Goal: Task Accomplishment & Management: Manage account settings

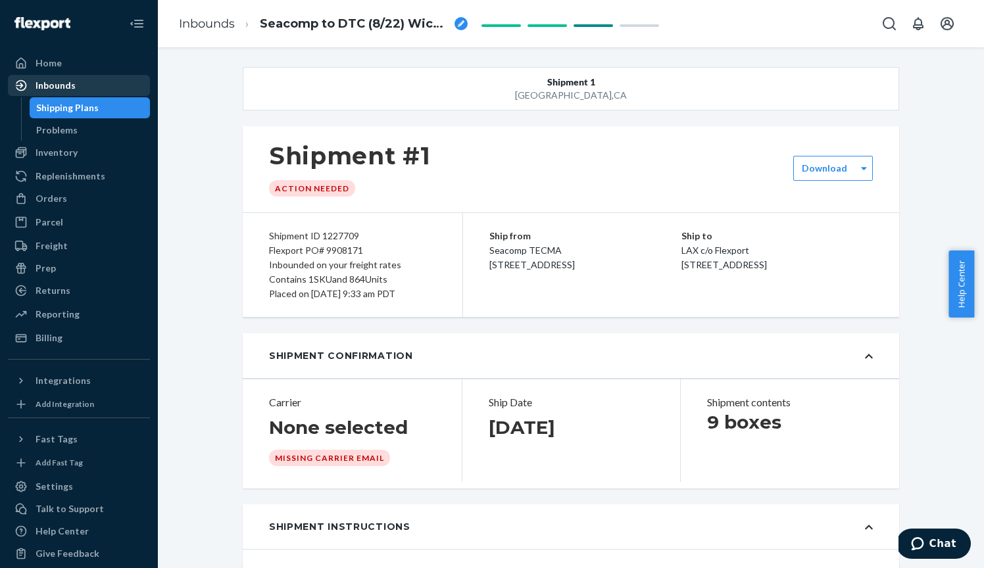
click at [58, 87] on div "Inbounds" at bounding box center [56, 85] width 40 height 13
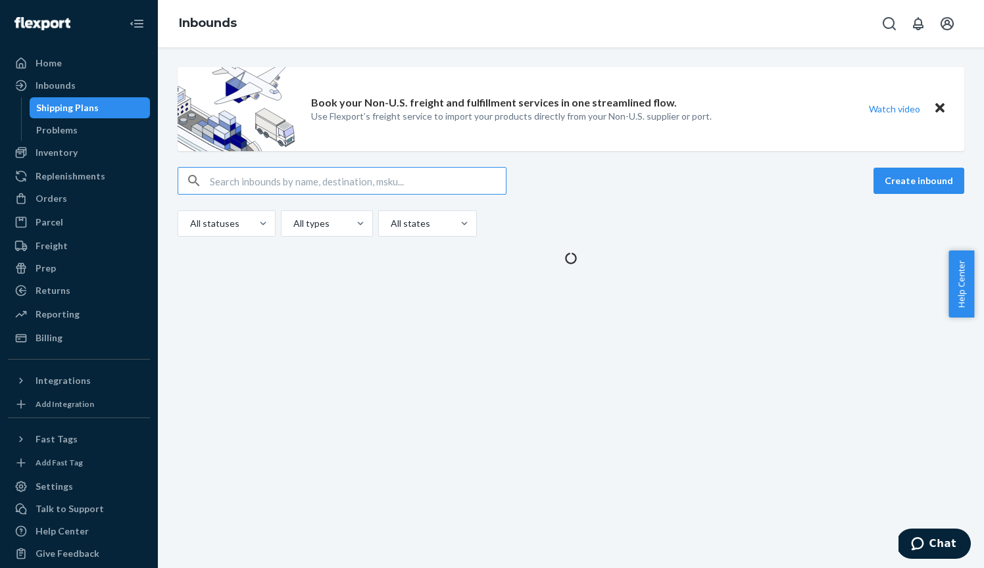
click at [196, 379] on div "Book your Non-U.S. freight and fulfillment services in one streamlined flow. Us…" at bounding box center [571, 307] width 826 height 521
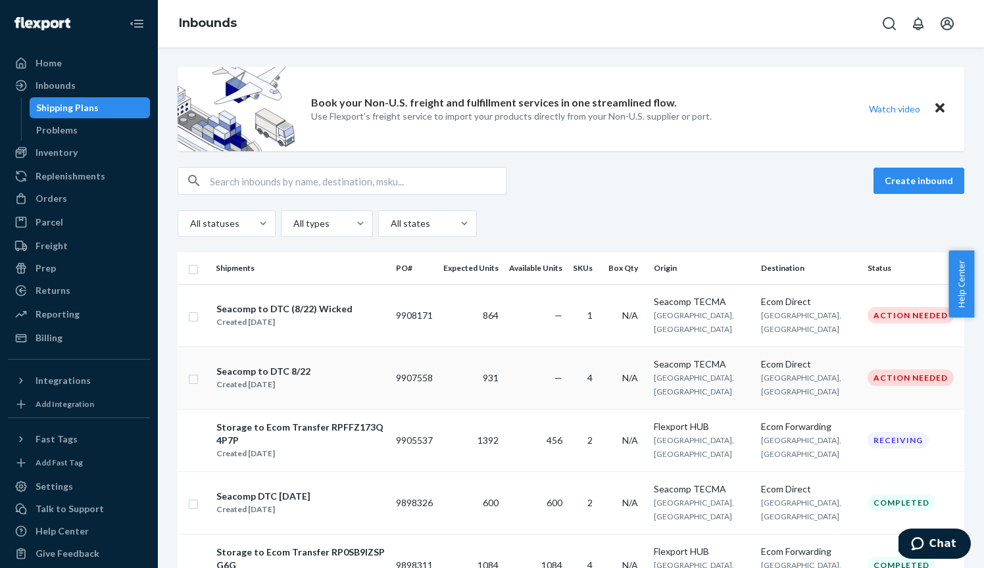
click at [195, 377] on input "checkbox" at bounding box center [193, 378] width 11 height 14
click at [759, 185] on div "Duplicate" at bounding box center [754, 180] width 43 height 13
checkbox input "false"
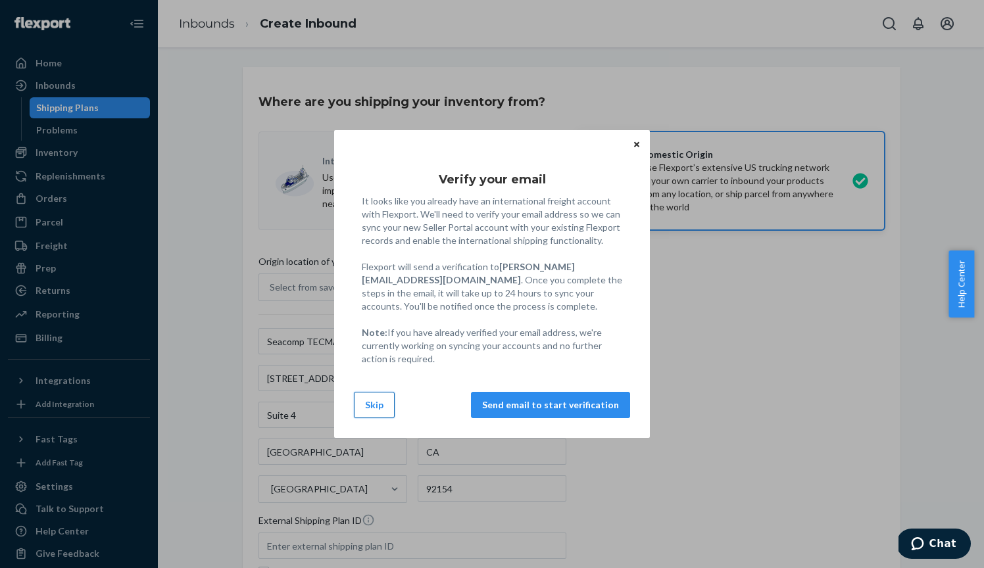
click at [368, 403] on button "Skip" at bounding box center [374, 405] width 41 height 26
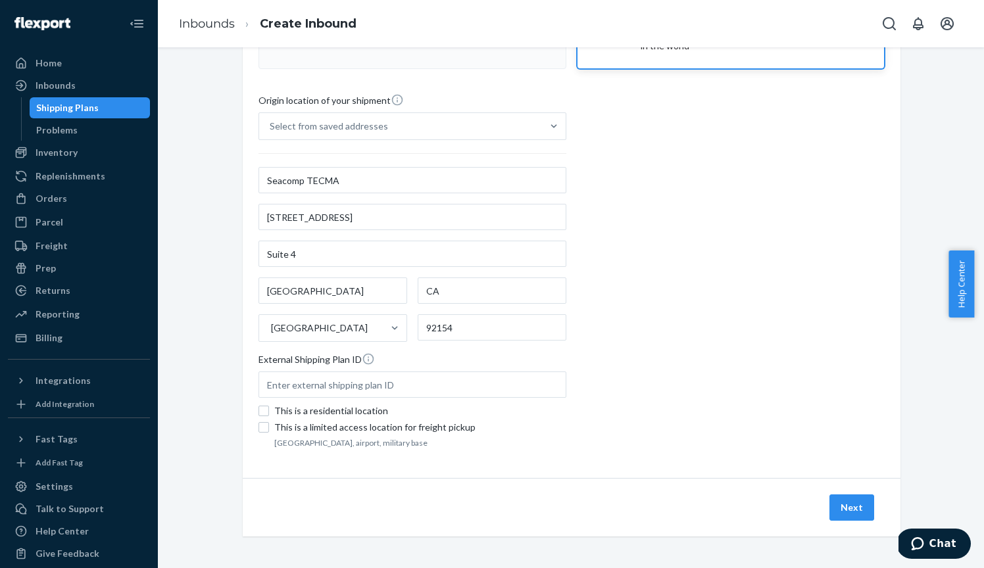
scroll to position [161, 0]
click at [832, 504] on button "Next" at bounding box center [851, 507] width 45 height 26
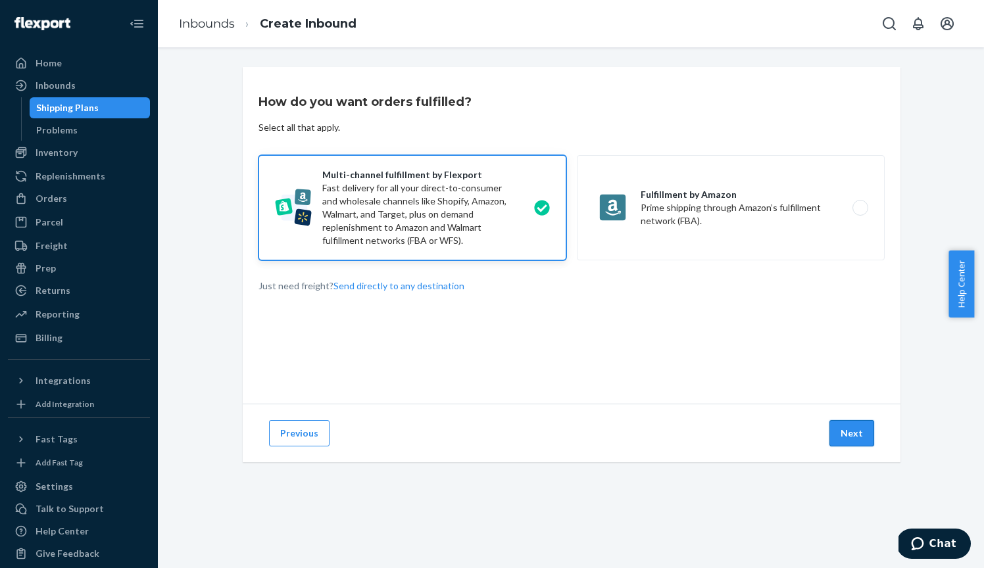
click at [852, 431] on button "Next" at bounding box center [851, 433] width 45 height 26
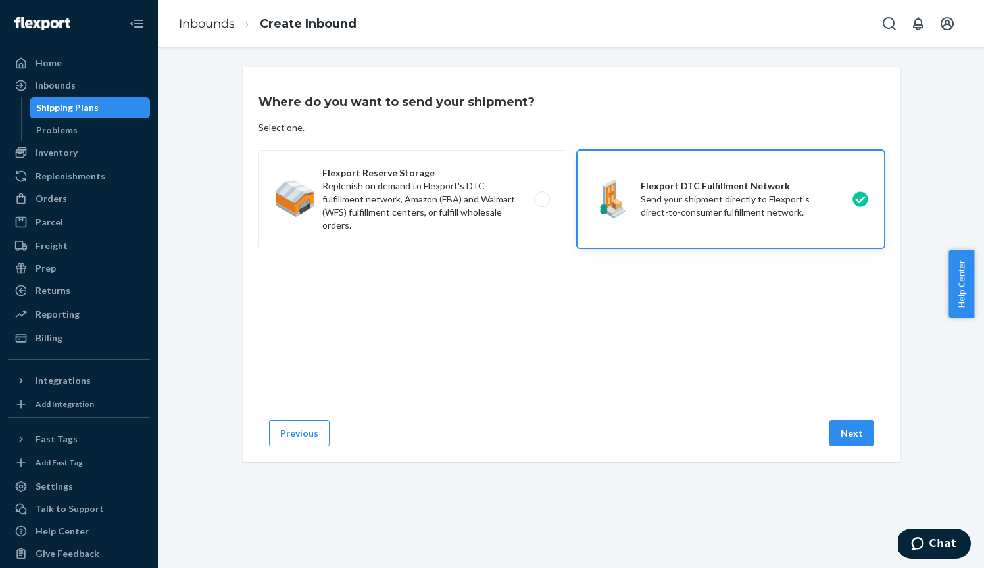
click at [852, 431] on button "Next" at bounding box center [851, 433] width 45 height 26
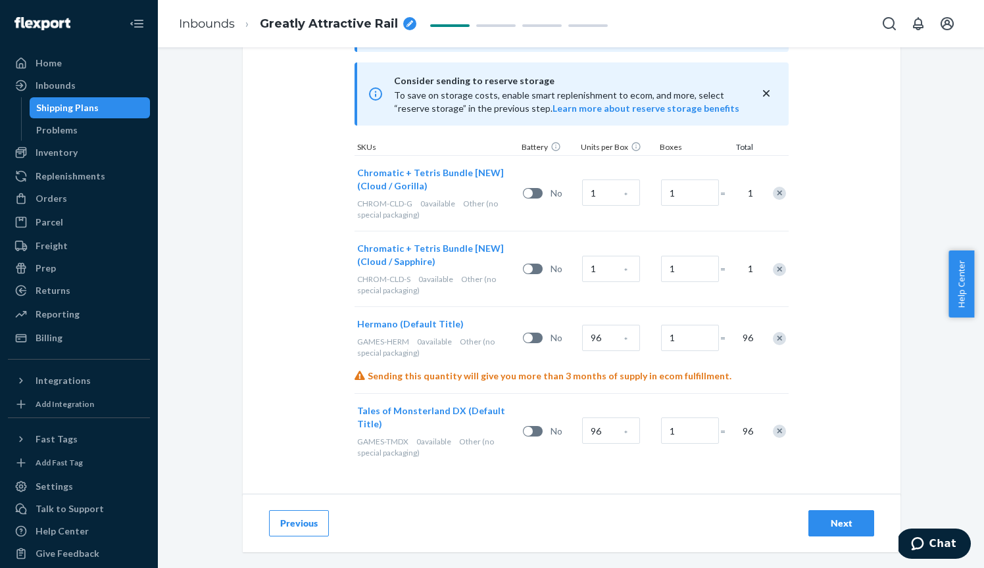
scroll to position [410, 0]
click at [407, 21] on icon "breadcrumbs" at bounding box center [409, 23] width 7 height 7
drag, startPoint x: 362, startPoint y: 22, endPoint x: 215, endPoint y: 25, distance: 146.7
click at [215, 25] on ol "Inbounds Greatly Attractive Rail" at bounding box center [294, 24] width 252 height 42
click at [276, 15] on input "D" at bounding box center [326, 23] width 132 height 21
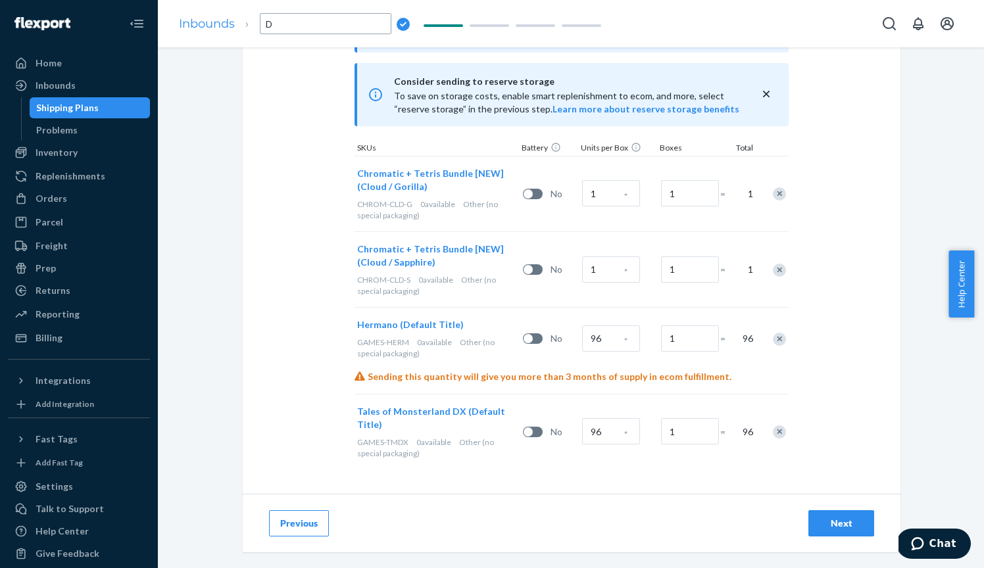
drag, startPoint x: 288, startPoint y: 29, endPoint x: 189, endPoint y: 16, distance: 99.4
click at [189, 16] on ol "Inbounds D" at bounding box center [294, 24] width 252 height 42
click at [333, 22] on input "Seacomp to DTC 8/22" at bounding box center [326, 23] width 132 height 21
type input "Seacomp to DTC rev2 - 8/22"
click at [300, 131] on div "Select and Add Products Ensure your products meet our dimension requirements an…" at bounding box center [572, 76] width 658 height 838
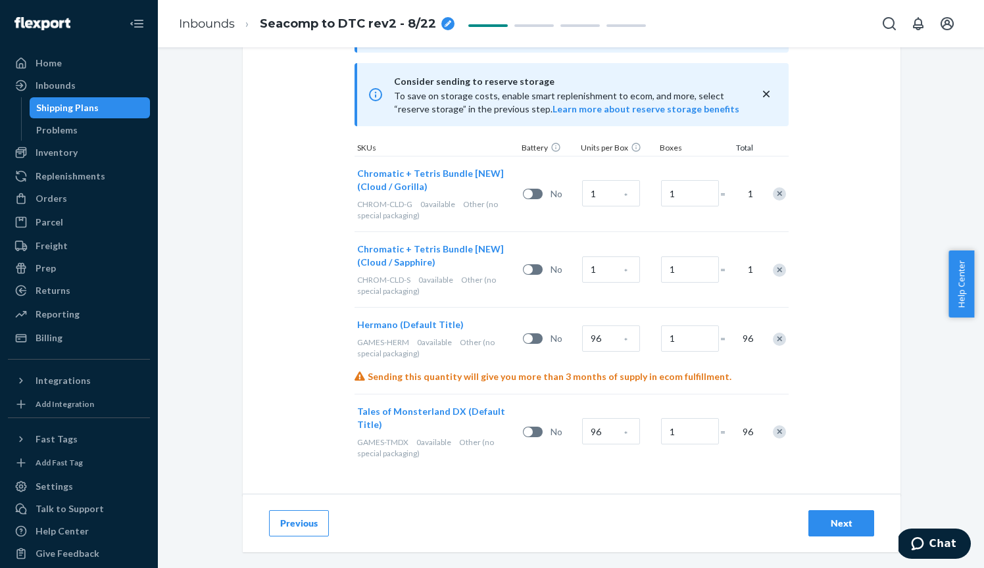
click at [775, 340] on div "Remove Item" at bounding box center [779, 339] width 13 height 13
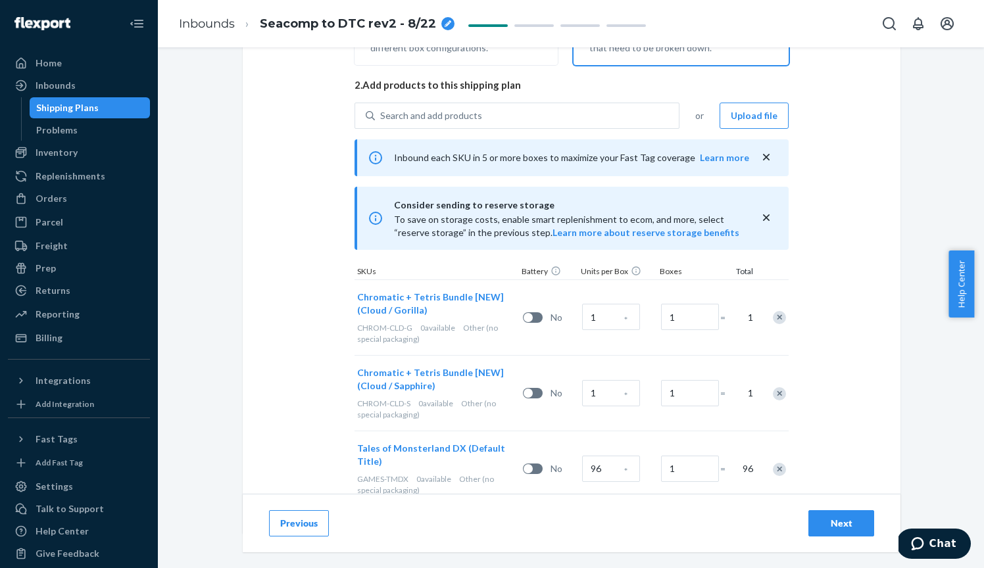
scroll to position [265, 0]
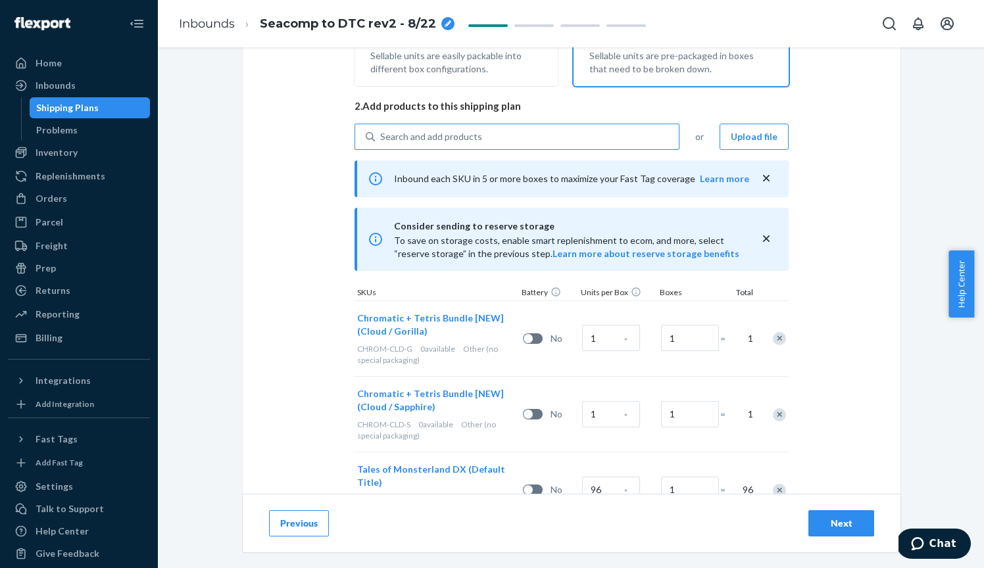
click at [442, 135] on div "Search and add products" at bounding box center [431, 136] width 102 height 13
click at [381, 135] on input "Search and add products" at bounding box center [380, 136] width 1 height 13
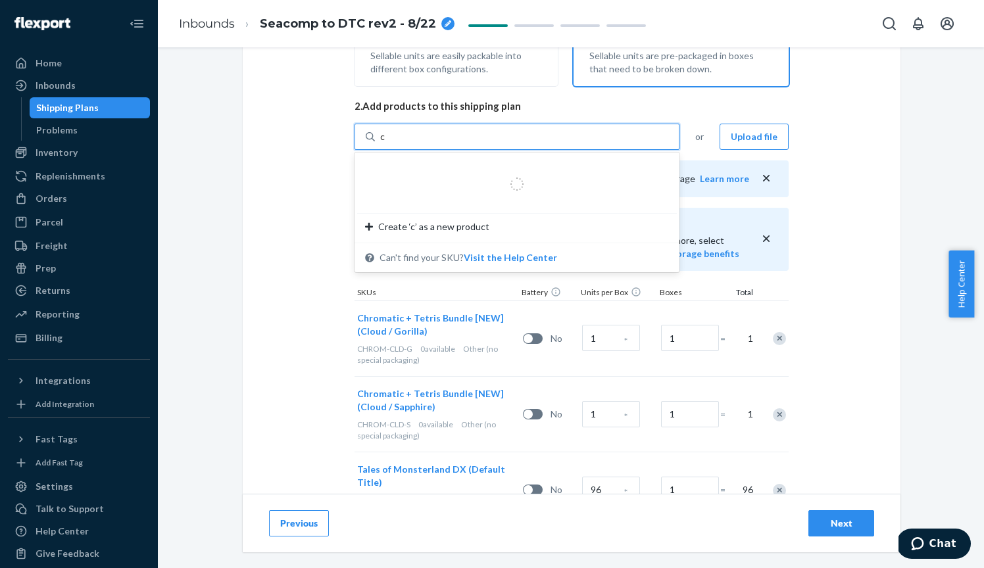
type input "ch"
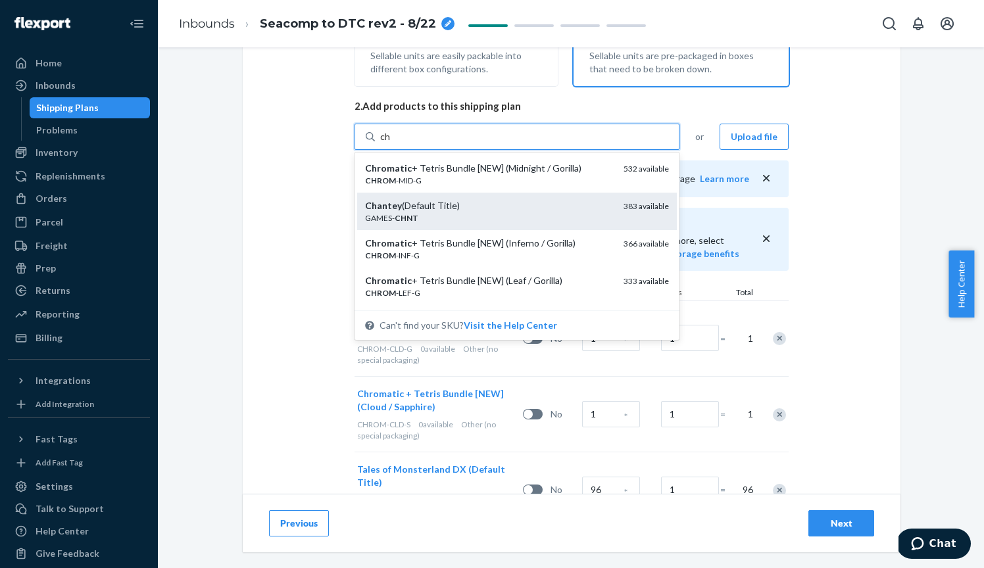
click at [437, 212] on div "GAMES- CHNT" at bounding box center [489, 217] width 248 height 11
click at [391, 143] on input "ch" at bounding box center [385, 136] width 11 height 13
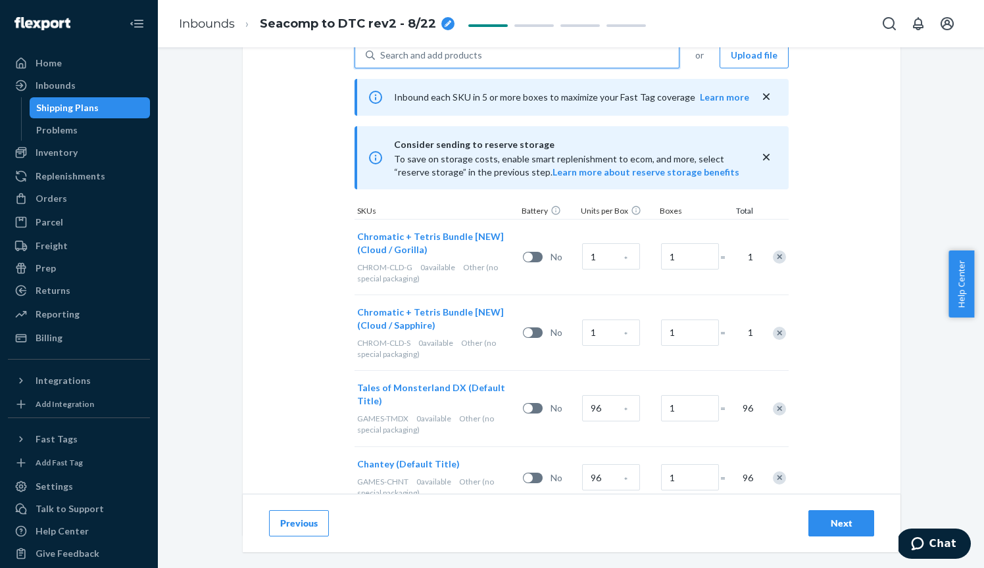
scroll to position [350, 0]
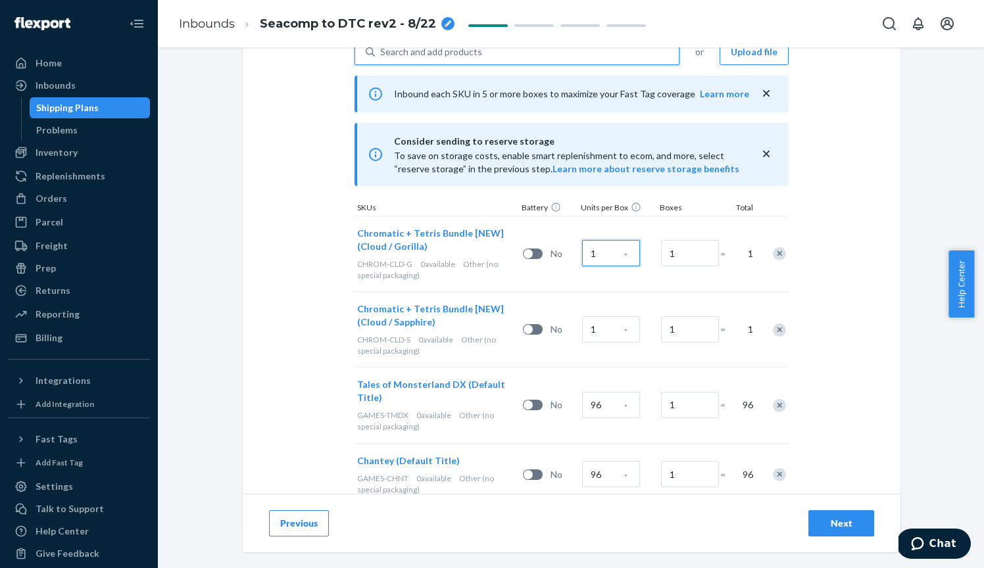
click at [612, 258] on input "1" at bounding box center [611, 253] width 58 height 26
type input "20"
type input "27"
click at [604, 324] on input "1" at bounding box center [611, 329] width 58 height 26
type input "20"
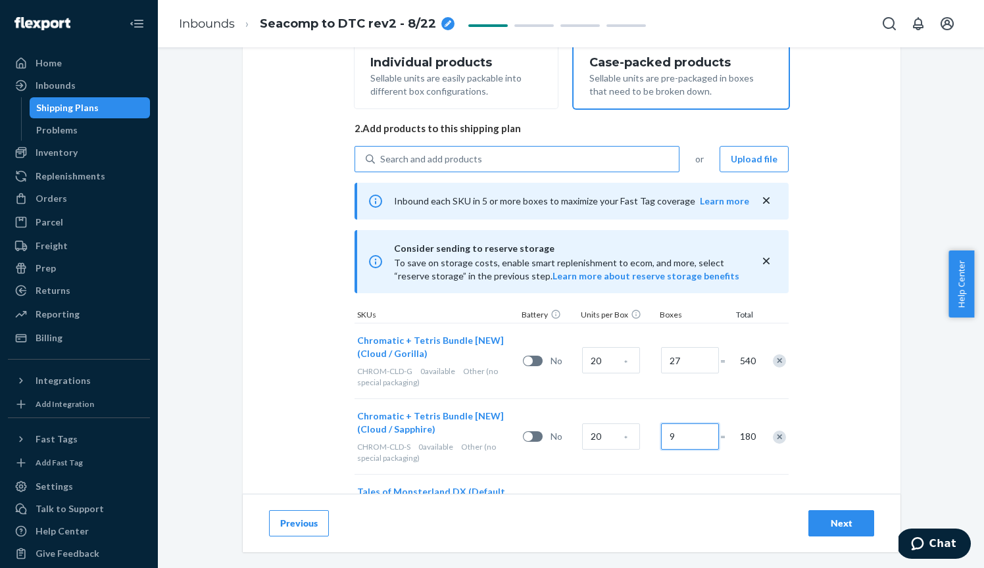
scroll to position [224, 0]
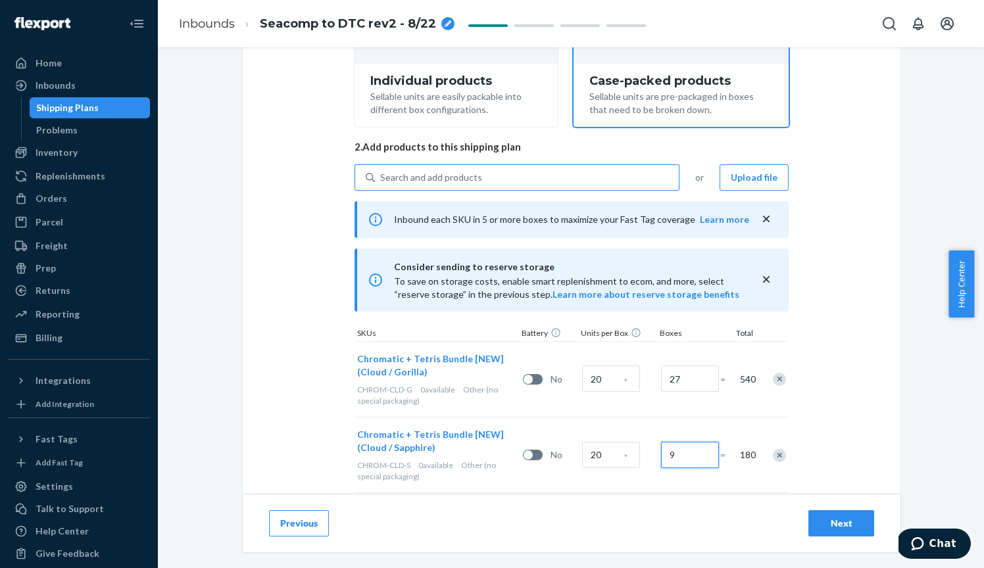
type input "9"
click at [452, 177] on div "Search and add products" at bounding box center [431, 177] width 102 height 13
click at [381, 177] on input "Search and add products" at bounding box center [380, 177] width 1 height 13
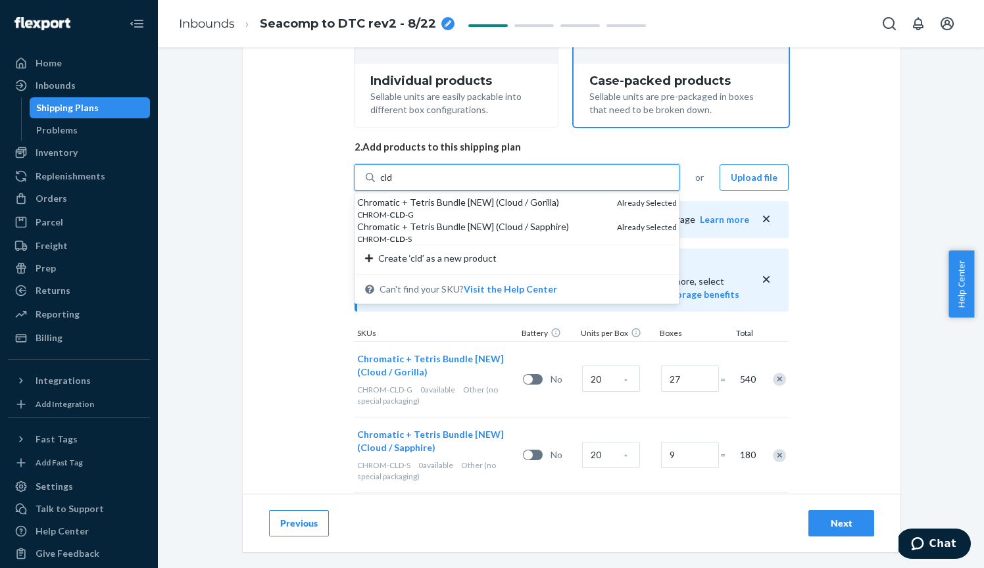
click at [423, 233] on div "Chromatic + Tetris Bundle [NEW] (Cloud / Sapphire)" at bounding box center [481, 226] width 249 height 13
click at [393, 184] on input "cld" at bounding box center [386, 177] width 13 height 13
click at [438, 233] on div "Chromatic + Tetris Bundle [NEW] (Cloud / Sapphire)" at bounding box center [481, 226] width 249 height 13
click at [393, 184] on input "cld" at bounding box center [386, 177] width 13 height 13
type input "cld"
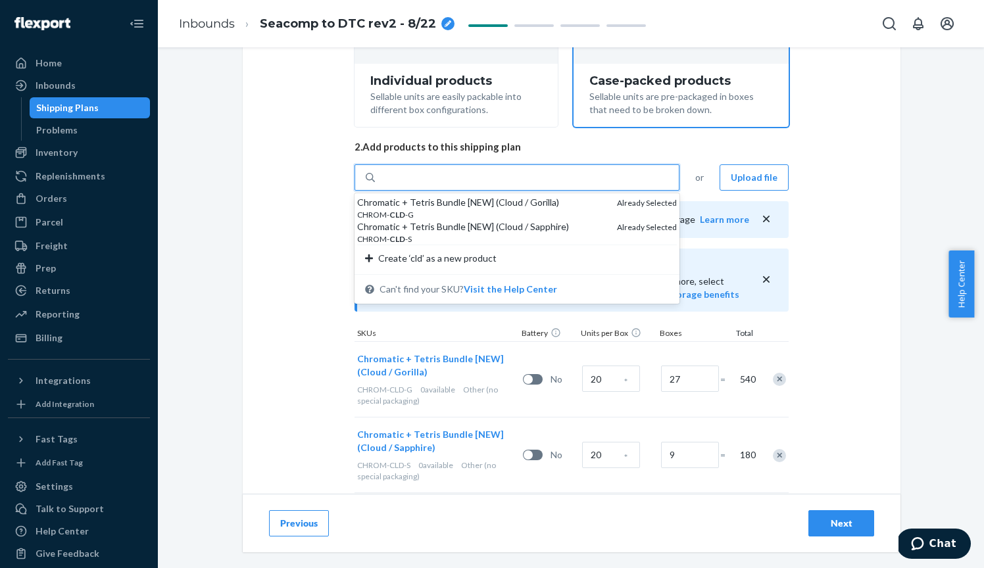
click at [817, 323] on div "Select and Add Products Ensure your products meet our dimension requirements an…" at bounding box center [572, 250] width 658 height 815
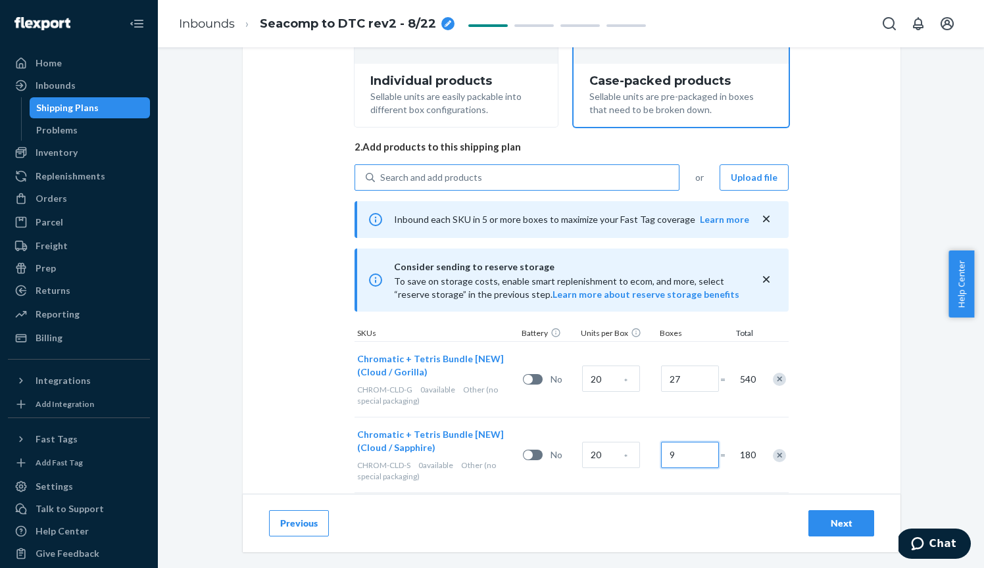
click at [696, 452] on input "9" at bounding box center [690, 455] width 58 height 26
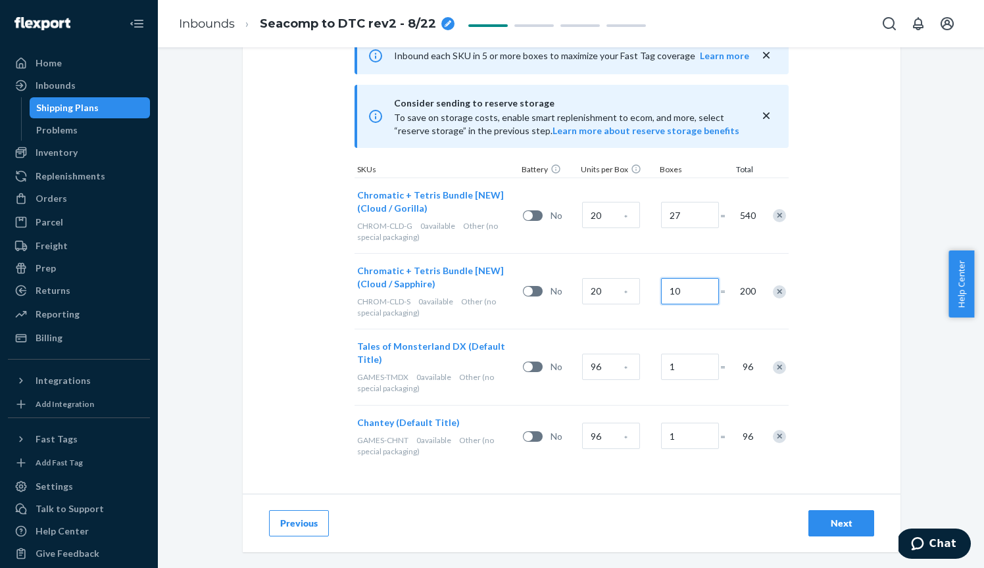
scroll to position [386, 0]
type input "10"
click at [832, 533] on button "Next" at bounding box center [841, 523] width 66 height 26
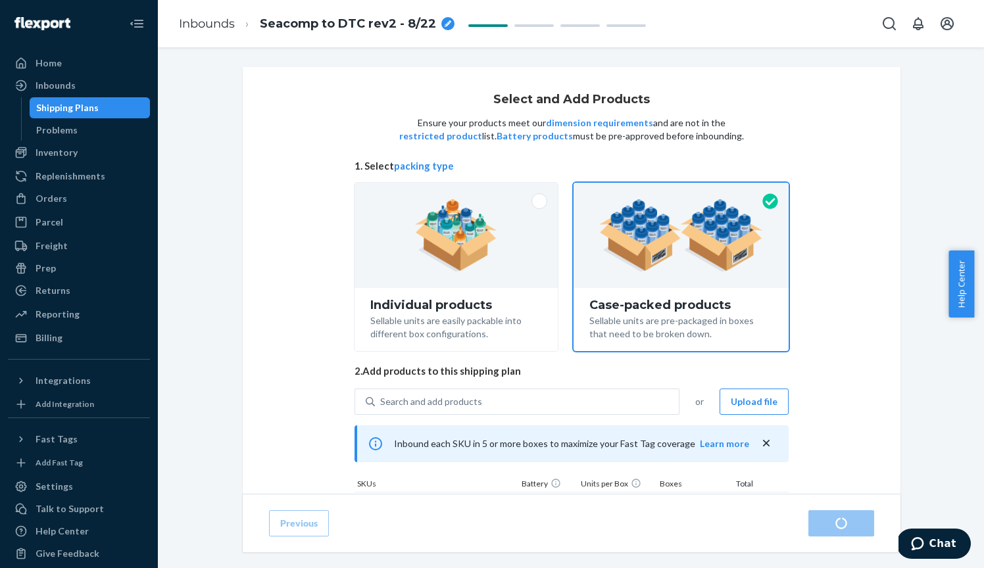
radio input "true"
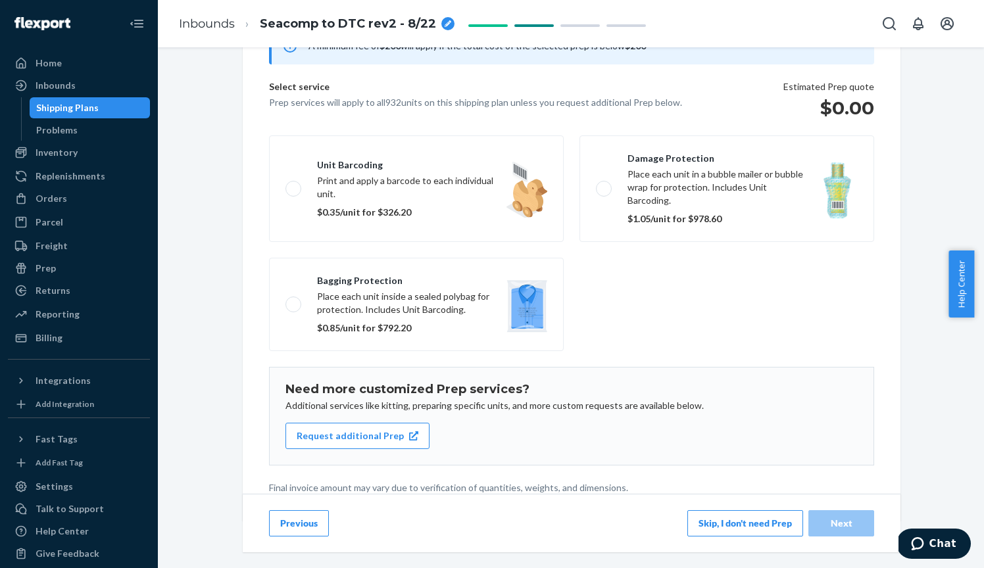
scroll to position [144, 0]
click at [769, 525] on button "Skip, I don't need Prep" at bounding box center [745, 523] width 116 height 26
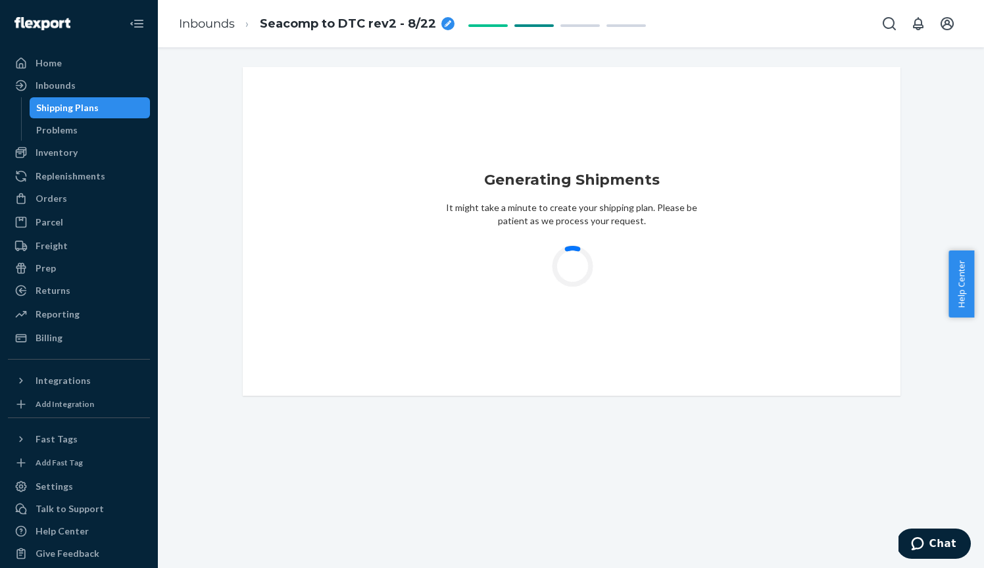
scroll to position [0, 0]
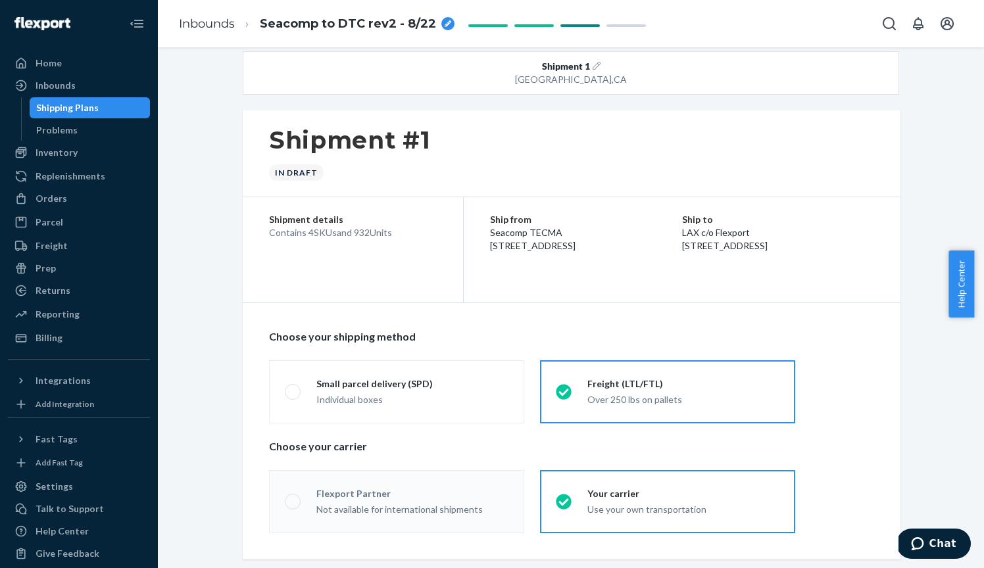
radio input "true"
radio input "false"
radio input "true"
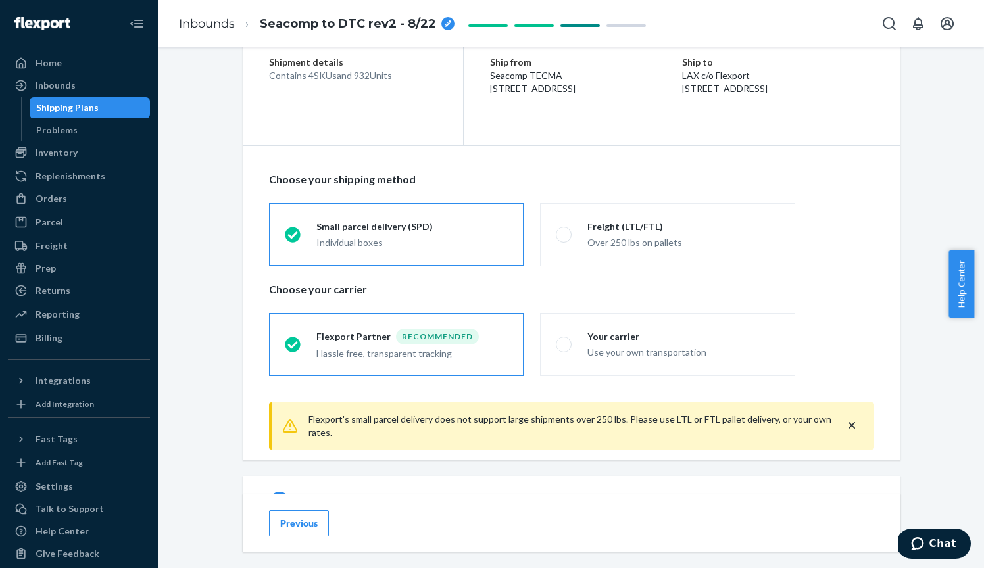
scroll to position [191, 0]
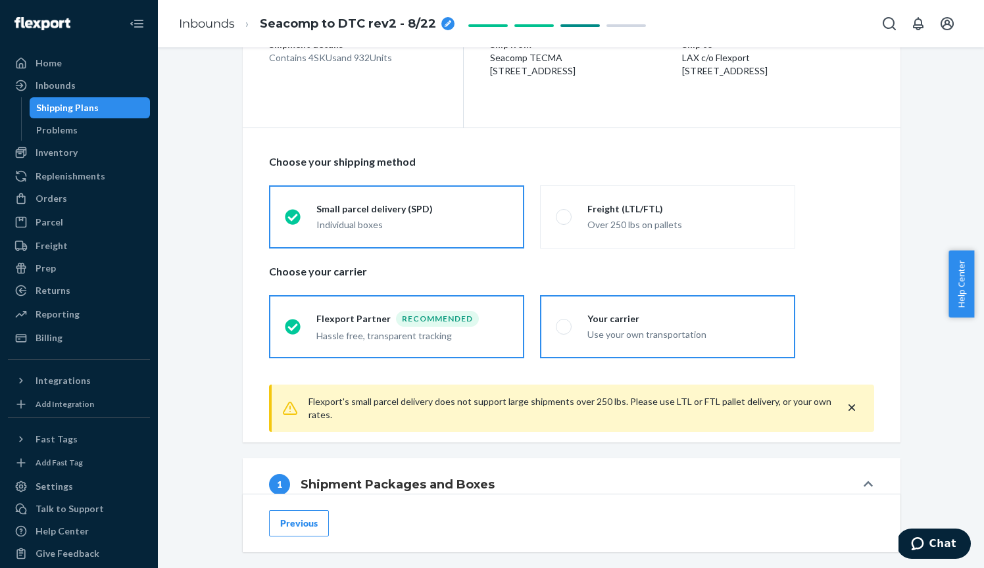
click at [608, 337] on div "Use your own transportation" at bounding box center [683, 334] width 192 height 13
click at [564, 331] on input "Your carrier Use your own transportation" at bounding box center [560, 326] width 9 height 9
radio input "true"
radio input "false"
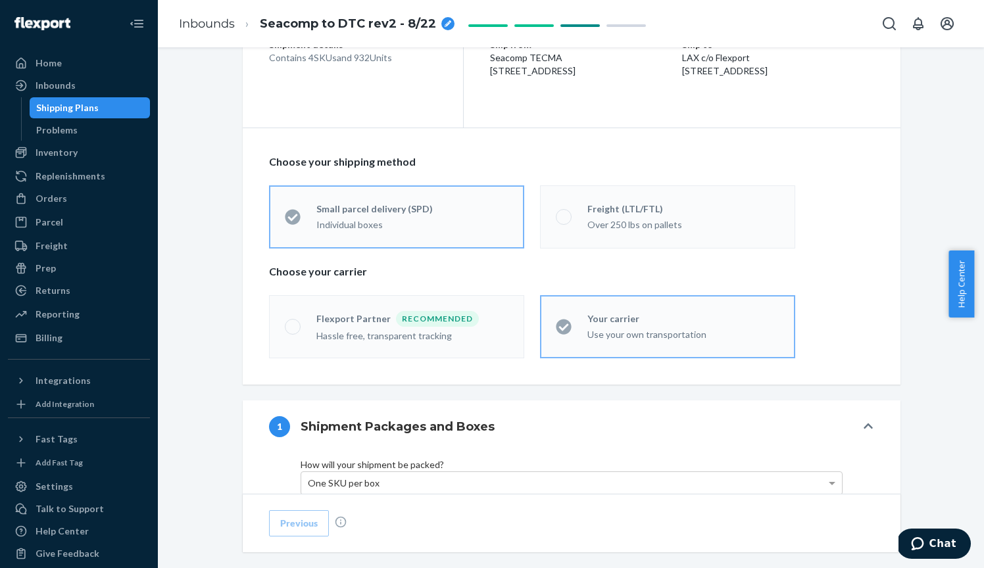
click at [603, 223] on div "Over 250 lbs on pallets" at bounding box center [683, 224] width 192 height 13
click at [564, 221] on input "Freight (LTL/FTL) Over 250 lbs on pallets" at bounding box center [560, 216] width 9 height 9
radio input "true"
radio input "false"
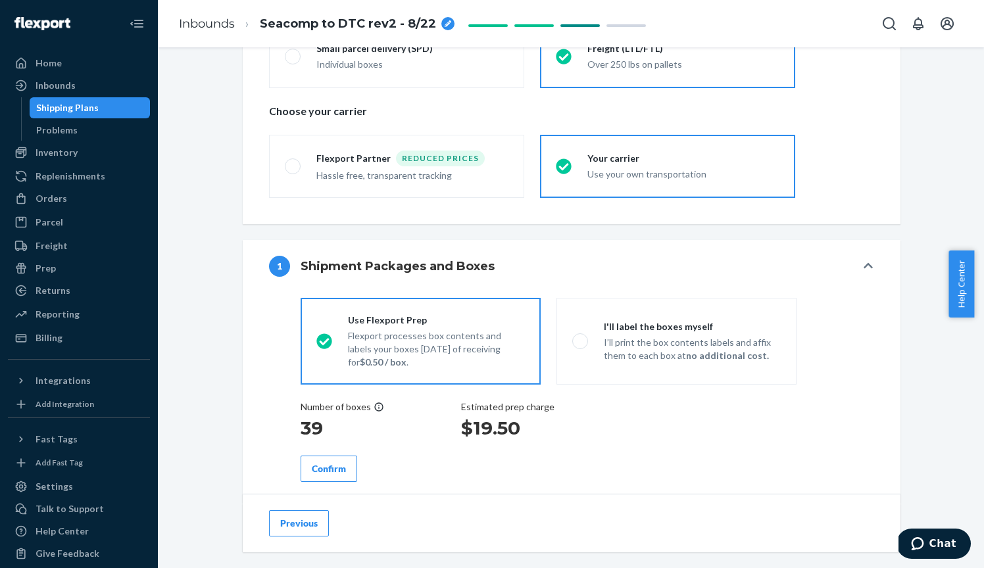
scroll to position [366, 0]
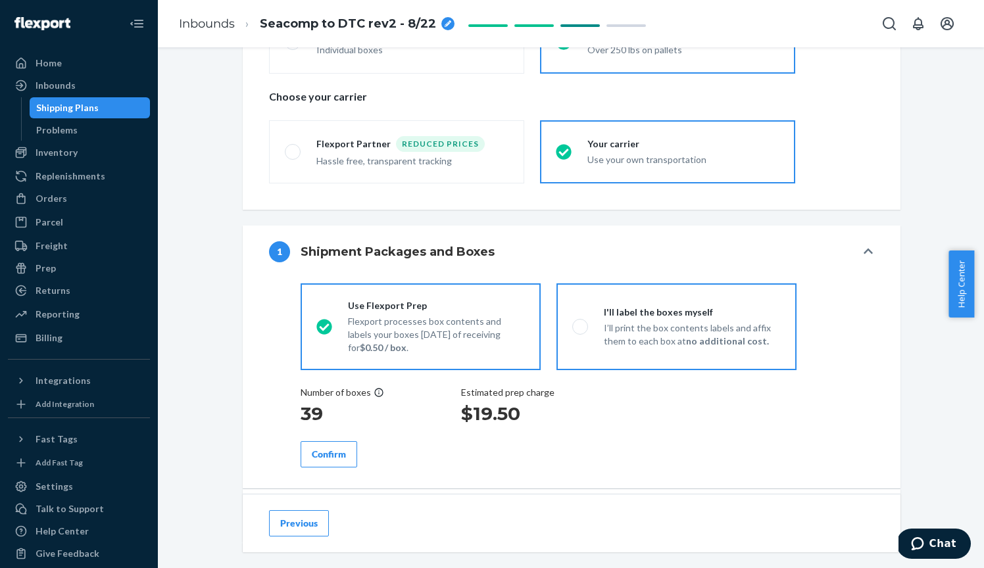
click at [660, 325] on p "I’ll print the box contents labels and affix them to each box at no additional …" at bounding box center [692, 335] width 177 height 26
click at [581, 325] on input "I'll label the boxes myself I’ll print the box contents labels and affix them t…" at bounding box center [576, 326] width 9 height 9
radio input "true"
radio input "false"
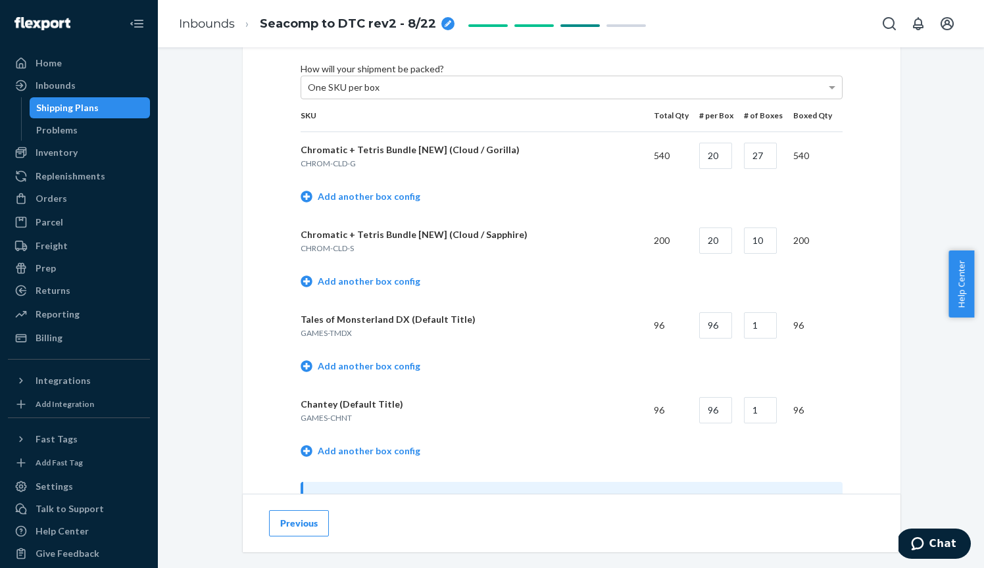
scroll to position [692, 0]
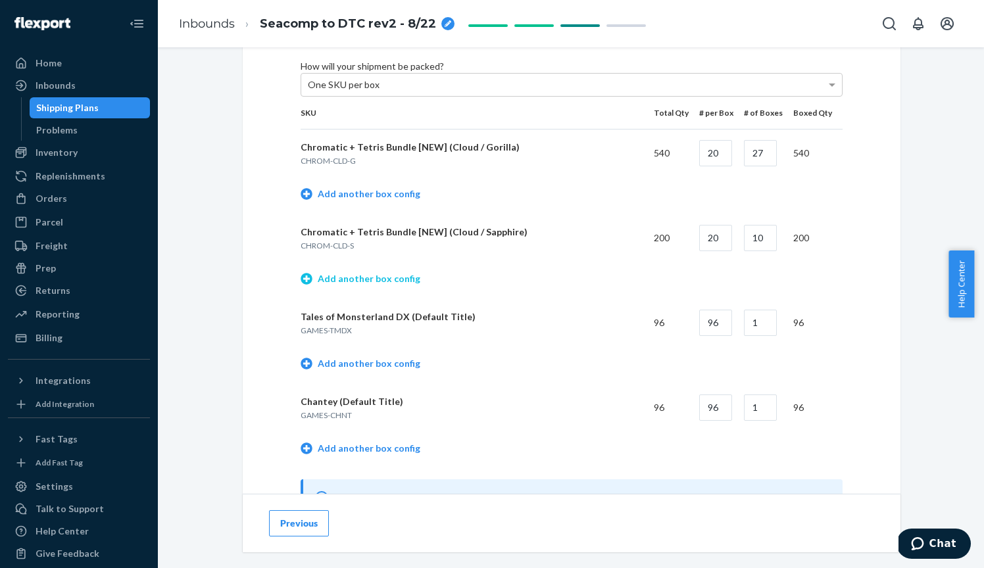
click at [368, 285] on link "Add another box config" at bounding box center [360, 278] width 120 height 13
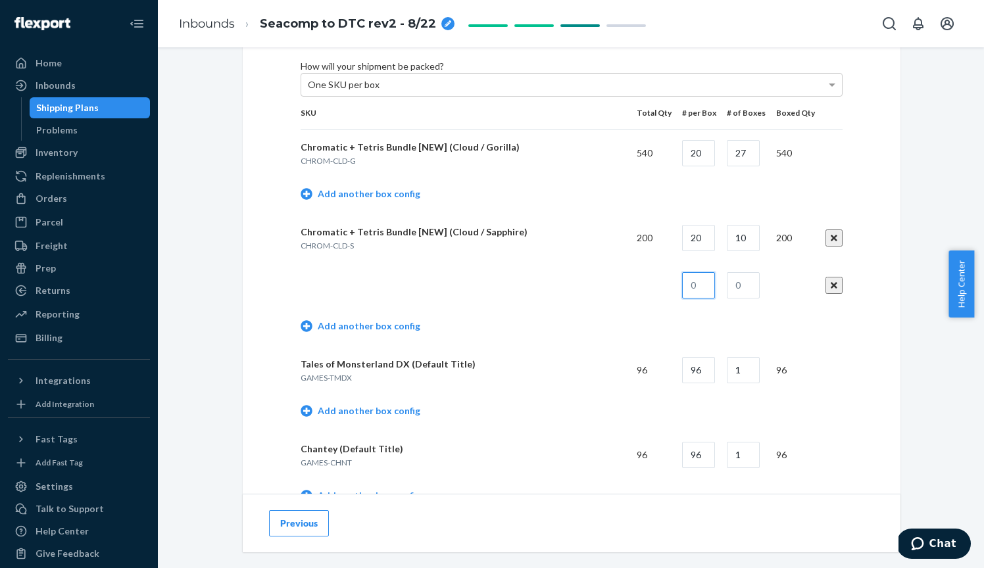
click at [698, 299] on input "text" at bounding box center [698, 285] width 33 height 26
click at [744, 251] on input "10" at bounding box center [743, 238] width 33 height 26
type input "9"
click at [699, 293] on input "text" at bounding box center [698, 285] width 33 height 26
type input "19"
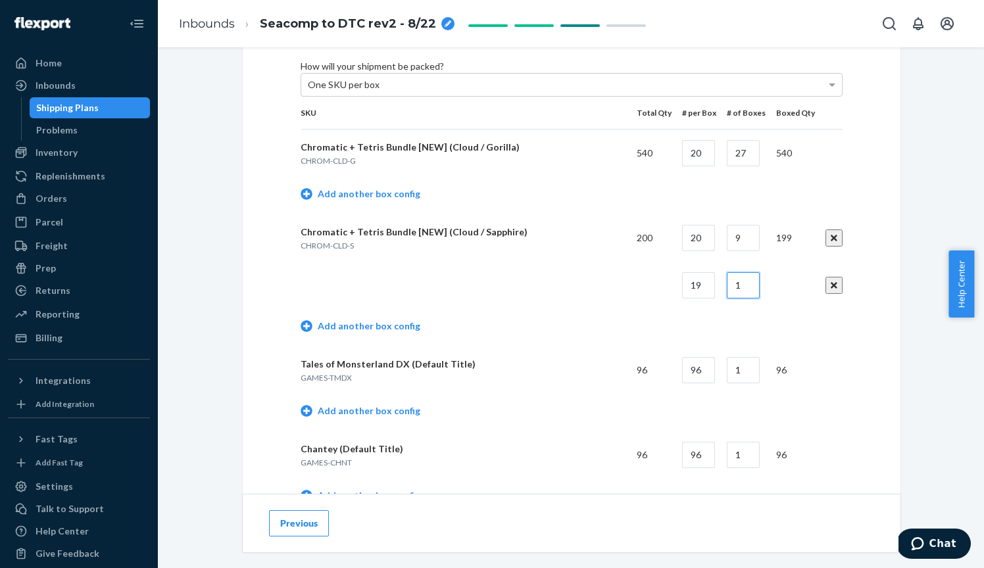
type input "1"
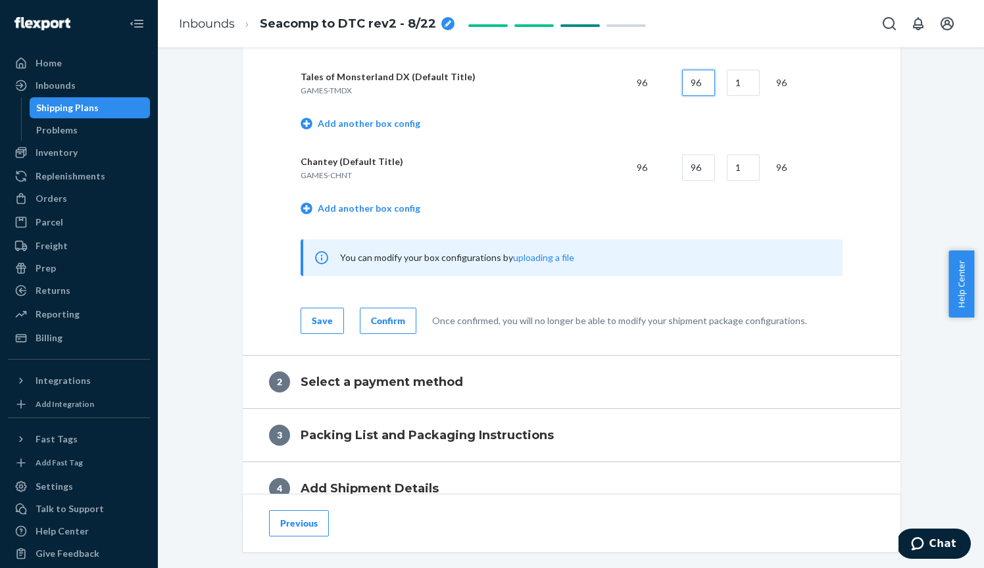
scroll to position [981, 0]
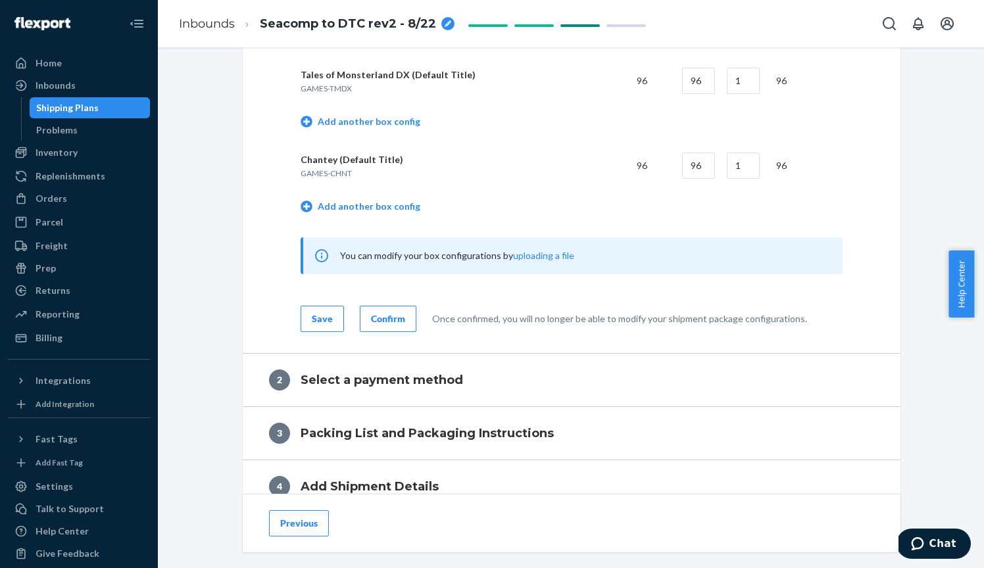
click at [326, 325] on div "Save" at bounding box center [322, 318] width 21 height 13
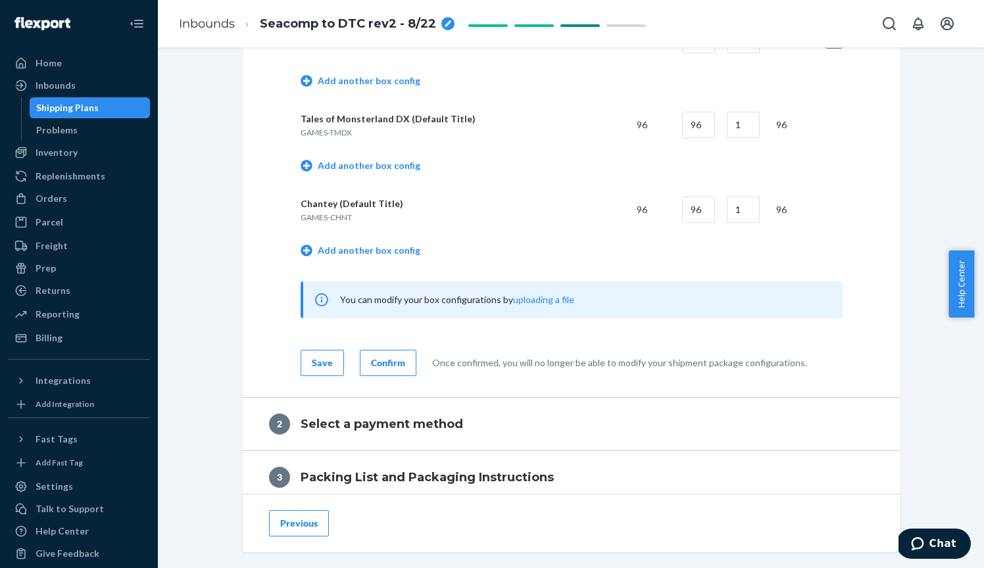
scroll to position [980, 0]
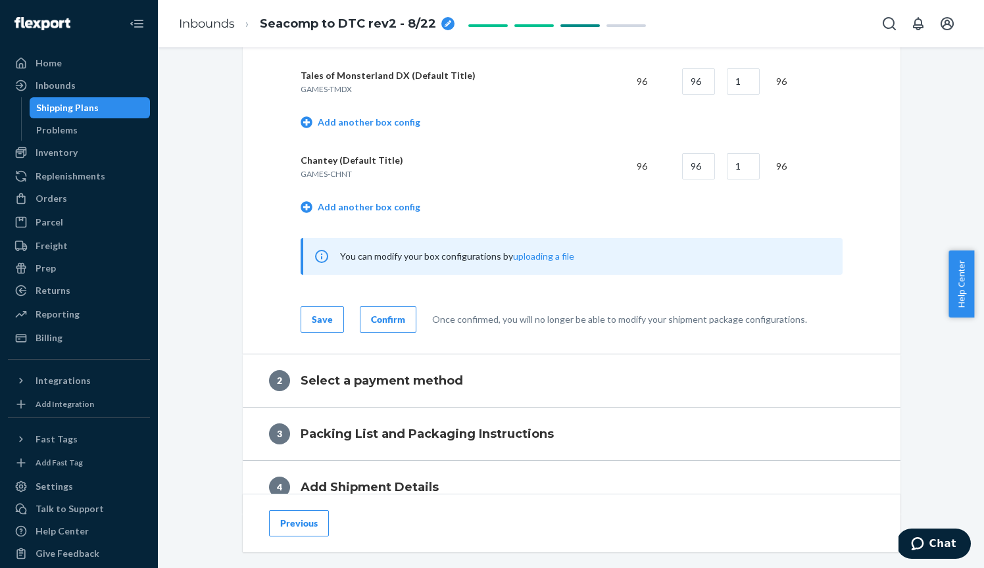
click at [322, 326] on div "Save" at bounding box center [322, 319] width 21 height 13
click at [387, 326] on div "Confirm" at bounding box center [388, 319] width 34 height 13
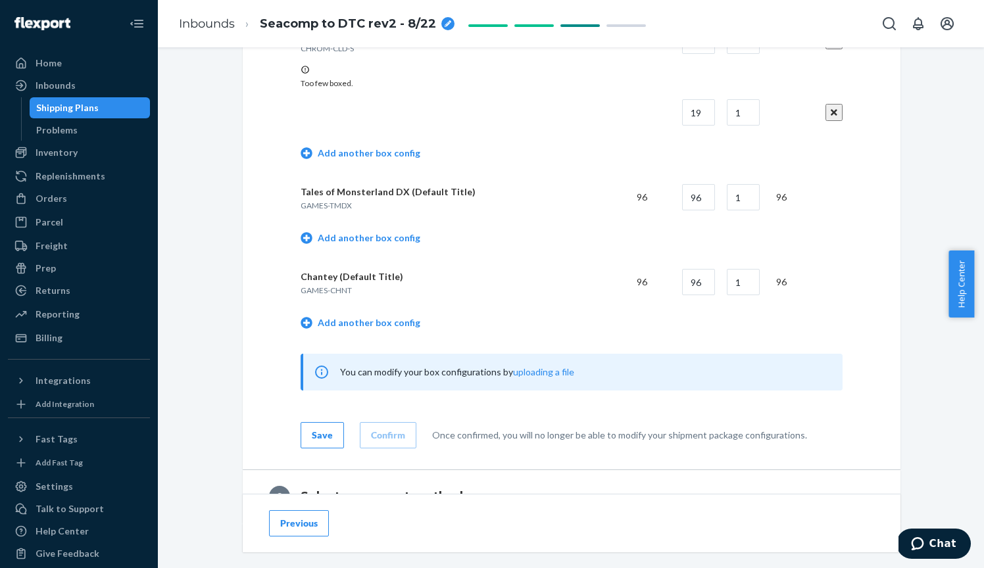
scroll to position [997, 0]
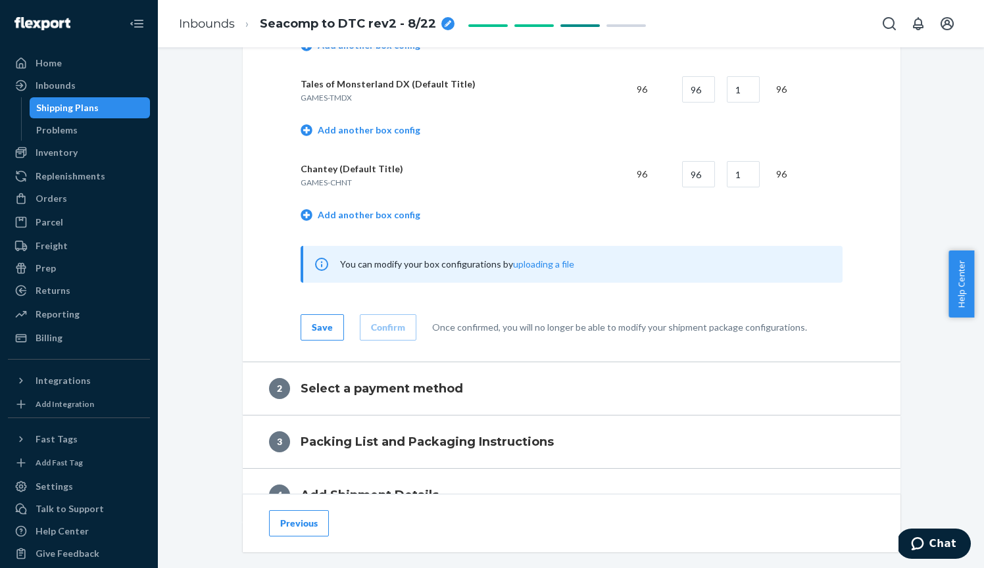
click at [507, 217] on td "Add another box config" at bounding box center [571, 216] width 542 height 37
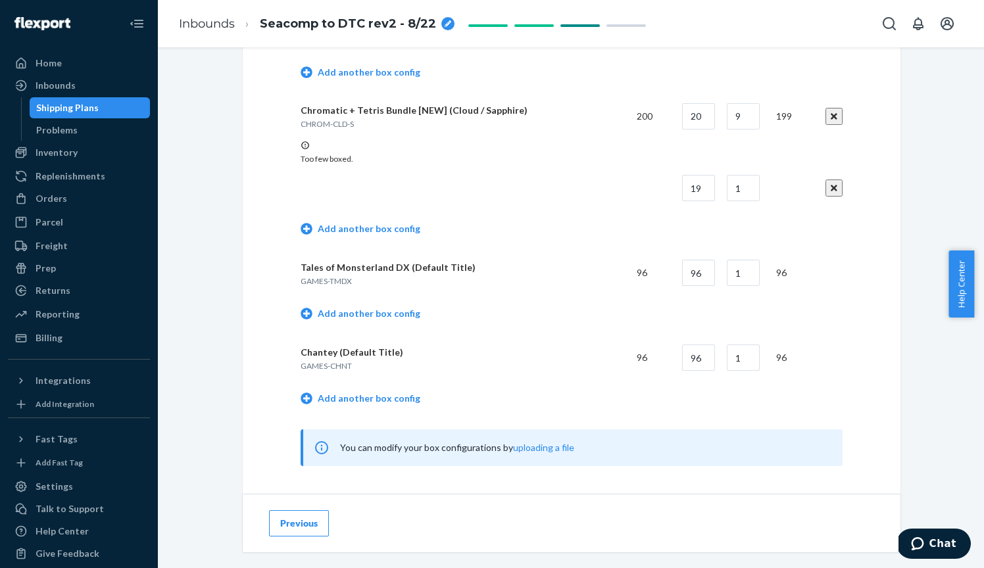
scroll to position [803, 0]
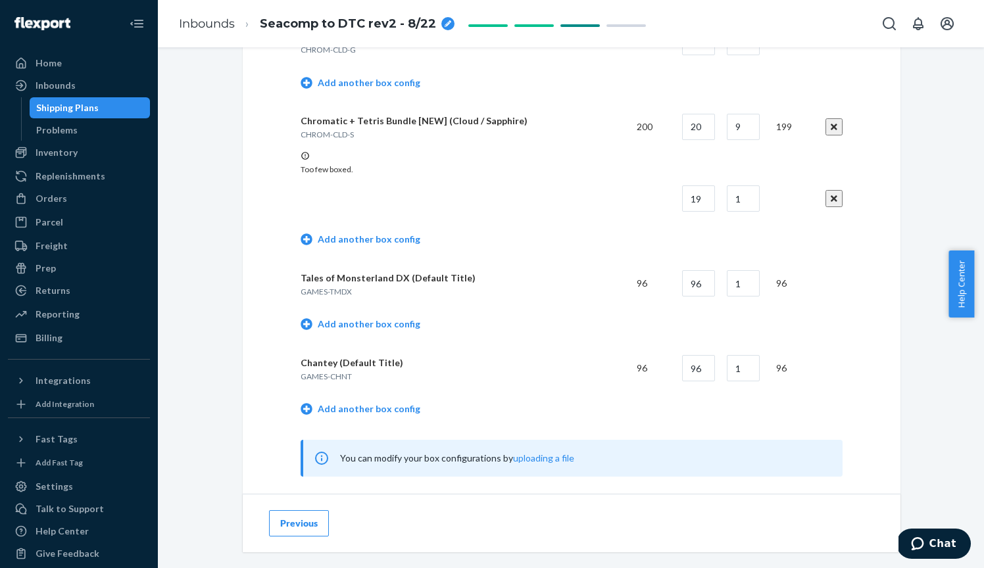
click at [356, 175] on p "Too few boxed." at bounding box center [571, 169] width 542 height 11
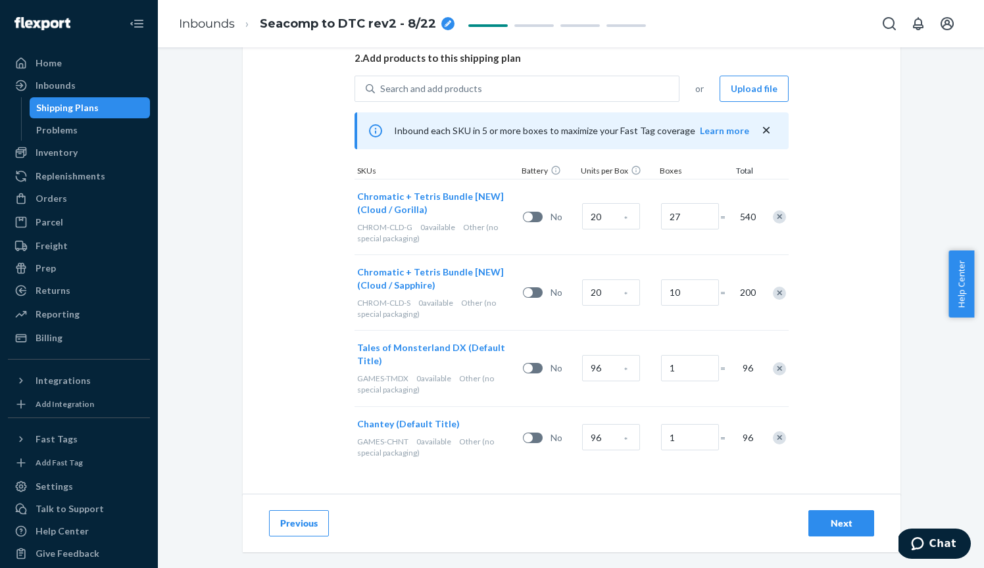
scroll to position [312, 0]
click at [606, 297] on input "20" at bounding box center [611, 293] width 58 height 26
click at [600, 289] on input "20" at bounding box center [611, 293] width 58 height 26
radio input "true"
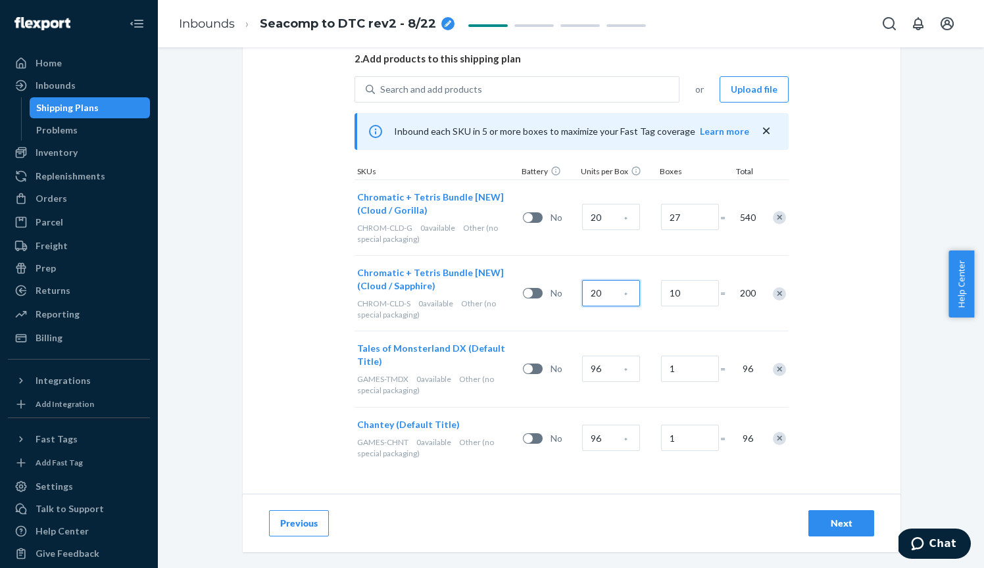
type input "0"
radio input "true"
type input "10"
click at [615, 294] on input "10" at bounding box center [611, 293] width 58 height 26
radio input "true"
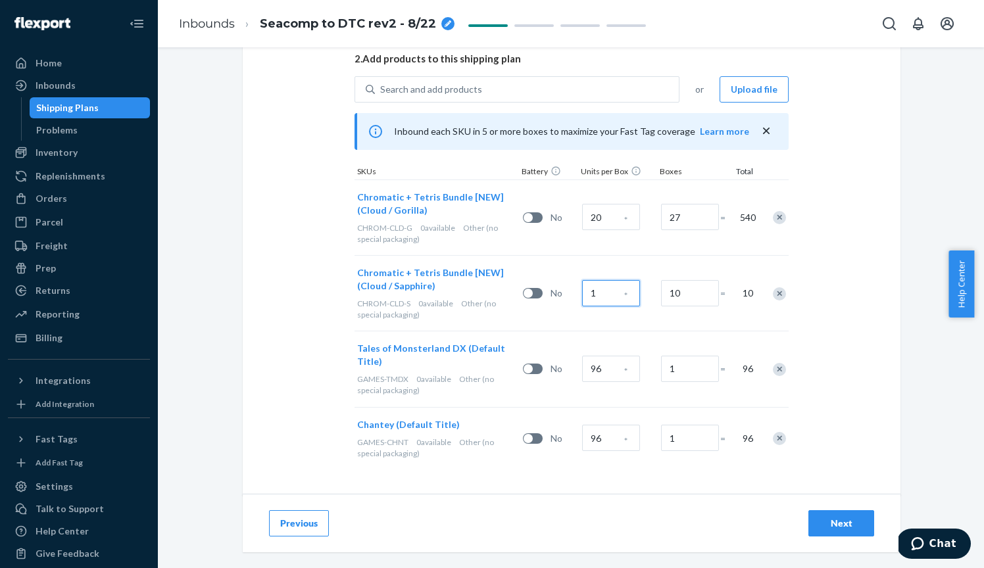
type input "1"
click at [691, 292] on input "10" at bounding box center [690, 293] width 58 height 26
radio input "true"
type input "1"
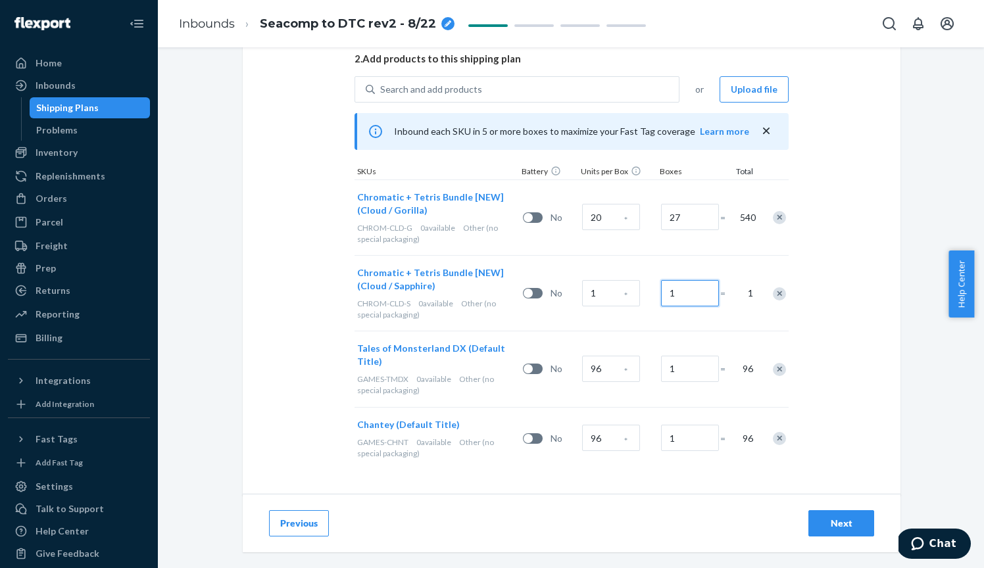
radio input "true"
type input "19"
radio input "true"
type input "199"
click at [838, 521] on div "Next" at bounding box center [840, 523] width 43 height 13
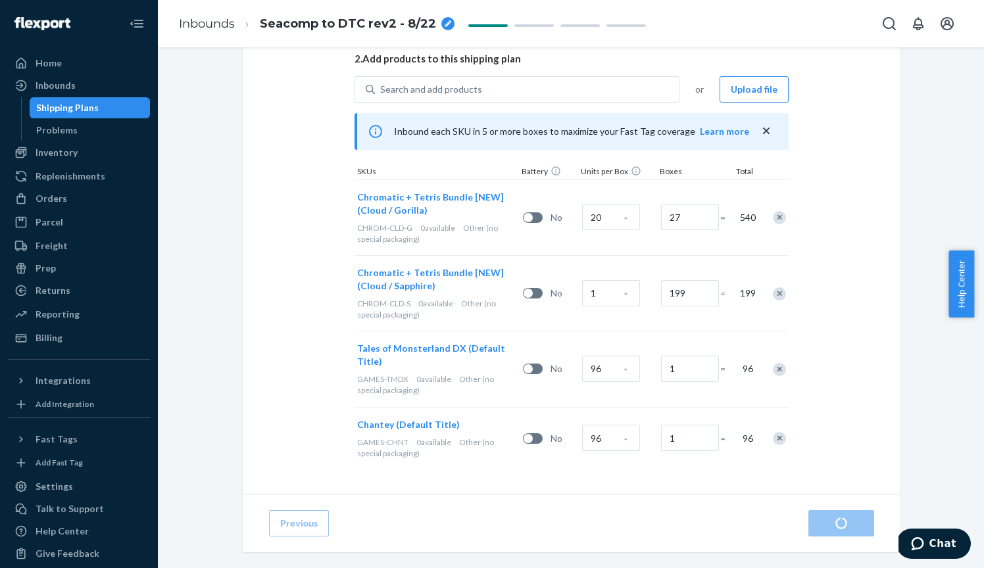
radio input "true"
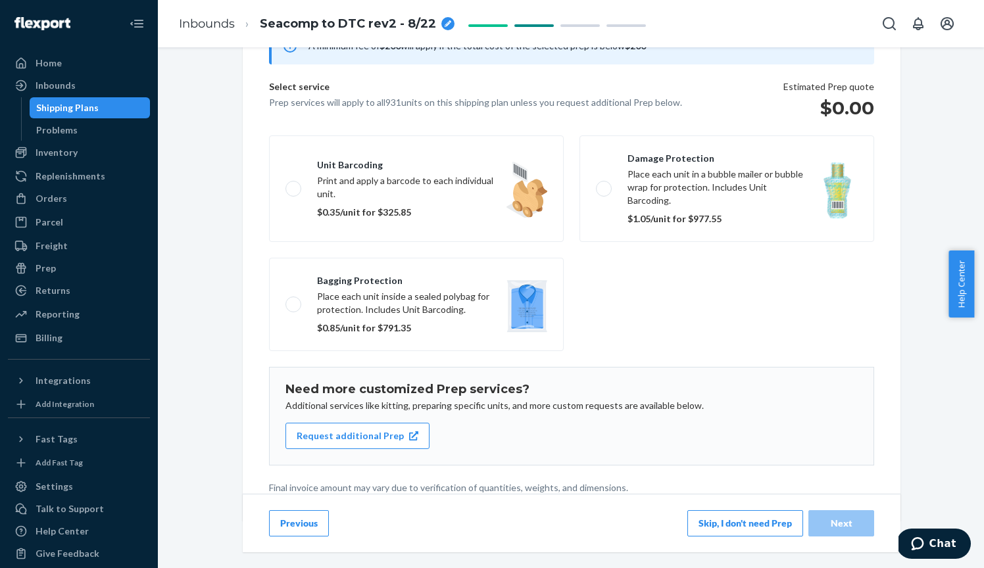
scroll to position [144, 0]
click at [729, 523] on button "Skip, I don't need Prep" at bounding box center [745, 523] width 116 height 26
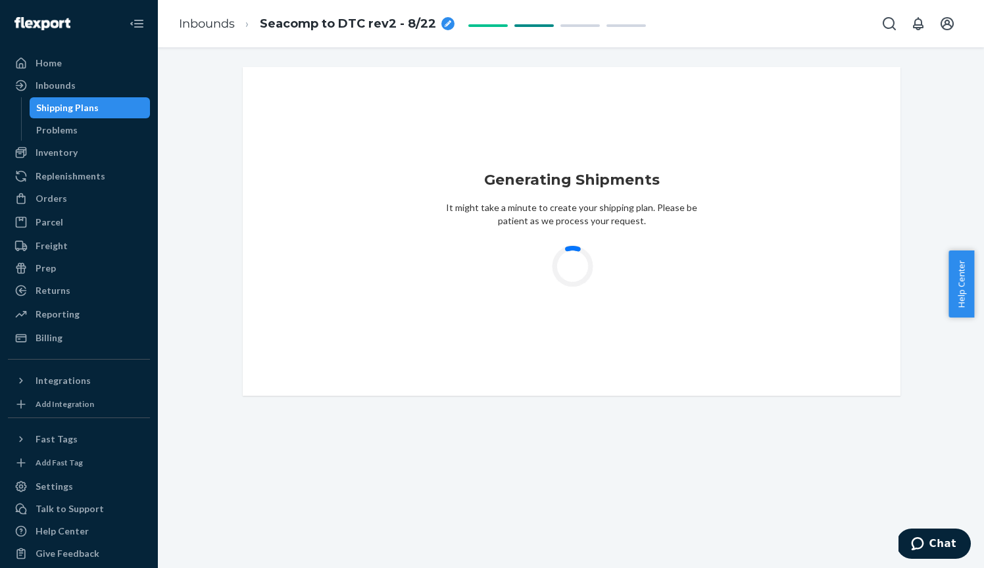
scroll to position [0, 0]
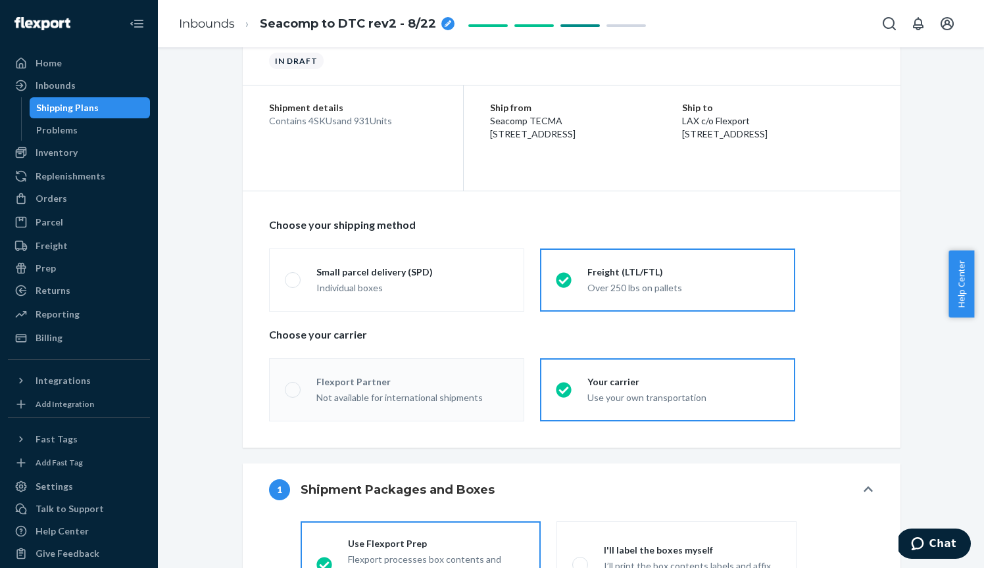
radio input "true"
radio input "false"
radio input "true"
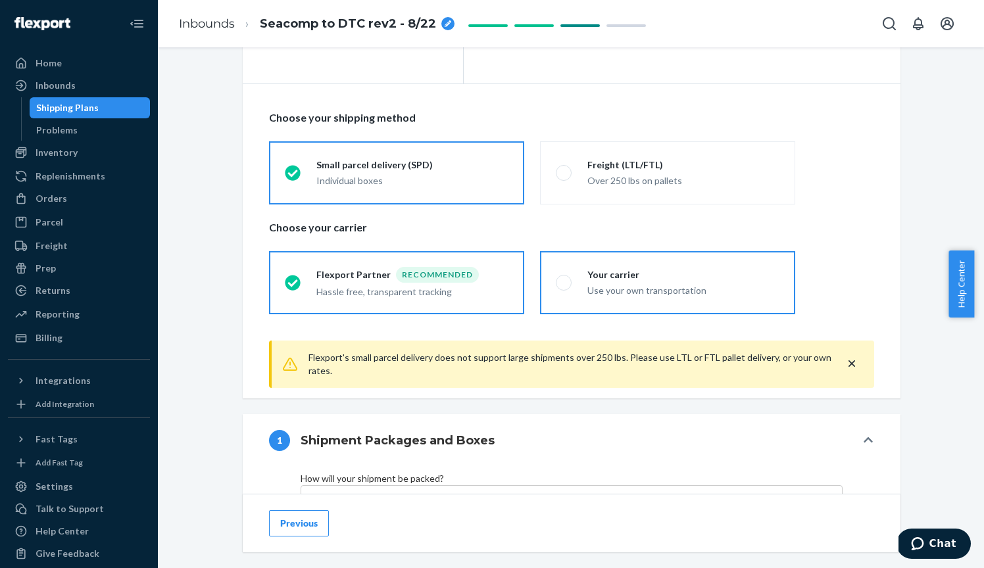
scroll to position [235, 0]
click at [608, 262] on label "Your carrier Use your own transportation" at bounding box center [667, 282] width 255 height 63
click at [564, 277] on input "Your carrier Use your own transportation" at bounding box center [560, 281] width 9 height 9
radio input "true"
radio input "false"
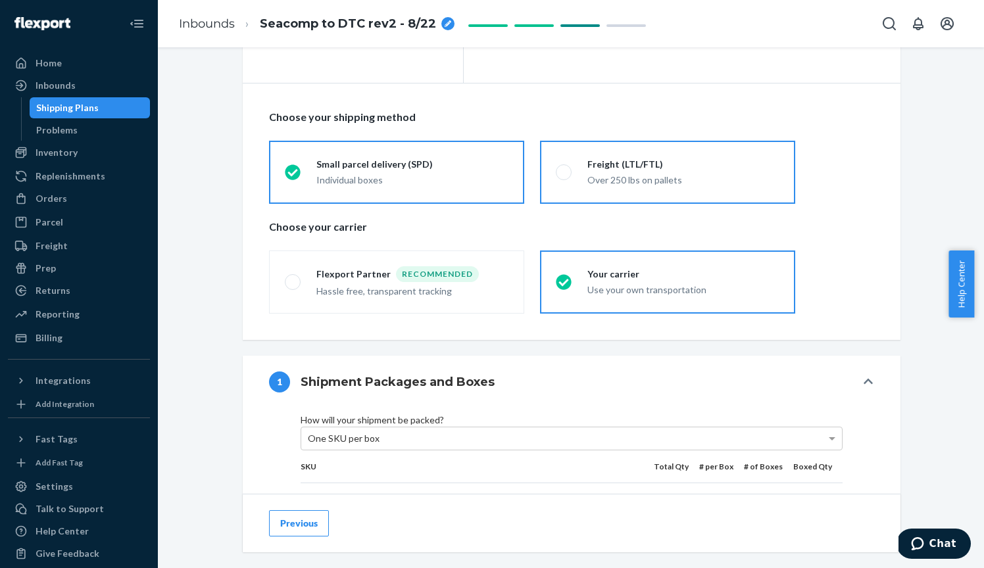
click at [620, 158] on div "Freight (LTL/FTL)" at bounding box center [683, 164] width 192 height 13
click at [564, 168] on input "Freight (LTL/FTL) Over 250 lbs on pallets" at bounding box center [560, 172] width 9 height 9
radio input "true"
radio input "false"
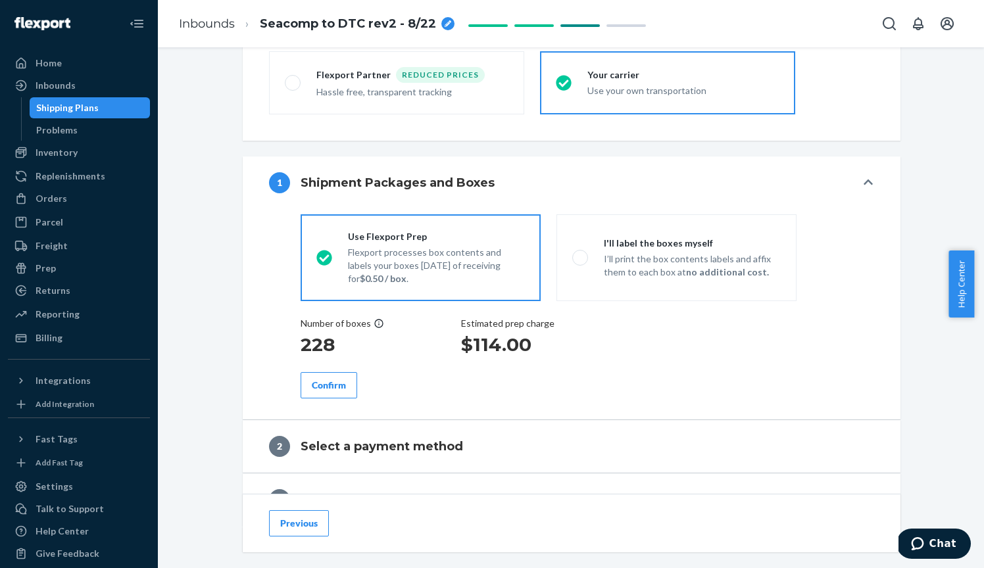
scroll to position [441, 0]
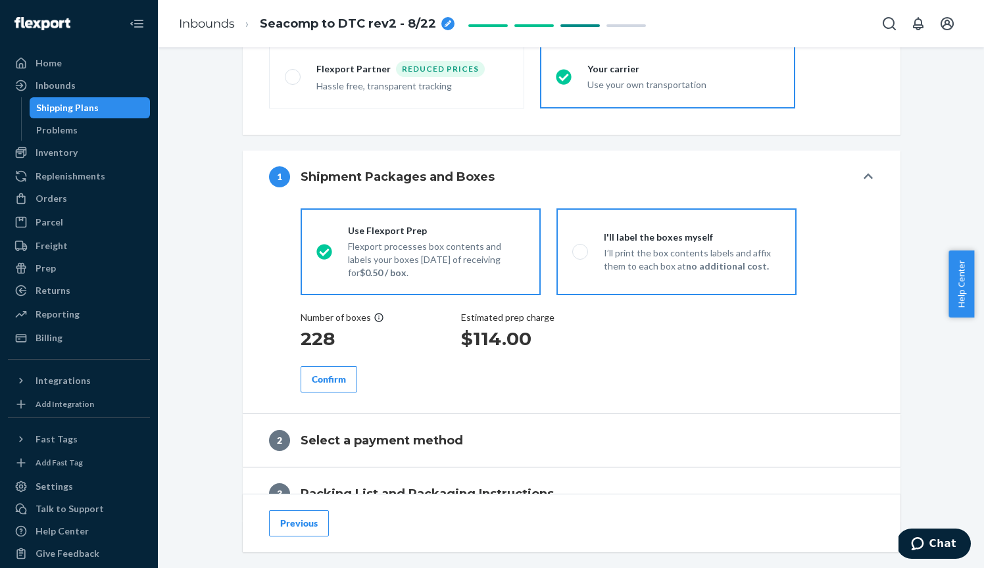
click at [572, 246] on span at bounding box center [580, 252] width 16 height 16
click at [572, 247] on input "I'll label the boxes myself I’ll print the box contents labels and affix them t…" at bounding box center [576, 251] width 9 height 9
radio input "true"
radio input "false"
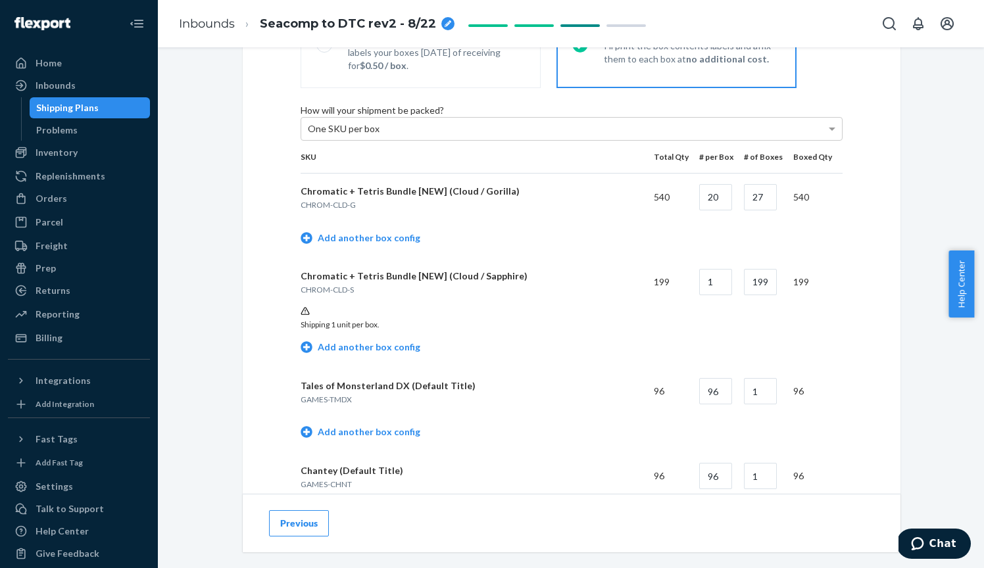
scroll to position [660, 0]
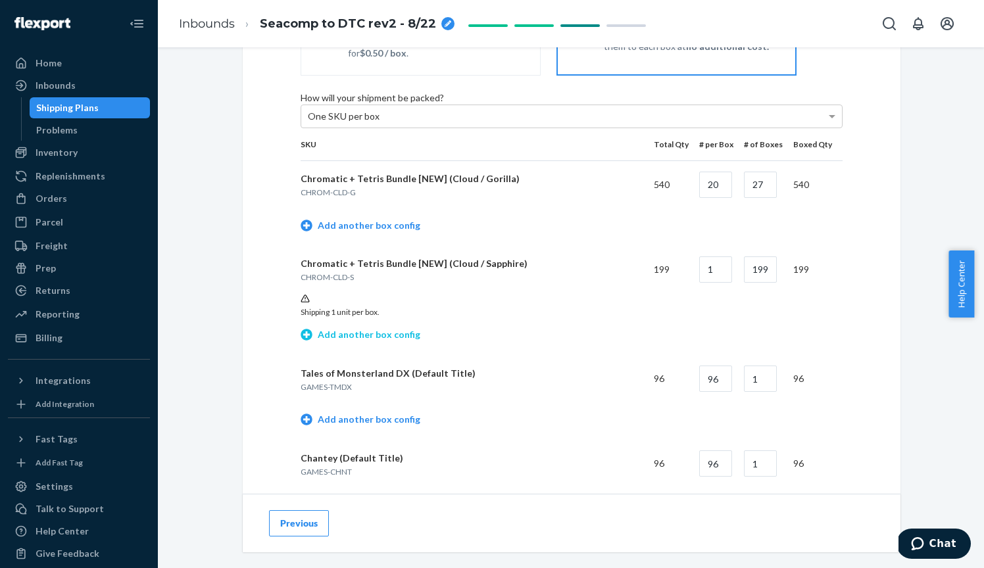
click at [352, 341] on link "Add another box config" at bounding box center [360, 334] width 120 height 13
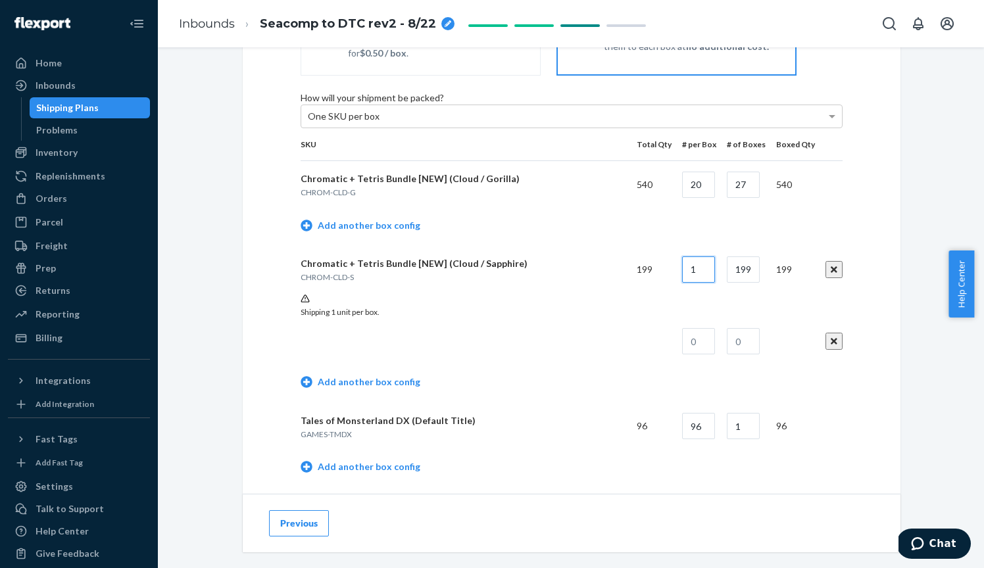
click at [698, 283] on input "1" at bounding box center [698, 269] width 33 height 26
type input "20"
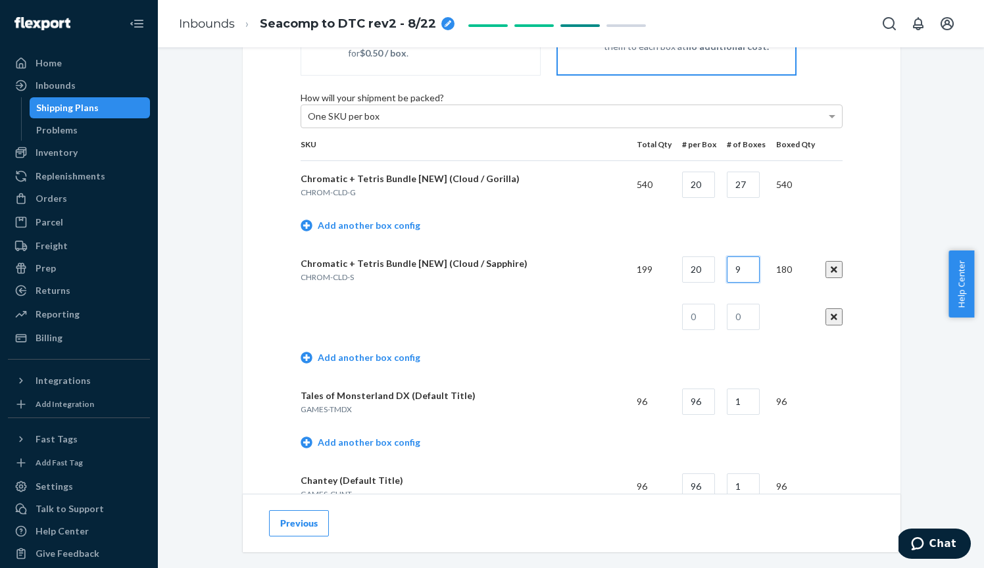
type input "9"
click at [700, 330] on input "text" at bounding box center [698, 317] width 33 height 26
type input "19"
click at [752, 327] on input "text" at bounding box center [743, 317] width 33 height 26
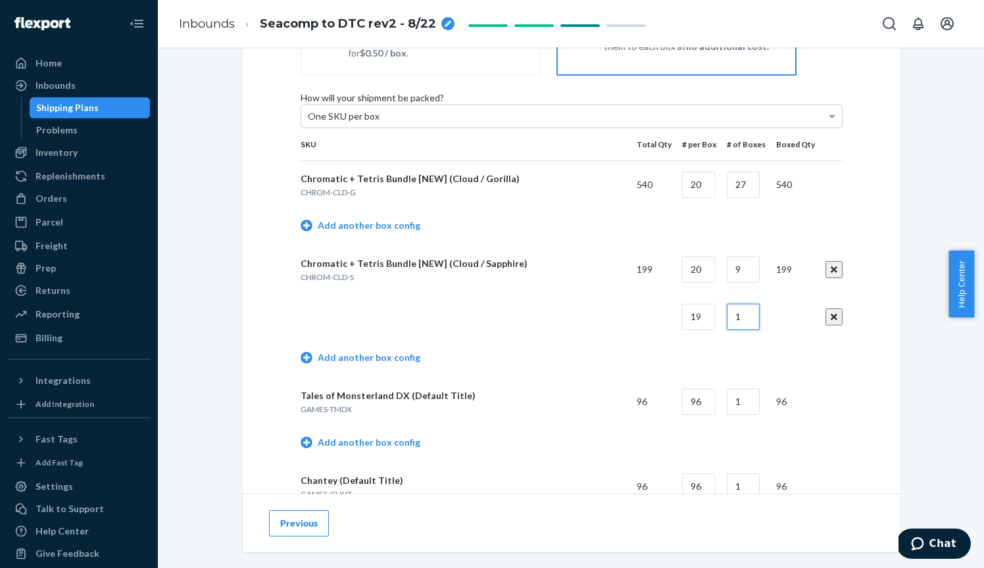
type input "1"
click at [786, 331] on td at bounding box center [789, 316] width 49 height 47
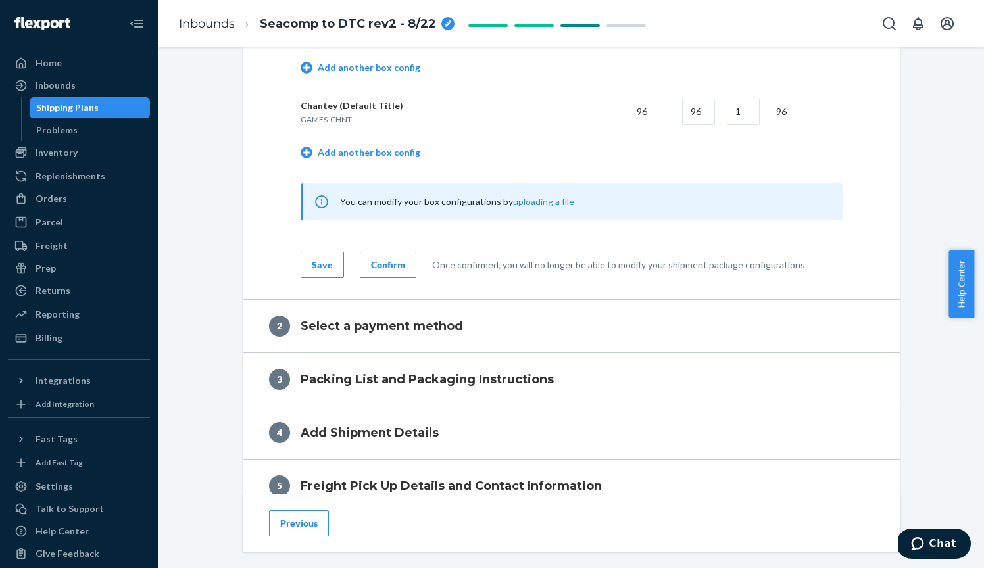
scroll to position [1038, 0]
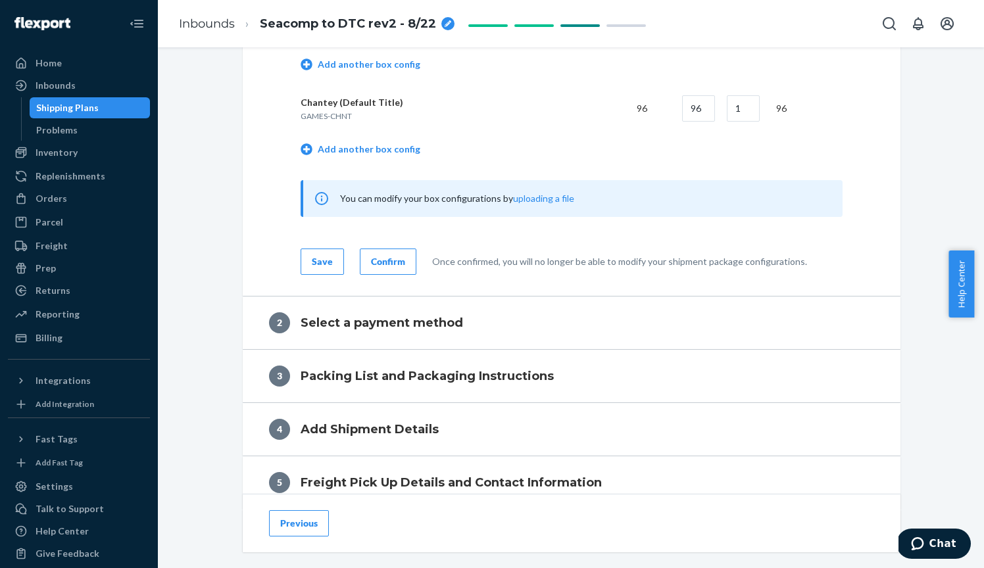
click at [316, 268] on div "Save" at bounding box center [322, 261] width 21 height 13
click at [392, 268] on div "Confirm" at bounding box center [388, 261] width 34 height 13
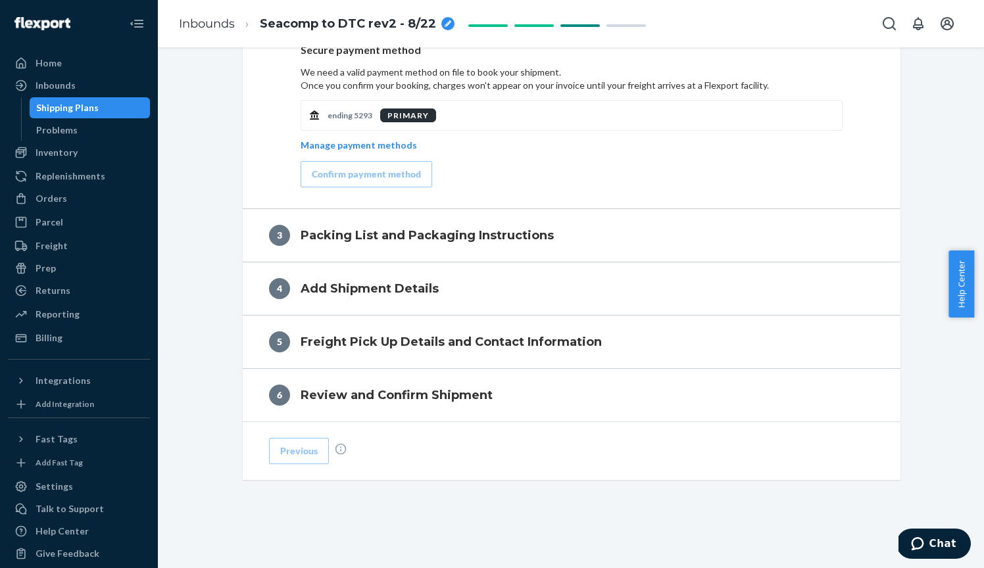
scroll to position [658, 0]
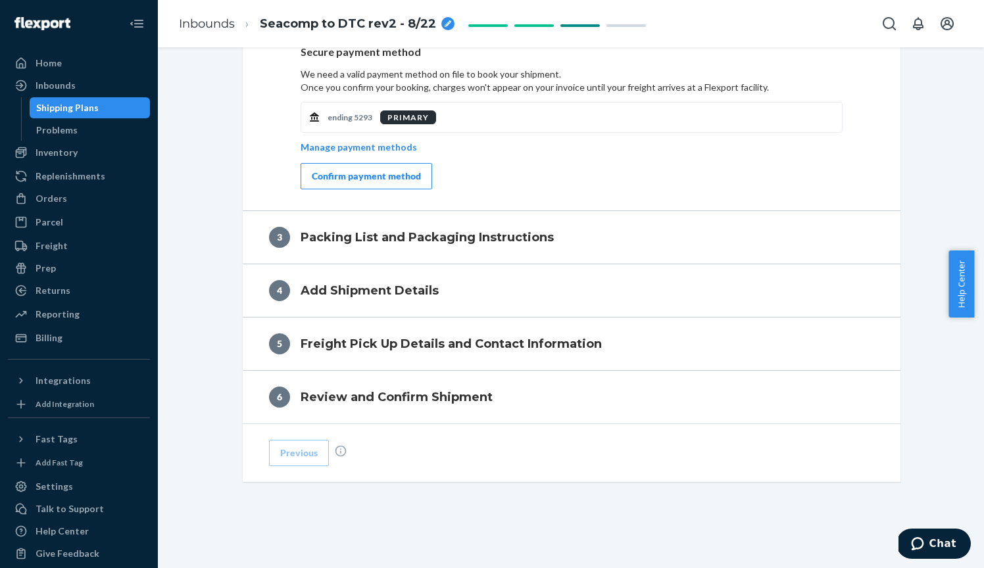
click at [382, 178] on div "Confirm payment method" at bounding box center [366, 176] width 109 height 13
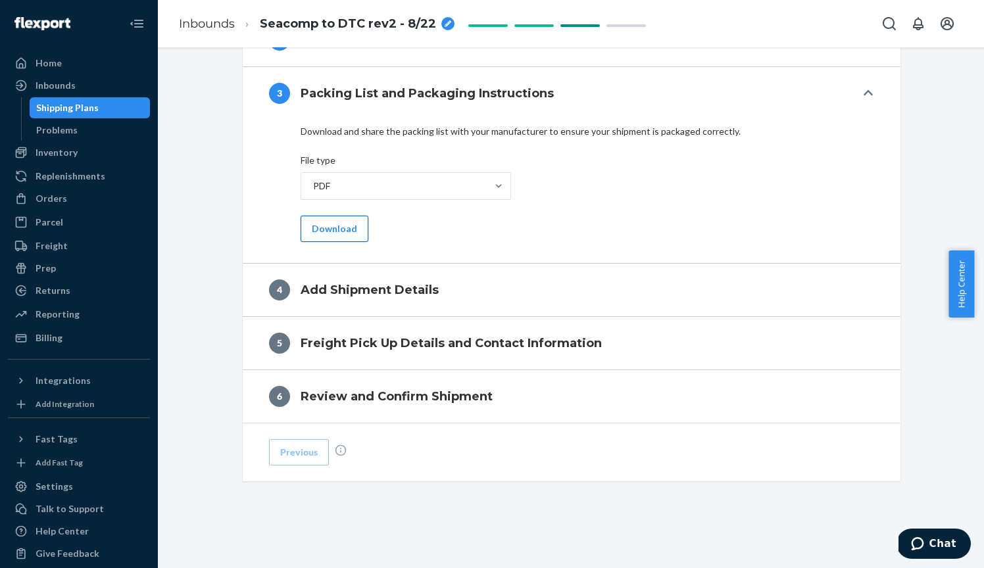
click at [327, 228] on button "Download" at bounding box center [334, 229] width 68 height 26
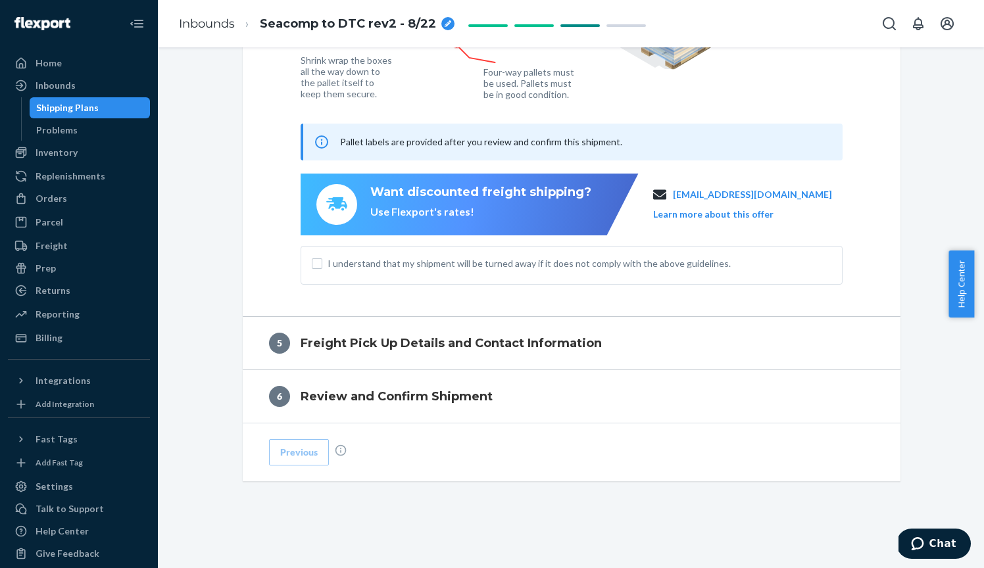
scroll to position [1075, 0]
click at [375, 258] on span "I understand that my shipment will be turned away if it does not comply with th…" at bounding box center [579, 264] width 504 height 13
click at [322, 259] on input "I understand that my shipment will be turned away if it does not comply with th…" at bounding box center [317, 264] width 11 height 11
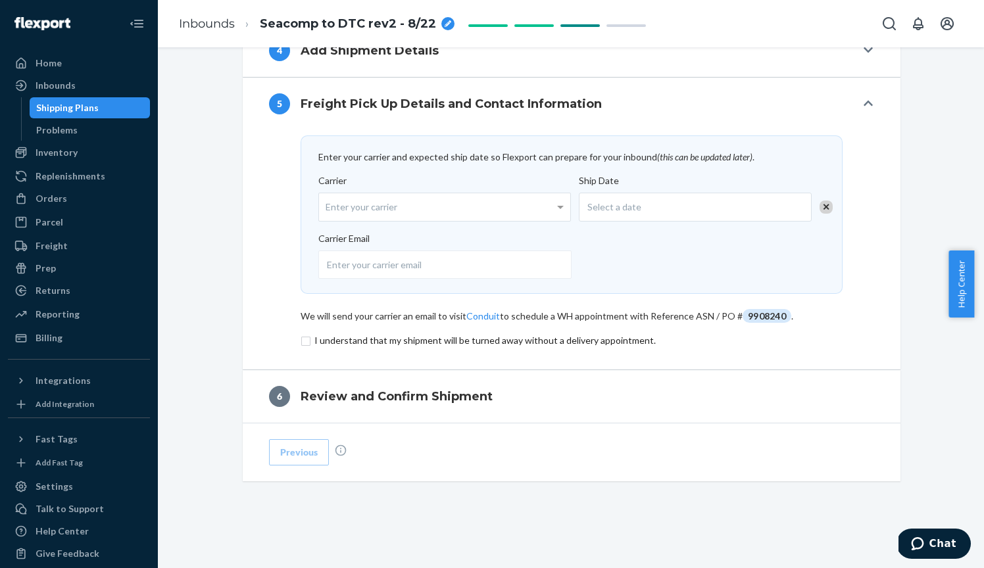
click at [636, 208] on div "Select a date" at bounding box center [695, 207] width 233 height 29
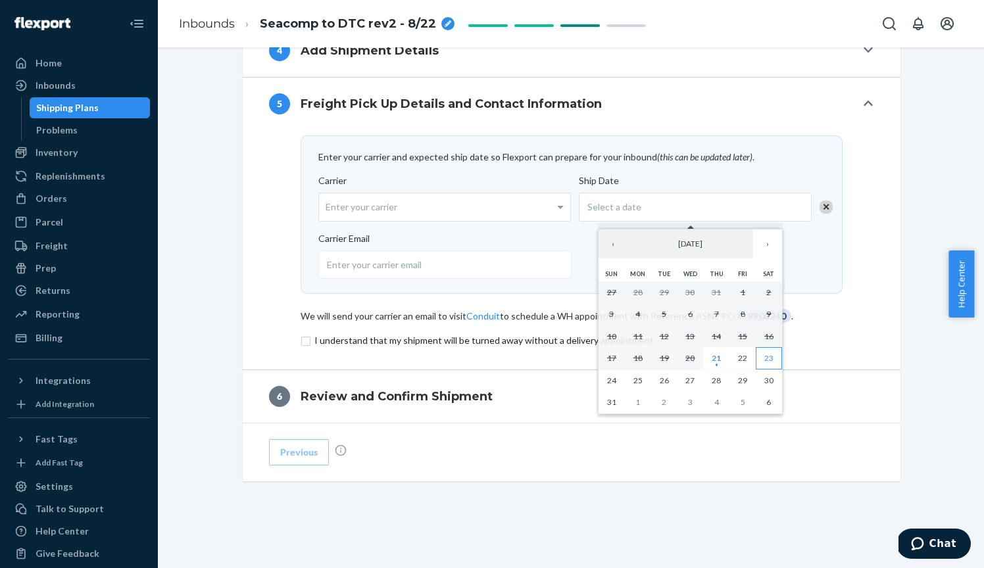
click at [765, 356] on abbr "23" at bounding box center [768, 358] width 9 height 10
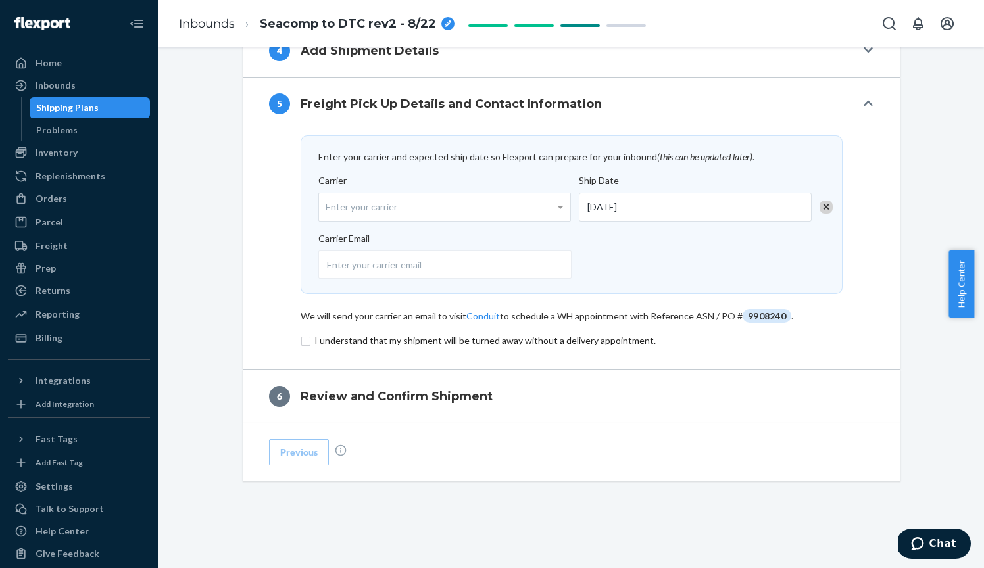
click at [345, 342] on input "checkbox" at bounding box center [571, 341] width 542 height 16
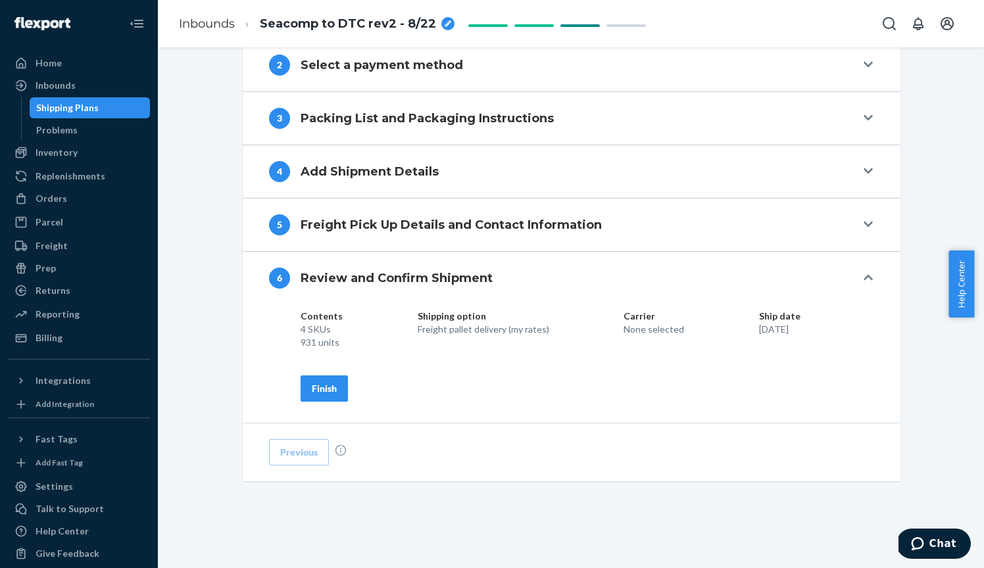
click at [314, 395] on button "Finish" at bounding box center [323, 388] width 47 height 26
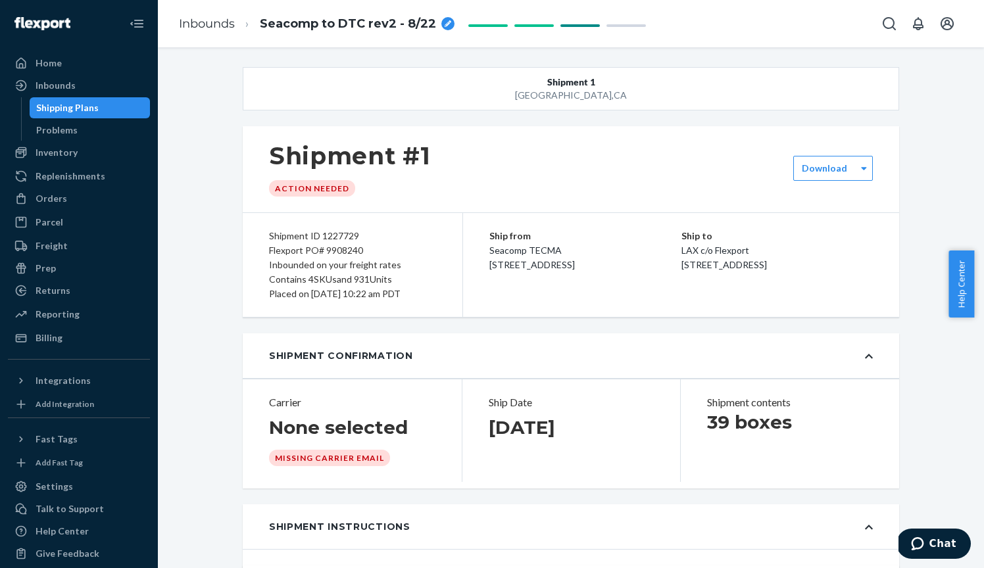
scroll to position [0, 0]
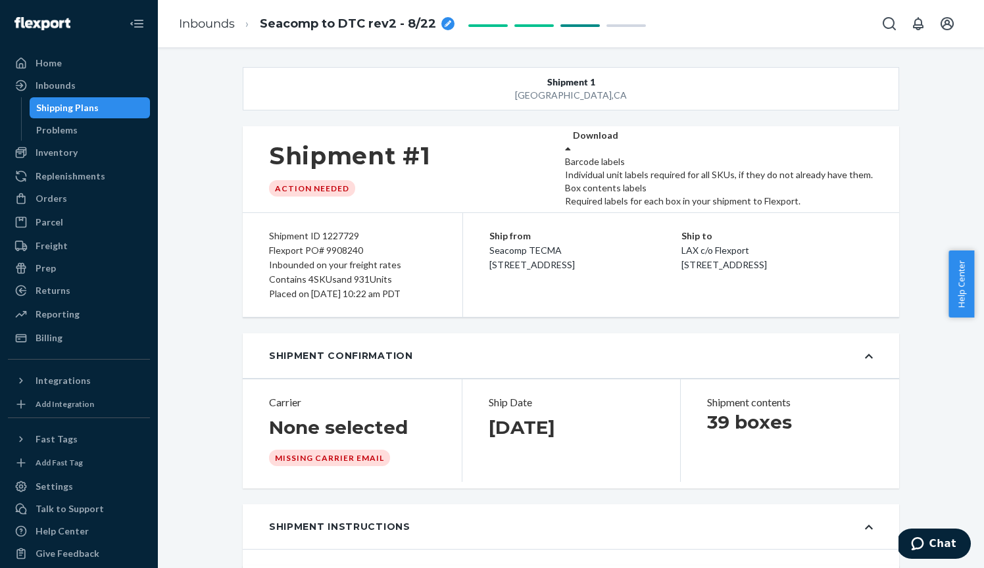
click at [618, 142] on label "Download" at bounding box center [595, 135] width 45 height 13
click at [840, 208] on div "Required labels for each box in your shipment to Flexport." at bounding box center [719, 201] width 308 height 13
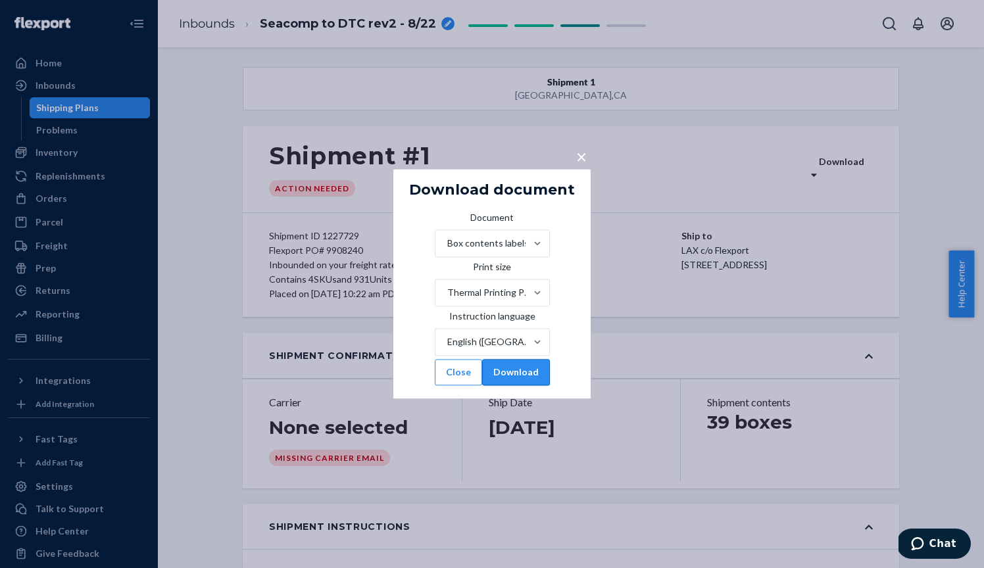
click at [550, 386] on button "Download" at bounding box center [516, 373] width 68 height 26
click at [452, 386] on button "Close" at bounding box center [458, 373] width 47 height 26
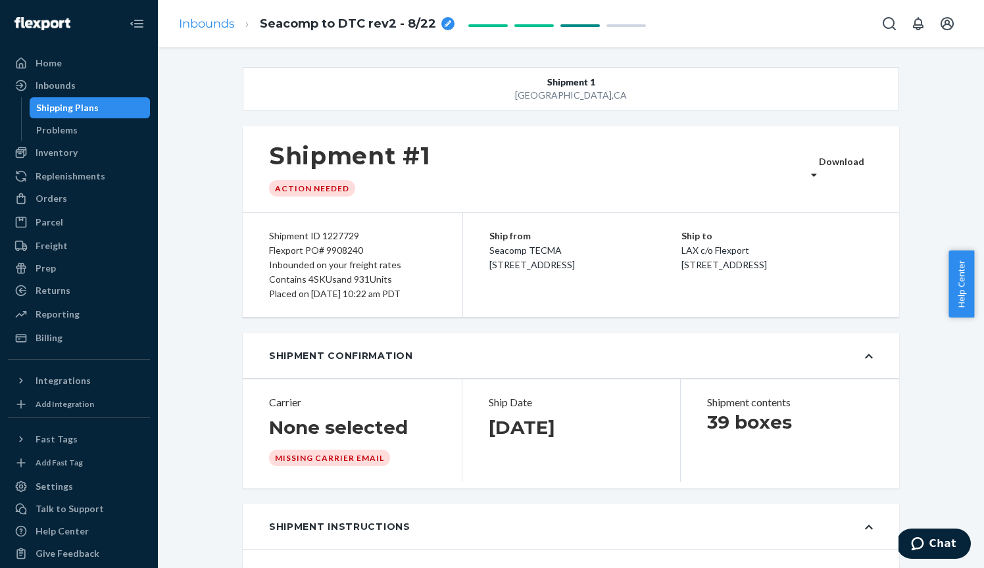
click at [190, 25] on link "Inbounds" at bounding box center [207, 23] width 56 height 14
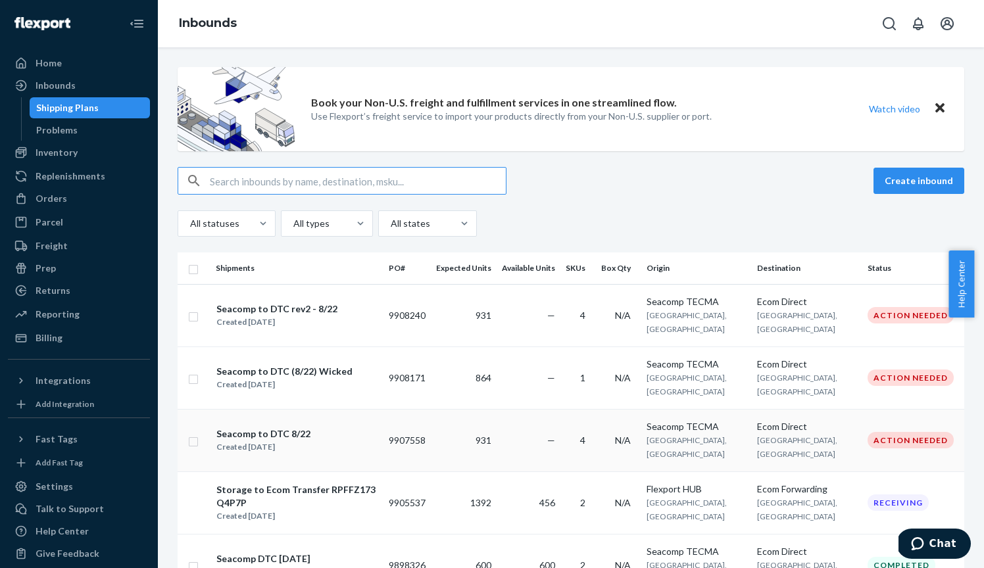
click at [194, 433] on input "checkbox" at bounding box center [193, 440] width 11 height 14
checkbox input "true"
click at [824, 187] on button "Delete" at bounding box center [831, 181] width 66 height 26
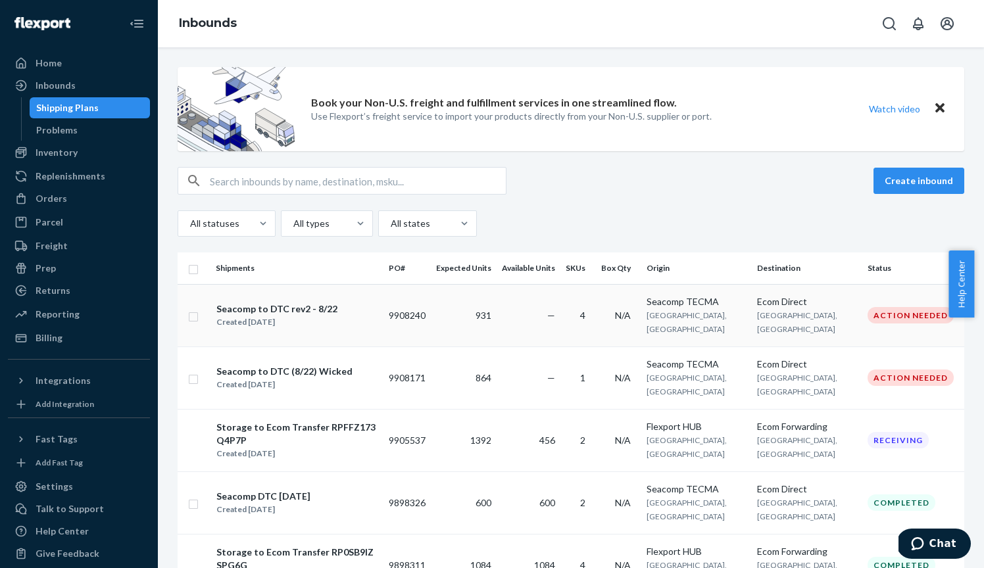
click at [287, 305] on div "Seacomp to DTC rev2 - 8/22" at bounding box center [276, 308] width 121 height 13
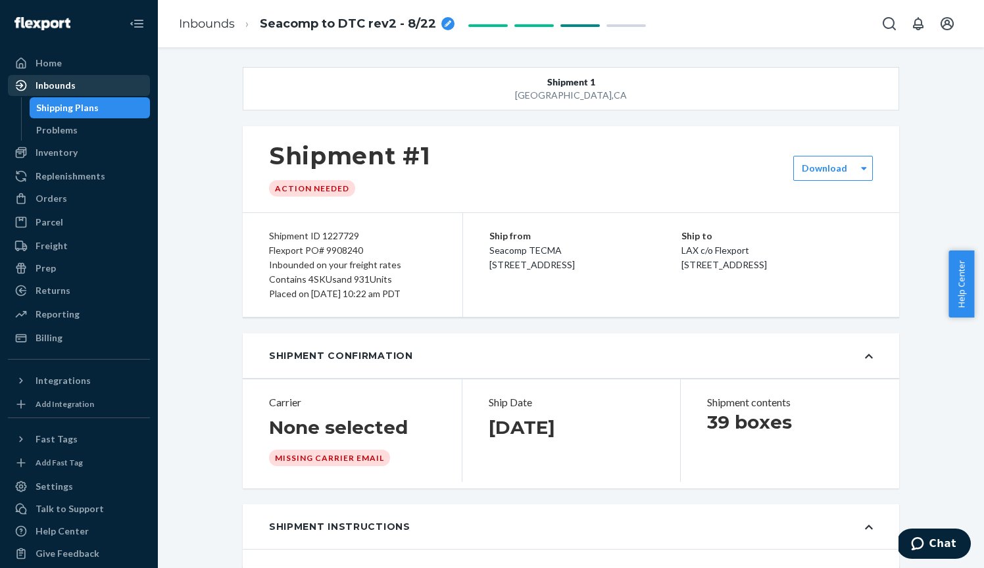
click at [53, 85] on div "Inbounds" at bounding box center [56, 85] width 40 height 13
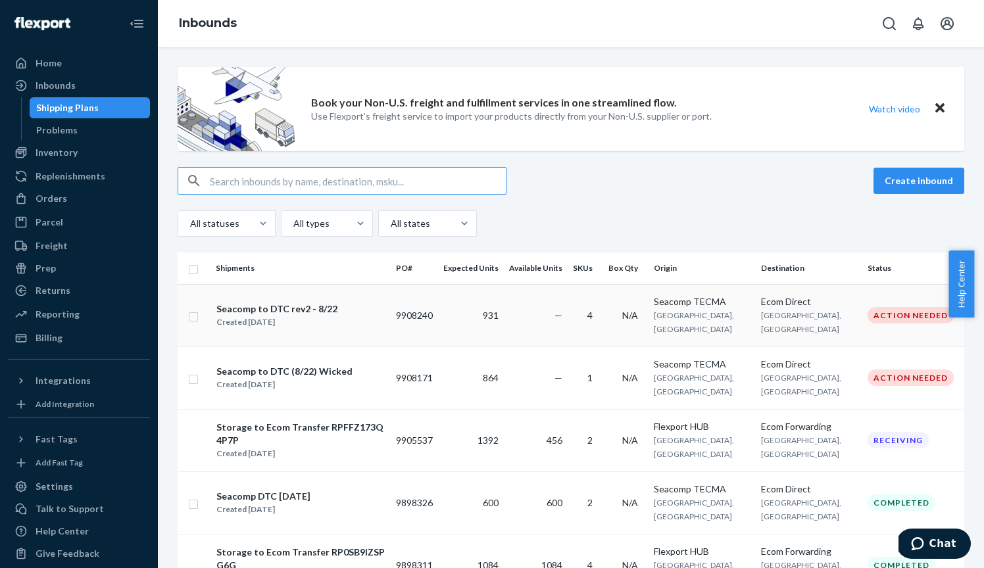
click at [201, 318] on td at bounding box center [194, 315] width 33 height 62
click at [195, 317] on input "checkbox" at bounding box center [193, 315] width 11 height 14
click at [757, 172] on button "Duplicate" at bounding box center [755, 181] width 66 height 26
checkbox input "false"
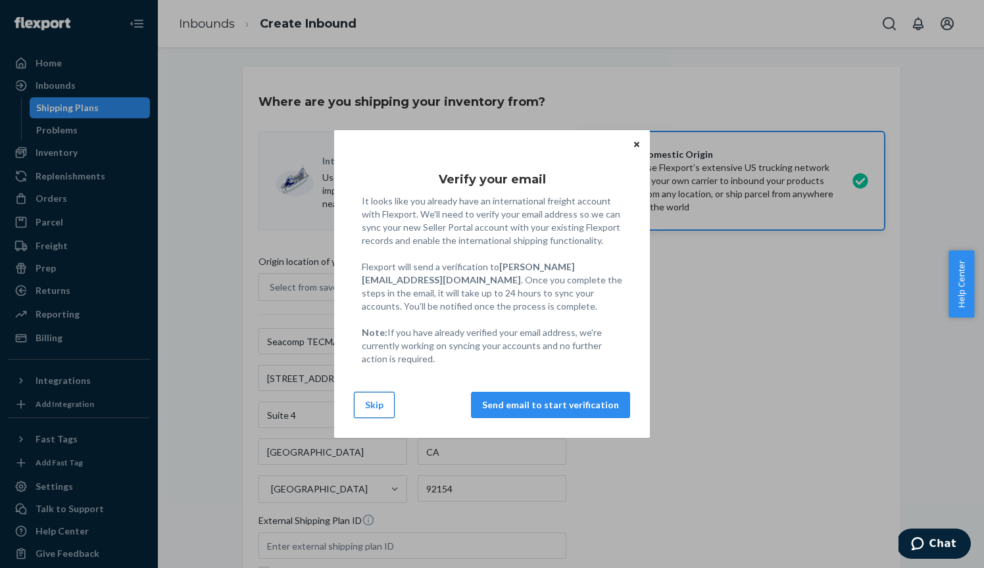
click at [362, 406] on button "Skip" at bounding box center [374, 405] width 41 height 26
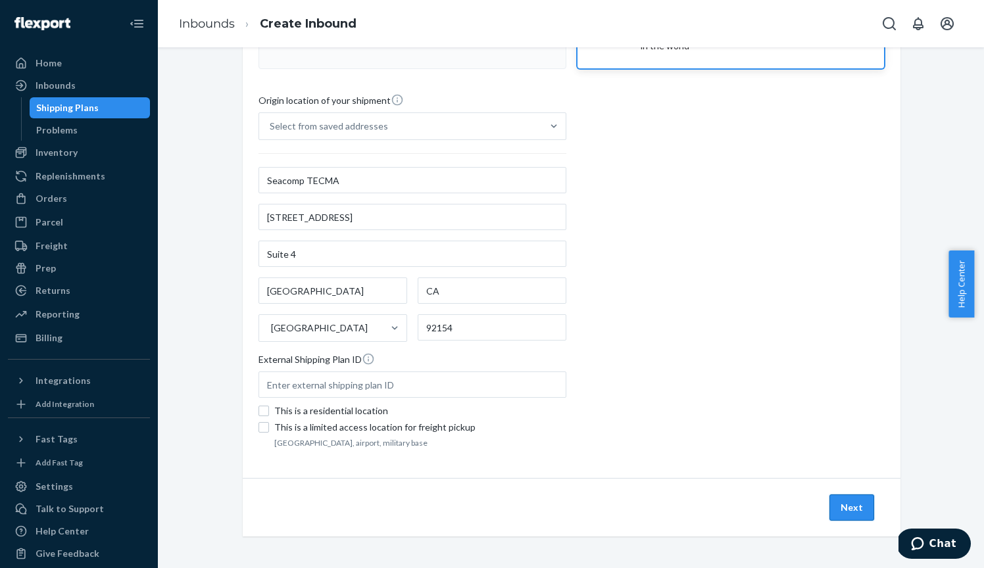
click at [834, 498] on button "Next" at bounding box center [851, 507] width 45 height 26
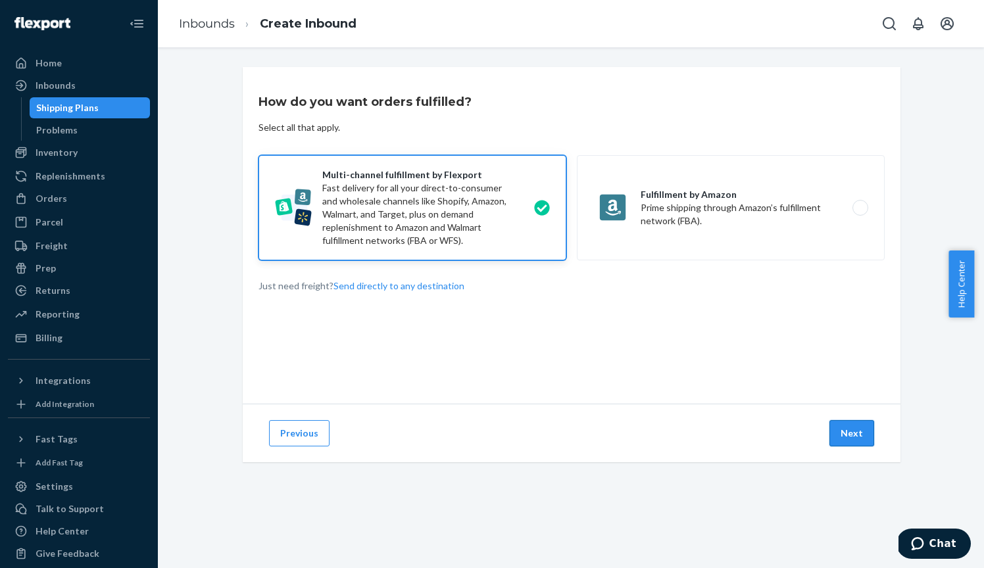
click at [842, 422] on button "Next" at bounding box center [851, 433] width 45 height 26
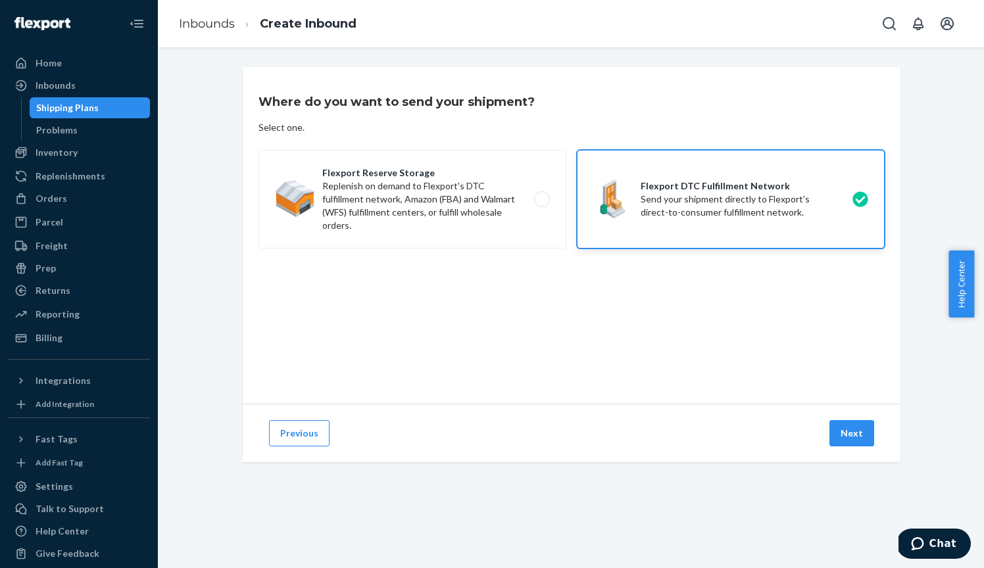
click at [842, 422] on button "Next" at bounding box center [851, 433] width 45 height 26
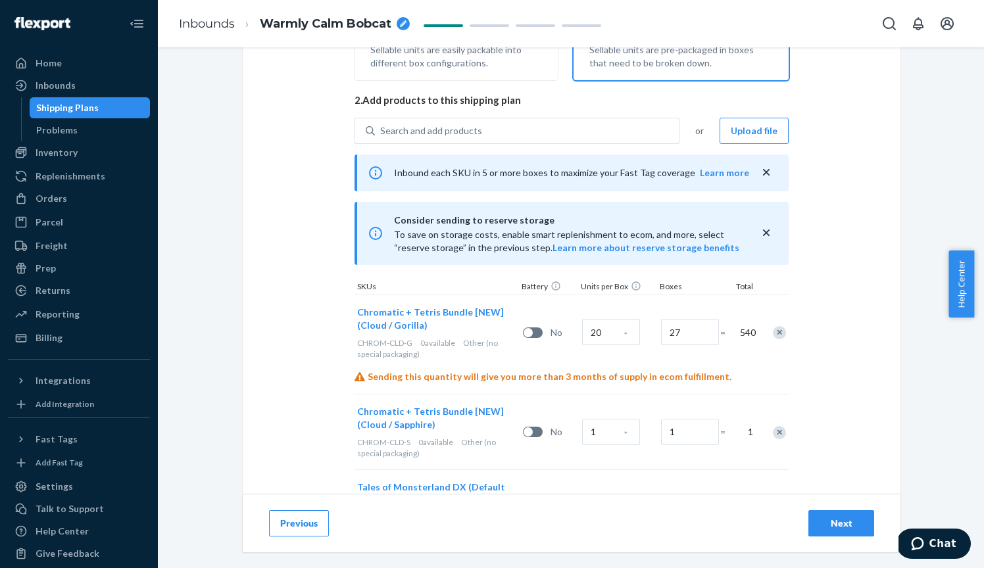
scroll to position [199, 0]
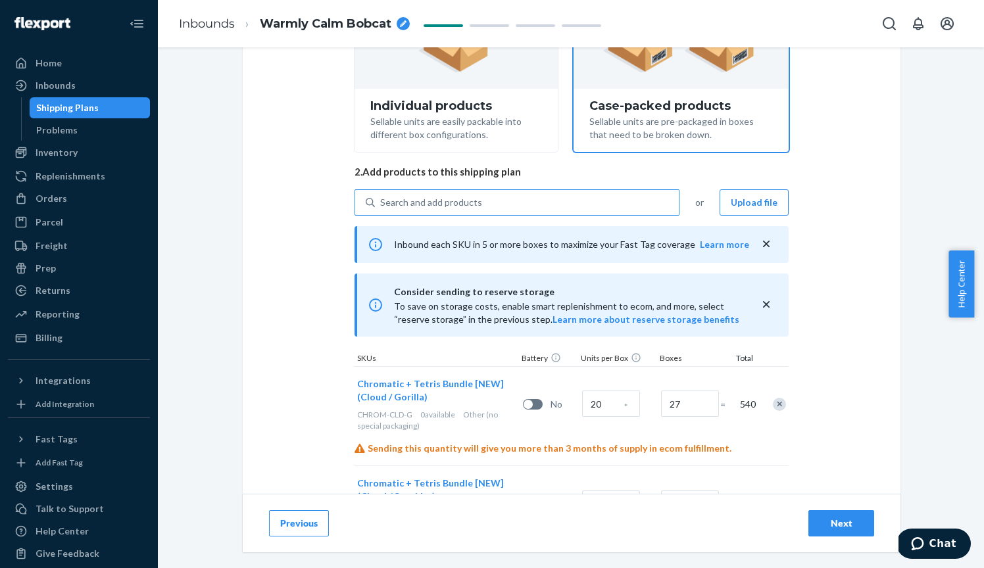
click at [489, 204] on div "Search and add products" at bounding box center [527, 203] width 304 height 24
click at [381, 204] on input "Search and add products" at bounding box center [380, 202] width 1 height 13
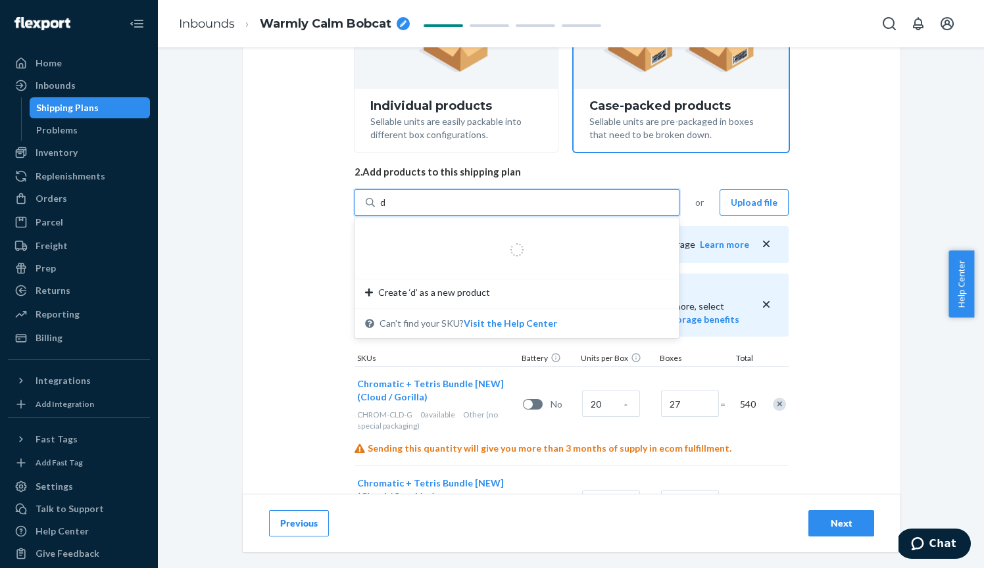
type input "dr"
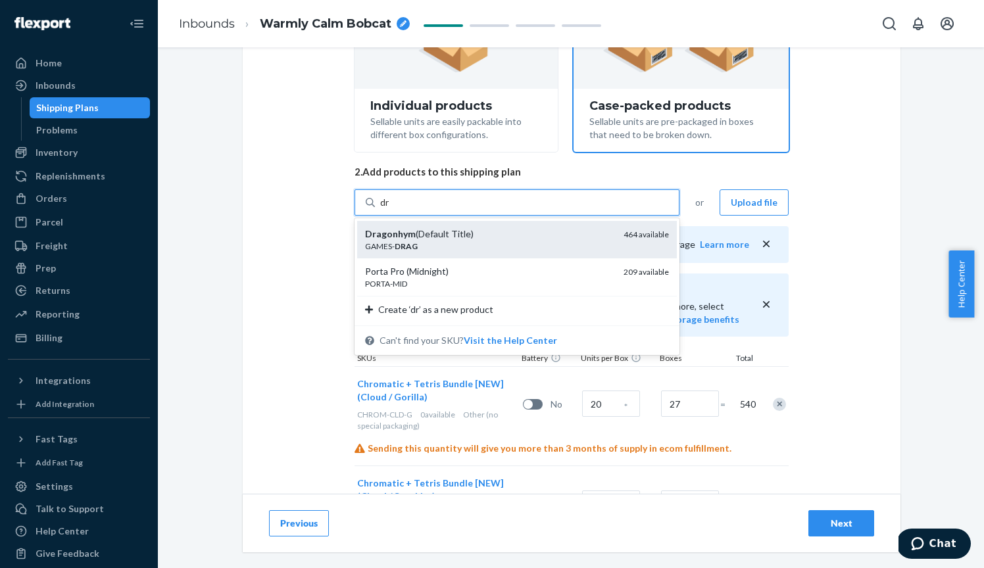
click at [491, 241] on div "GAMES- DRAG" at bounding box center [489, 246] width 248 height 11
click at [390, 209] on input "dr" at bounding box center [385, 202] width 10 height 13
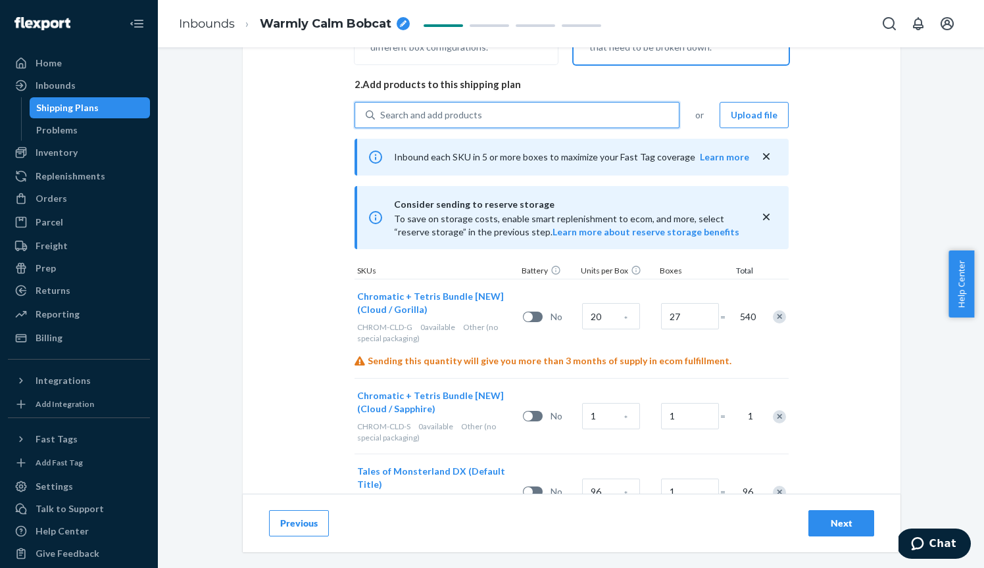
scroll to position [168, 0]
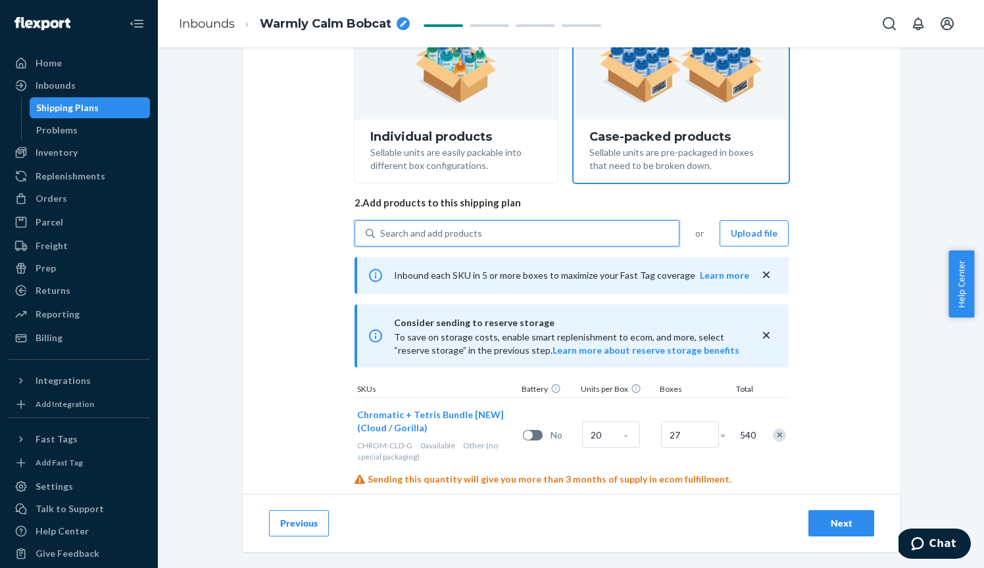
click at [512, 236] on div "Search and add products" at bounding box center [527, 234] width 304 height 24
click at [381, 236] on input "0 results available. Select is focused ,type to refine list, press Down to open…" at bounding box center [380, 233] width 1 height 13
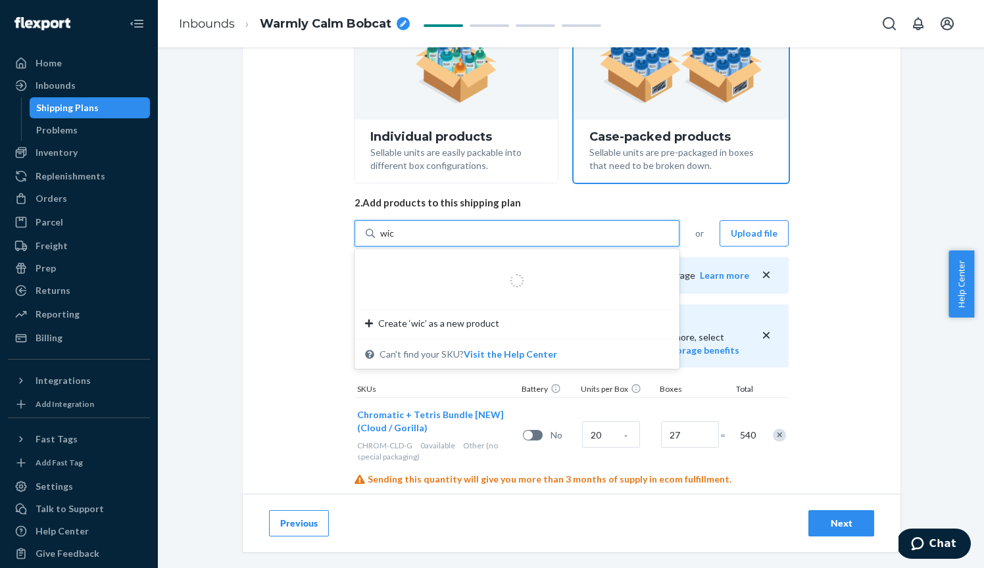
type input "wick"
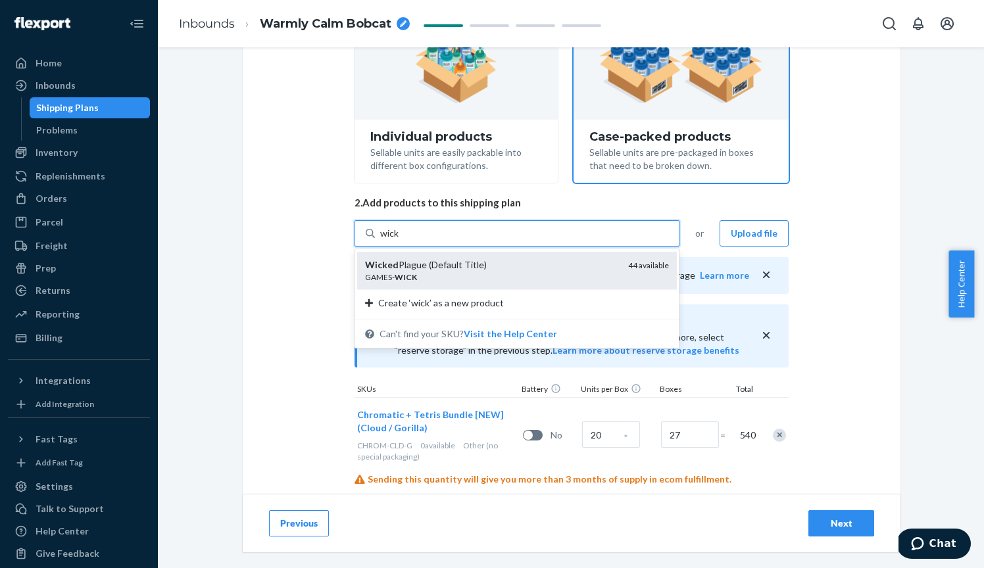
click at [448, 261] on div "Wicked Plague (Default Title)" at bounding box center [491, 264] width 252 height 13
click at [400, 240] on input "wick" at bounding box center [390, 233] width 20 height 13
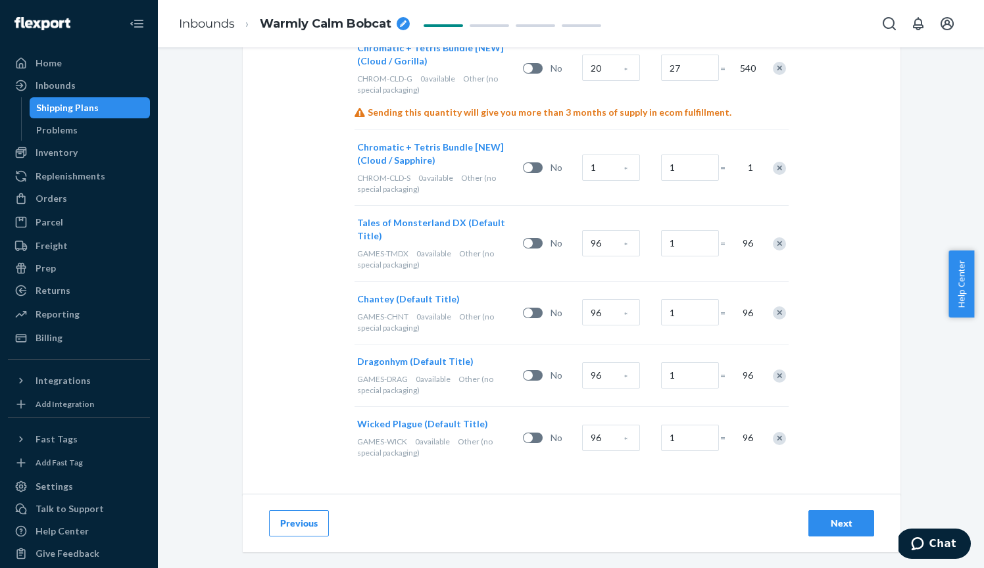
scroll to position [535, 0]
click at [679, 439] on input "1" at bounding box center [690, 438] width 58 height 26
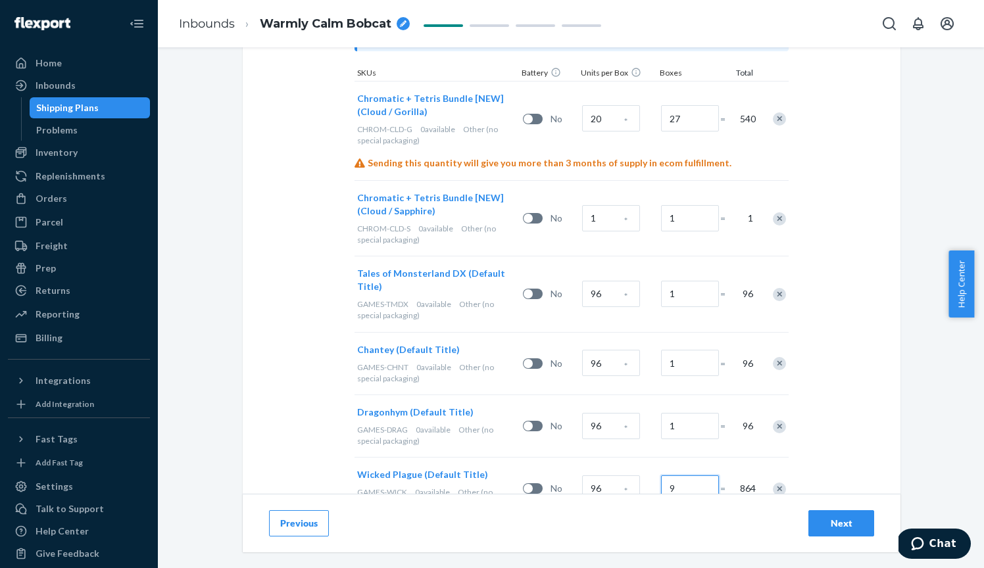
scroll to position [437, 0]
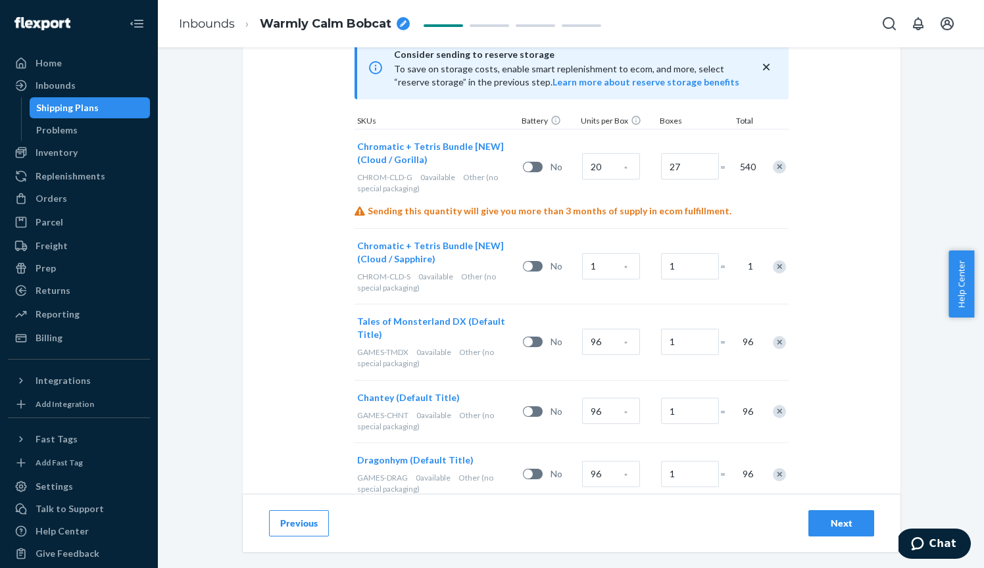
type input "9"
click at [692, 260] on input "1" at bounding box center [690, 266] width 58 height 26
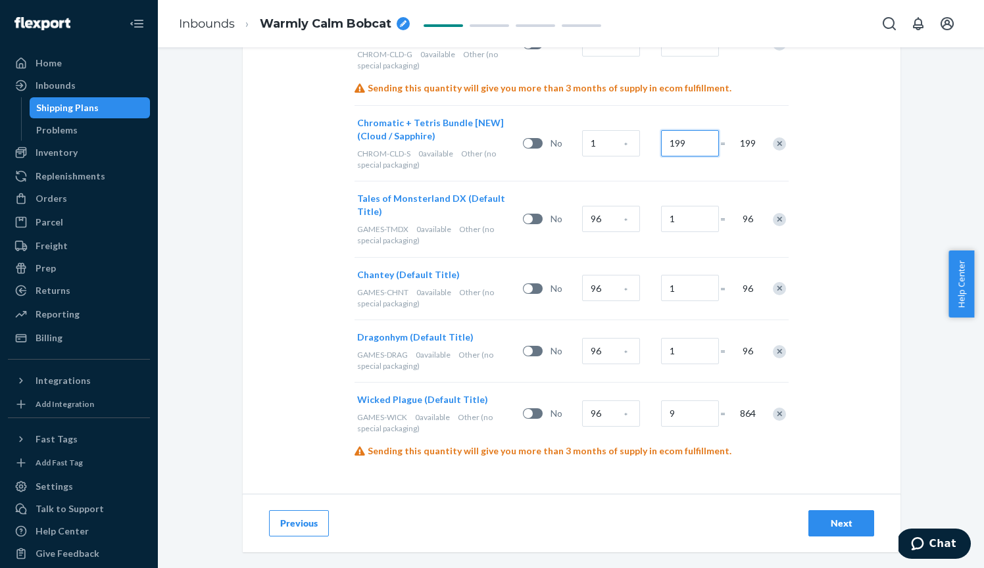
scroll to position [558, 0]
type input "199"
click at [840, 520] on div "Next" at bounding box center [840, 523] width 43 height 13
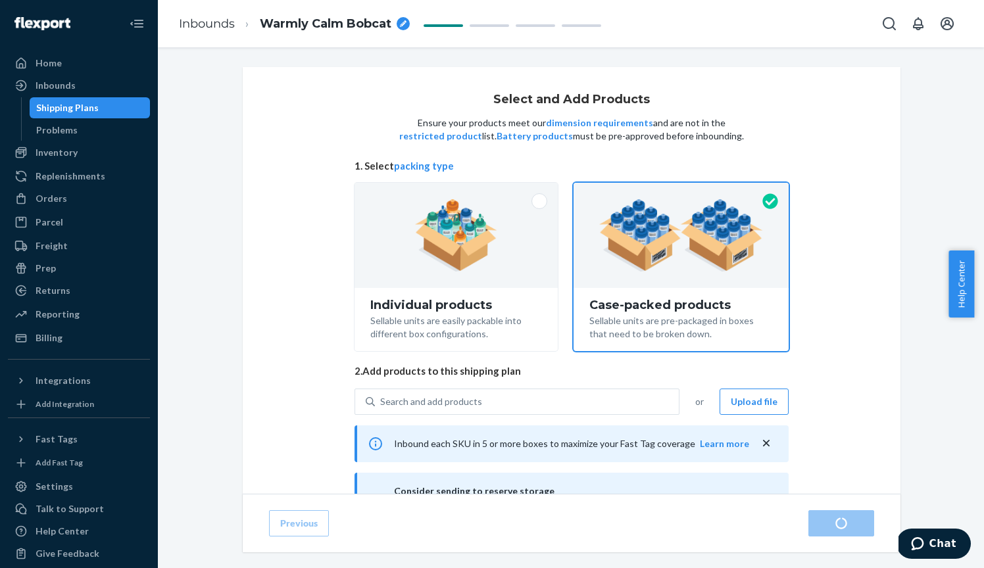
radio input "true"
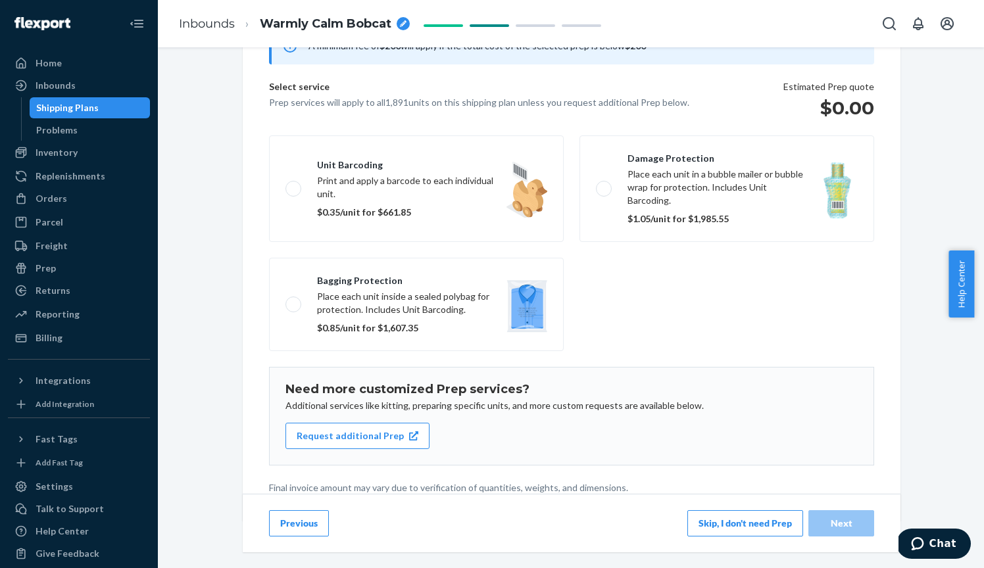
scroll to position [144, 0]
click at [731, 523] on button "Skip, I don't need Prep" at bounding box center [745, 523] width 116 height 26
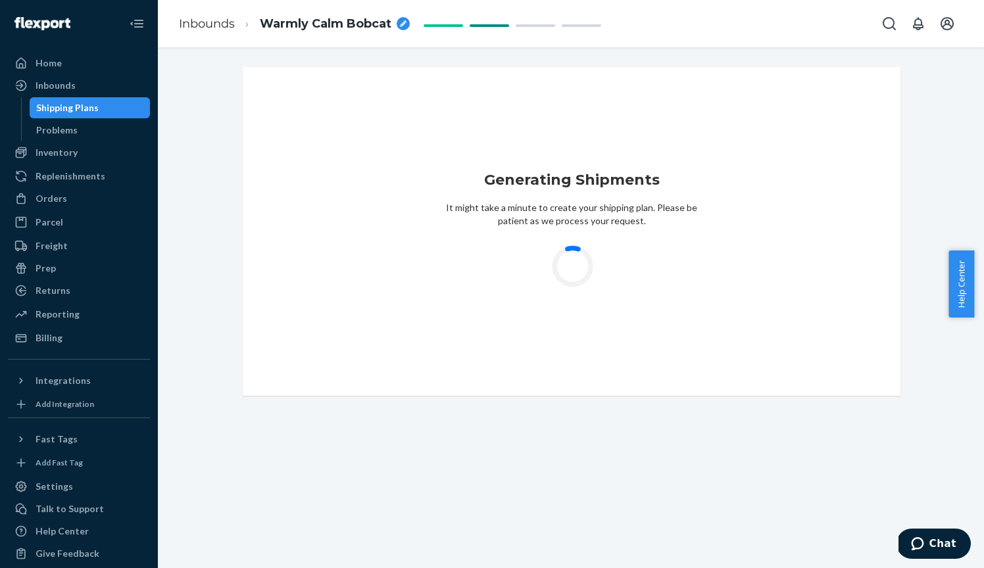
scroll to position [0, 0]
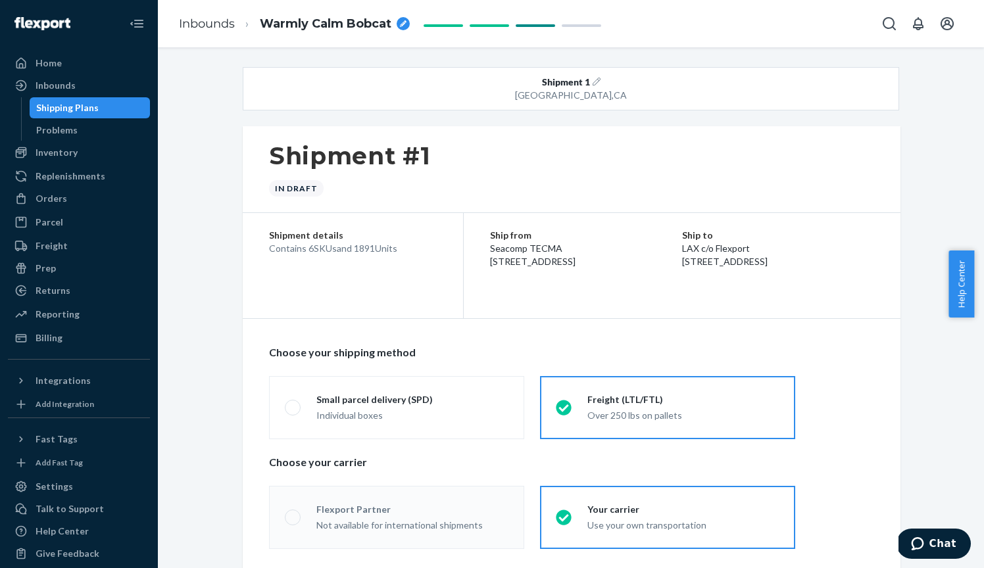
radio input "true"
radio input "false"
radio input "true"
radio input "false"
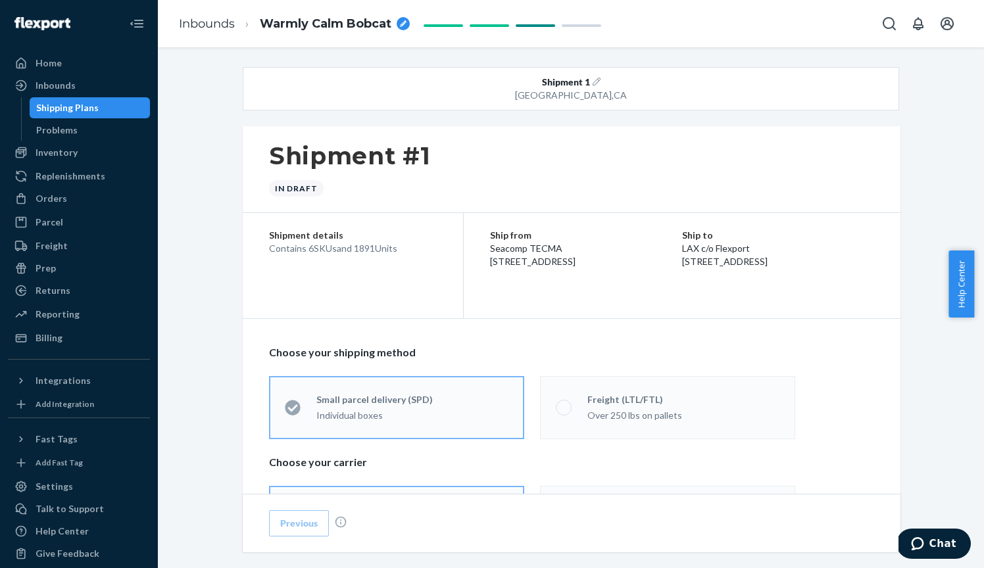
click at [405, 32] on div "Warmly Calm Bobcat" at bounding box center [335, 24] width 150 height 17
click at [404, 25] on icon "breadcrumbs" at bounding box center [403, 23] width 7 height 7
drag, startPoint x: 370, startPoint y: 24, endPoint x: 207, endPoint y: 24, distance: 162.4
click at [207, 24] on ol "Inbounds Warmly Calm Bobcat" at bounding box center [294, 24] width 252 height 42
type input "Seacomp to DTC rev 3 8/22"
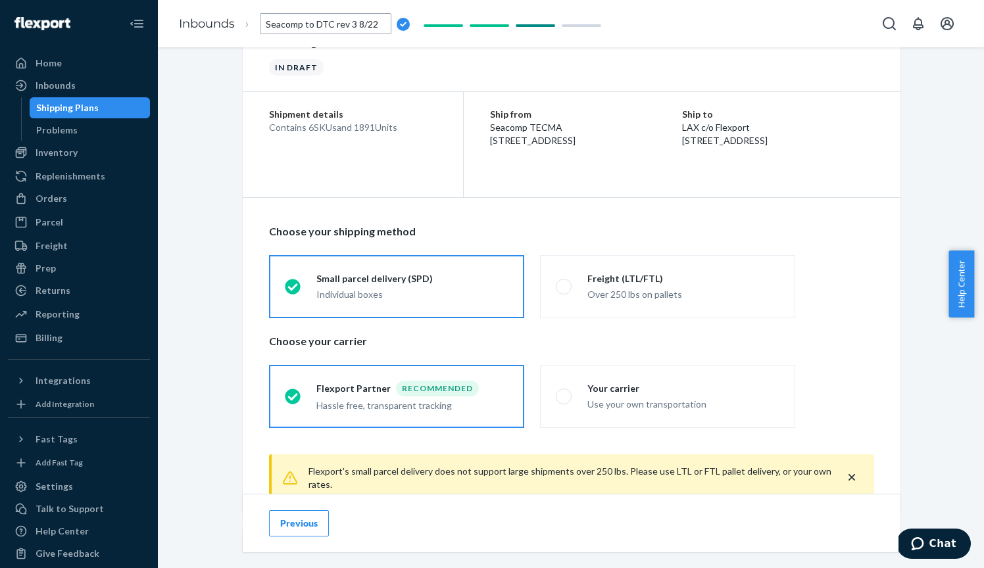
scroll to position [176, 0]
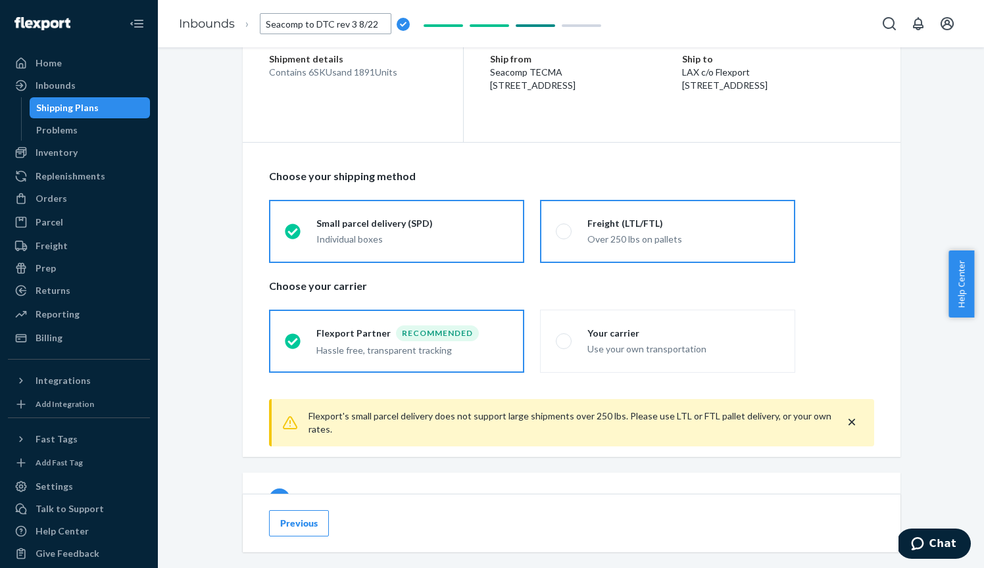
click at [571, 245] on div "Freight (LTL/FTL) Over 250 lbs on pallets" at bounding box center [675, 231] width 208 height 29
click at [564, 235] on input "Freight (LTL/FTL) Over 250 lbs on pallets" at bounding box center [560, 231] width 9 height 9
radio input "true"
radio input "false"
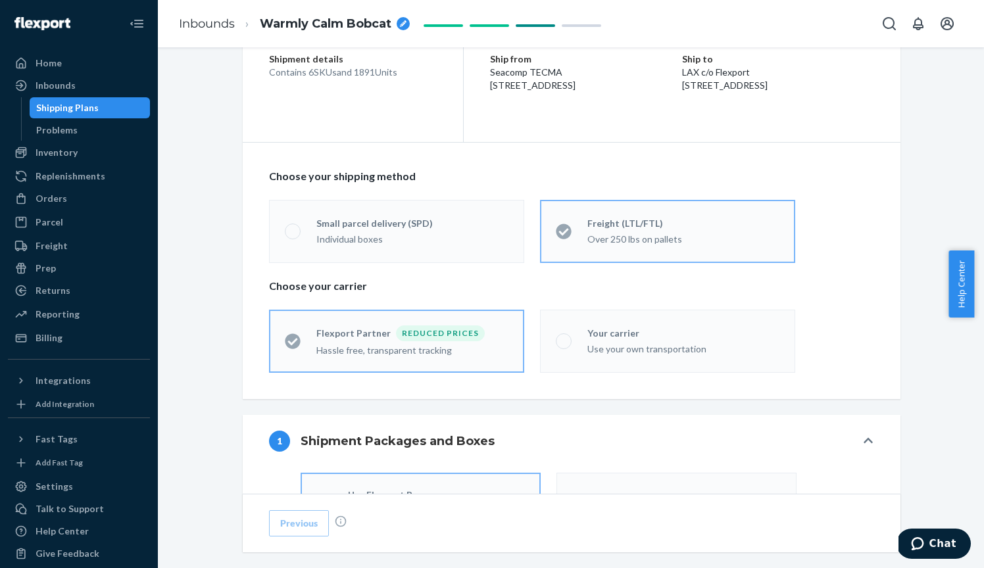
click at [588, 310] on label "Your carrier Use your own transportation" at bounding box center [667, 341] width 255 height 63
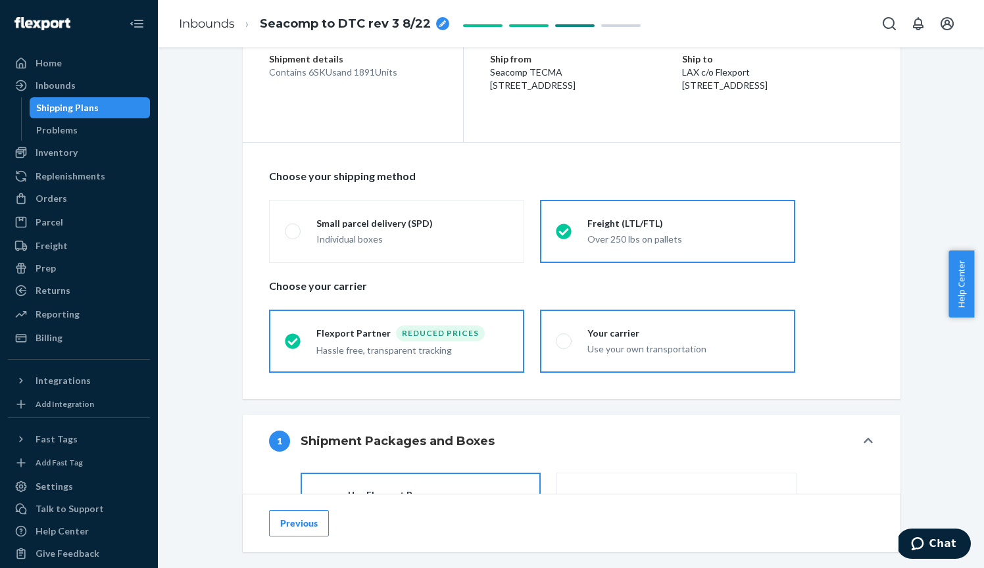
click at [594, 340] on div "Use your own transportation" at bounding box center [683, 348] width 192 height 16
click at [564, 339] on input "Your carrier Use your own transportation" at bounding box center [560, 341] width 9 height 9
radio input "true"
radio input "false"
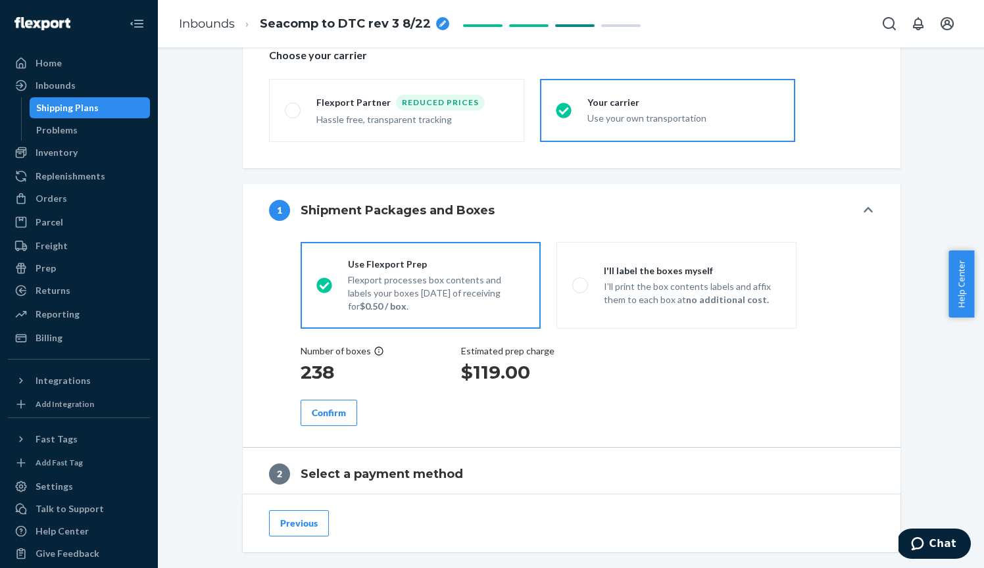
scroll to position [411, 0]
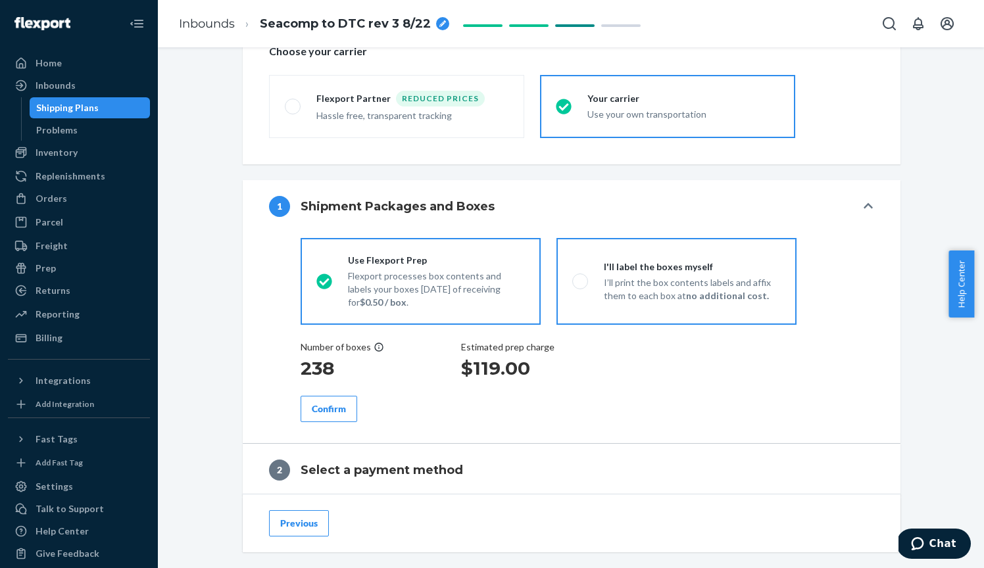
click at [615, 264] on div "I'll label the boxes myself" at bounding box center [692, 266] width 177 height 13
click at [581, 277] on input "I'll label the boxes myself I’ll print the box contents labels and affix them t…" at bounding box center [576, 281] width 9 height 9
radio input "true"
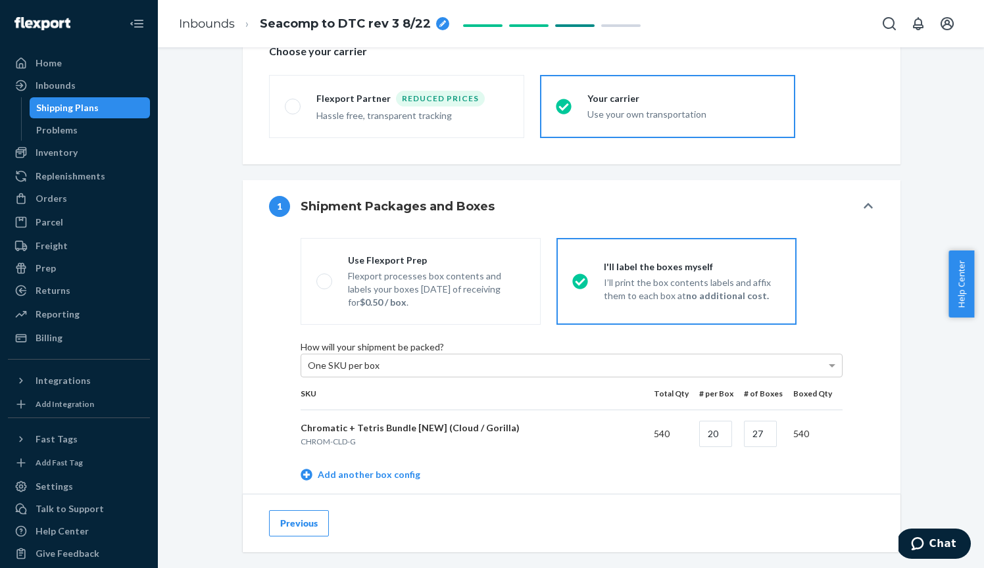
radio input "false"
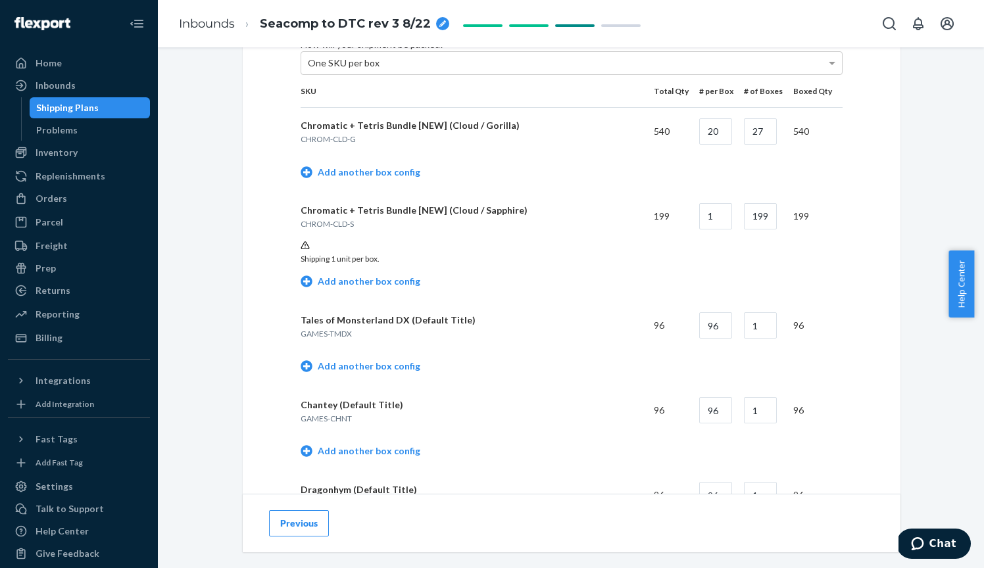
scroll to position [719, 0]
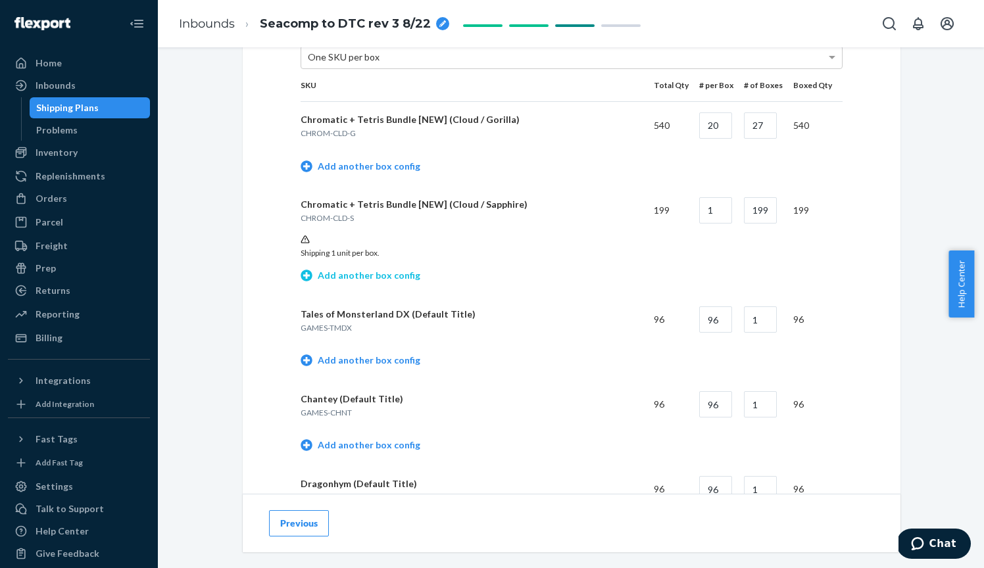
click at [313, 282] on link "Add another box config" at bounding box center [360, 275] width 120 height 13
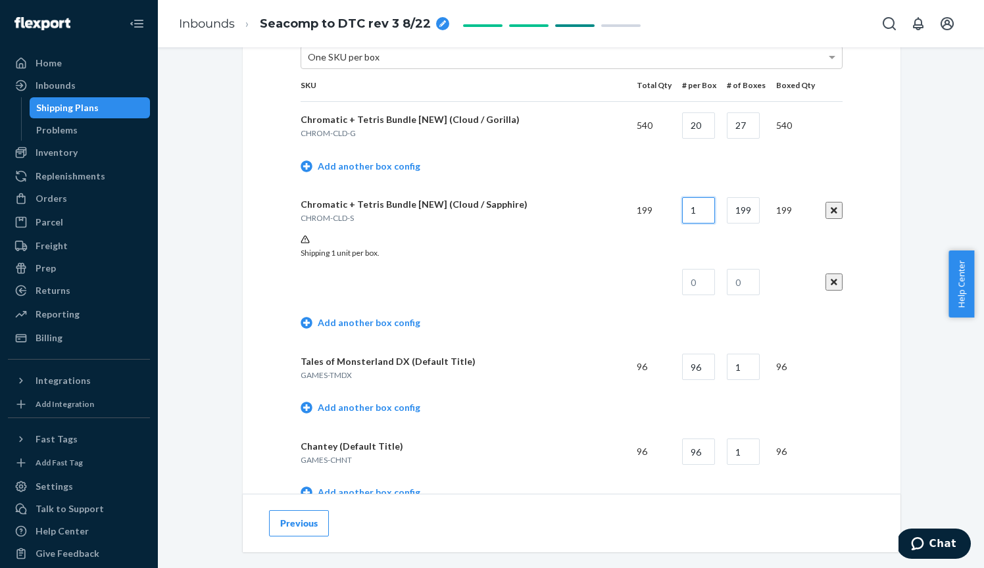
click at [698, 224] on input "1" at bounding box center [698, 210] width 33 height 26
click at [704, 224] on input "198" at bounding box center [698, 210] width 33 height 26
type input "19"
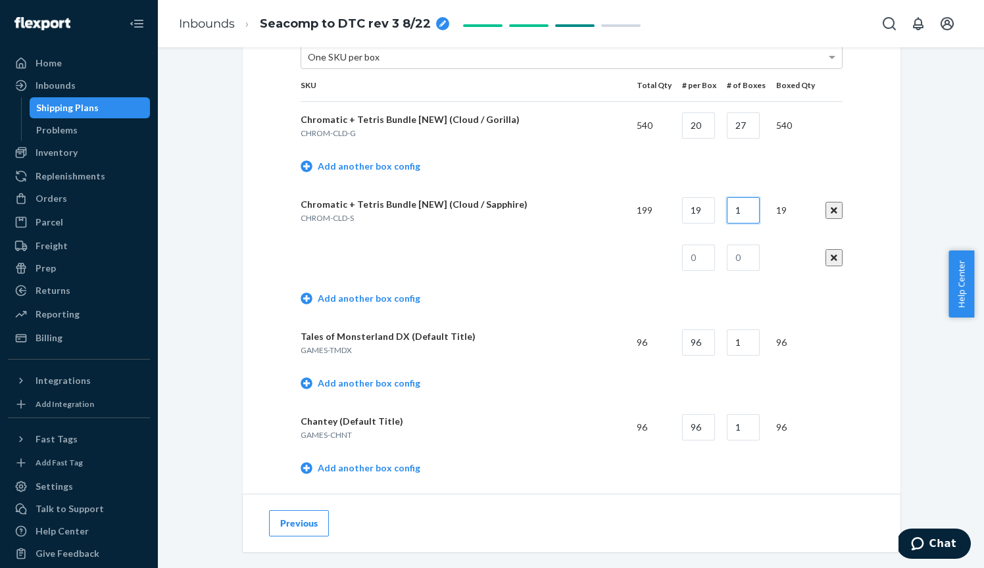
type input "1"
click at [676, 253] on td at bounding box center [693, 257] width 45 height 47
click at [716, 277] on td at bounding box center [740, 257] width 49 height 47
click at [708, 271] on input "text" at bounding box center [698, 258] width 33 height 26
type input "20"
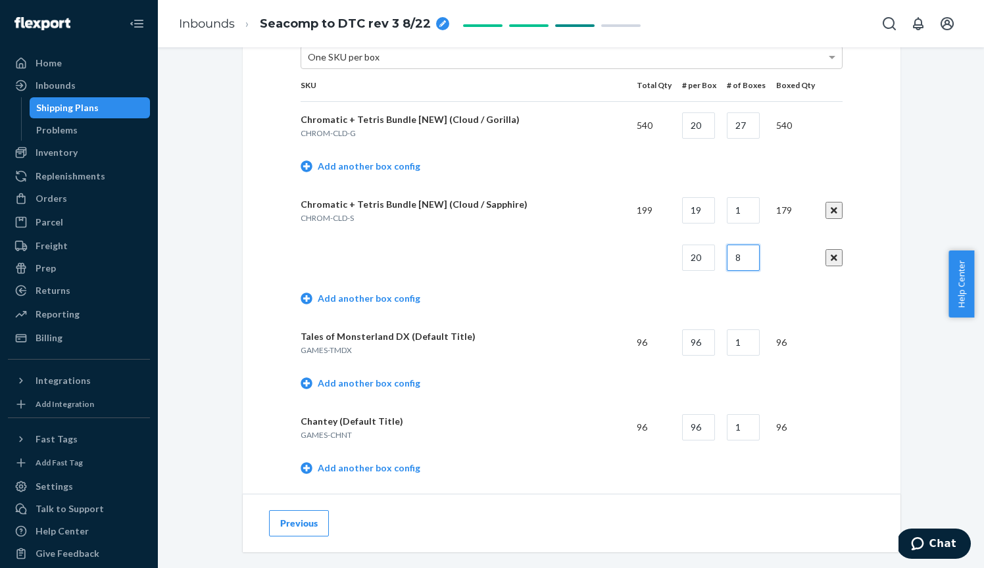
click at [744, 268] on input "8" at bounding box center [743, 258] width 33 height 26
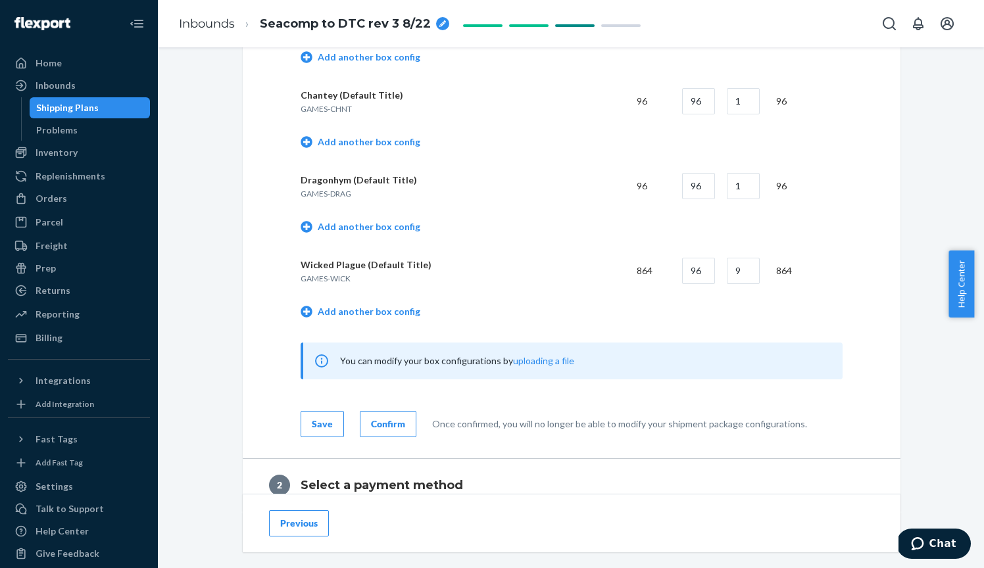
scroll to position [1055, 0]
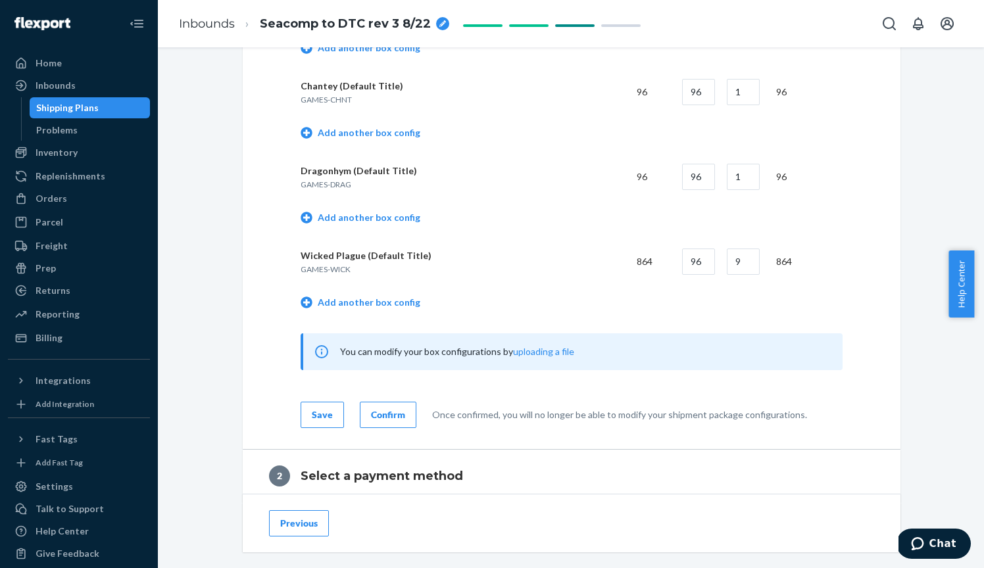
type input "9"
click at [312, 421] on div "Save" at bounding box center [322, 414] width 21 height 13
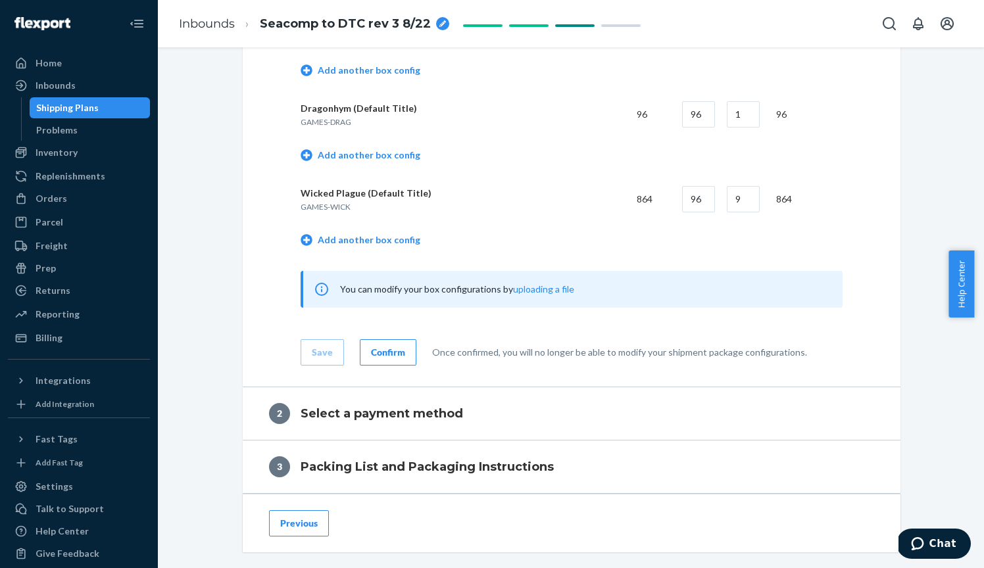
scroll to position [1136, 0]
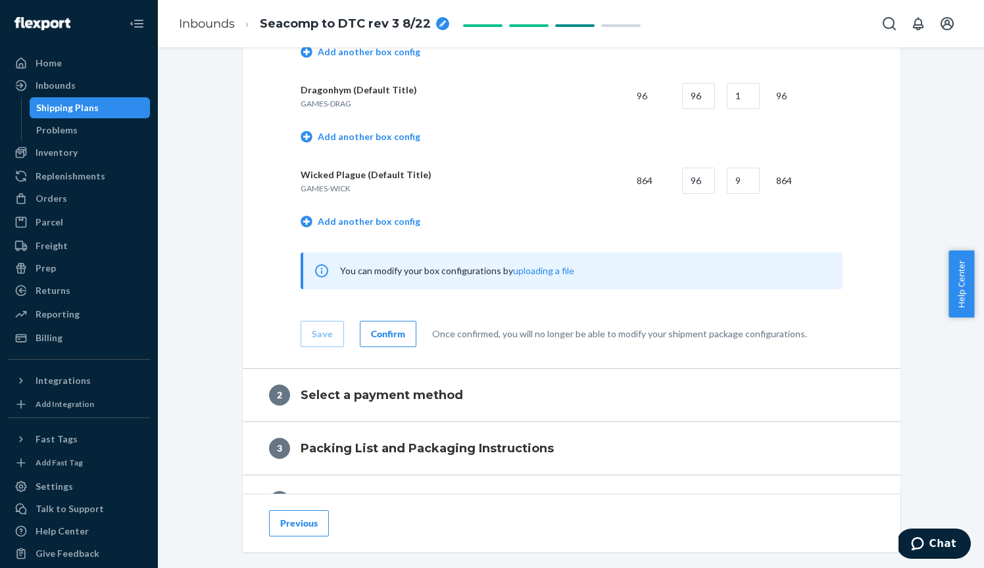
click at [396, 341] on div "Confirm" at bounding box center [388, 333] width 34 height 13
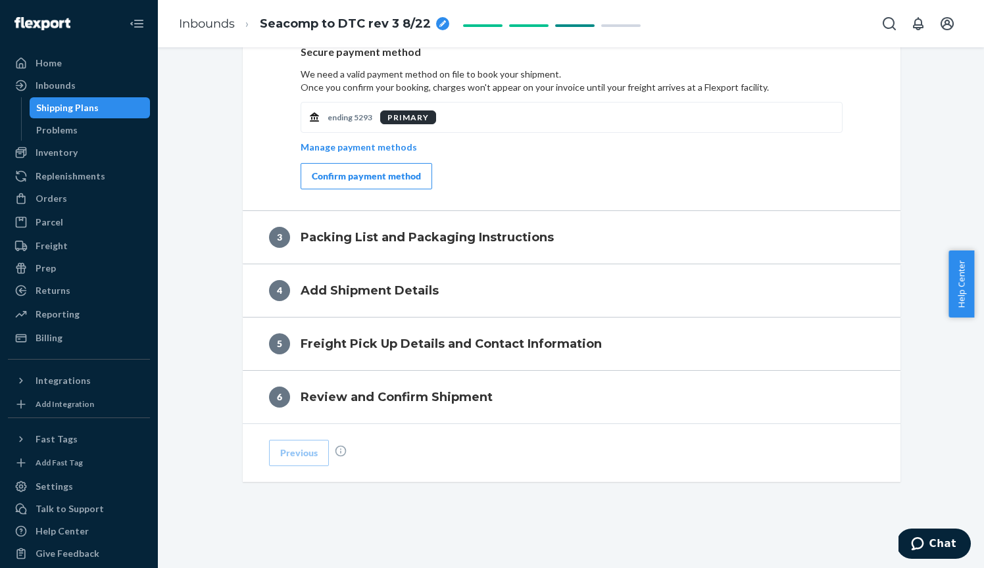
click at [375, 176] on div "Confirm payment method" at bounding box center [366, 176] width 109 height 13
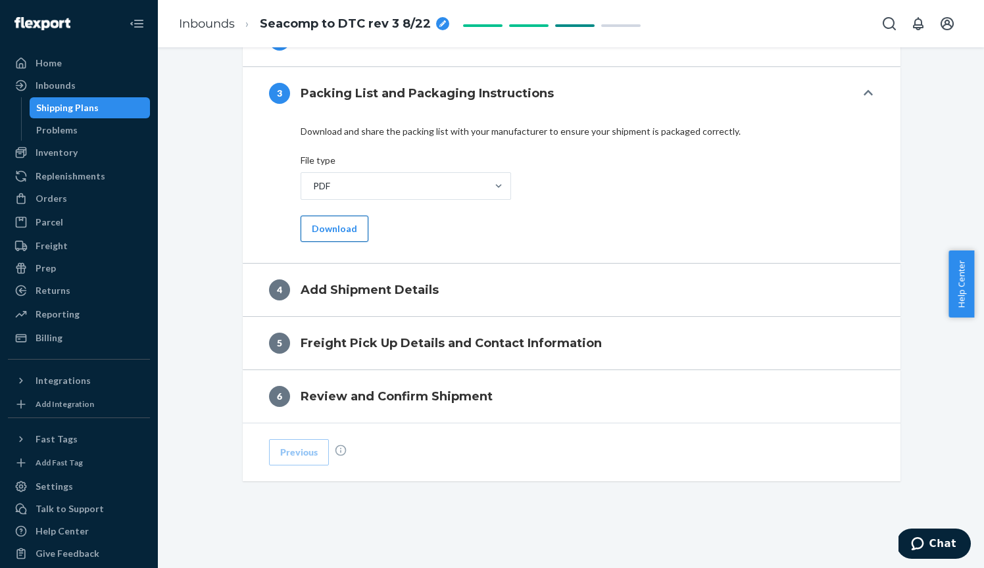
click at [337, 224] on button "Download" at bounding box center [334, 229] width 68 height 26
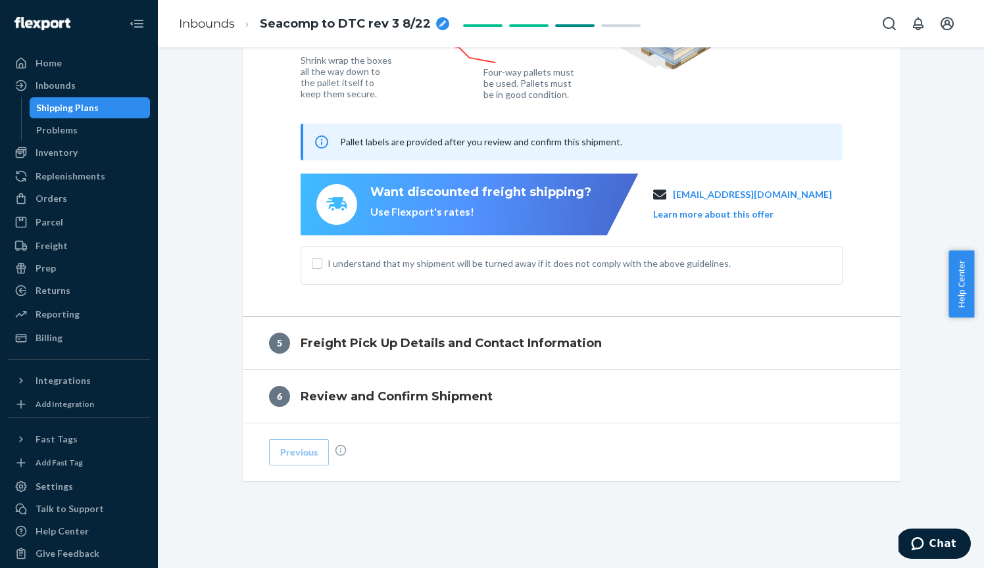
scroll to position [1075, 0]
click at [648, 272] on div "I understand that my shipment will be turned away if it does not comply with th…" at bounding box center [571, 266] width 542 height 39
click at [631, 265] on span "I understand that my shipment will be turned away if it does not comply with th…" at bounding box center [579, 264] width 504 height 13
click at [322, 265] on input "I understand that my shipment will be turned away if it does not comply with th…" at bounding box center [317, 264] width 11 height 11
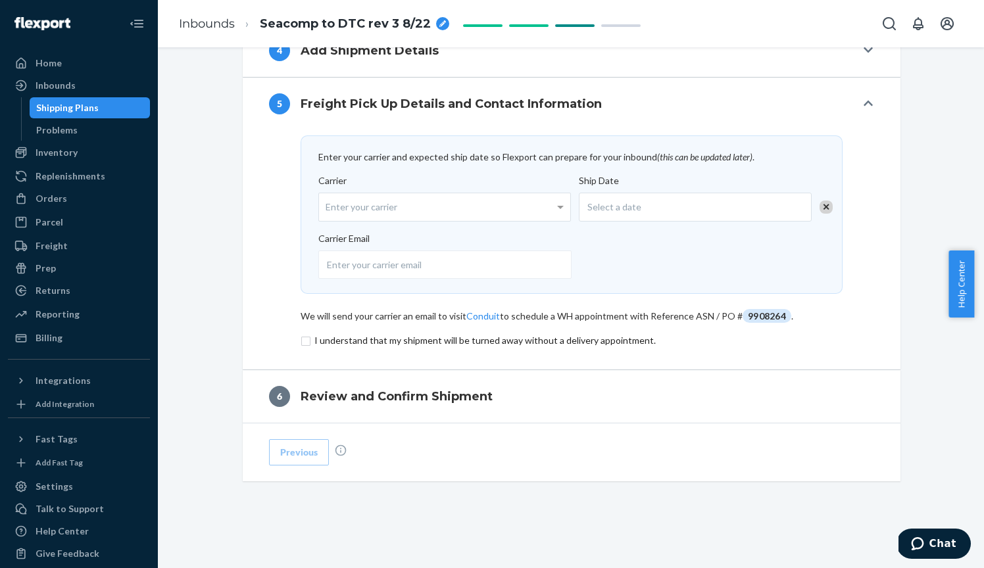
click at [686, 193] on div "Select a date" at bounding box center [695, 207] width 233 height 29
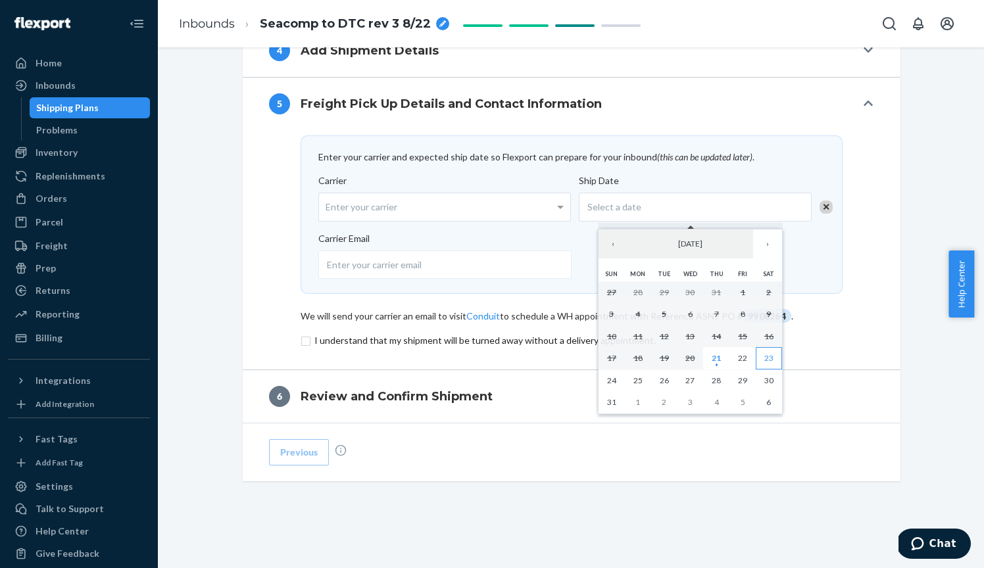
click at [773, 359] on button "23" at bounding box center [769, 358] width 26 height 22
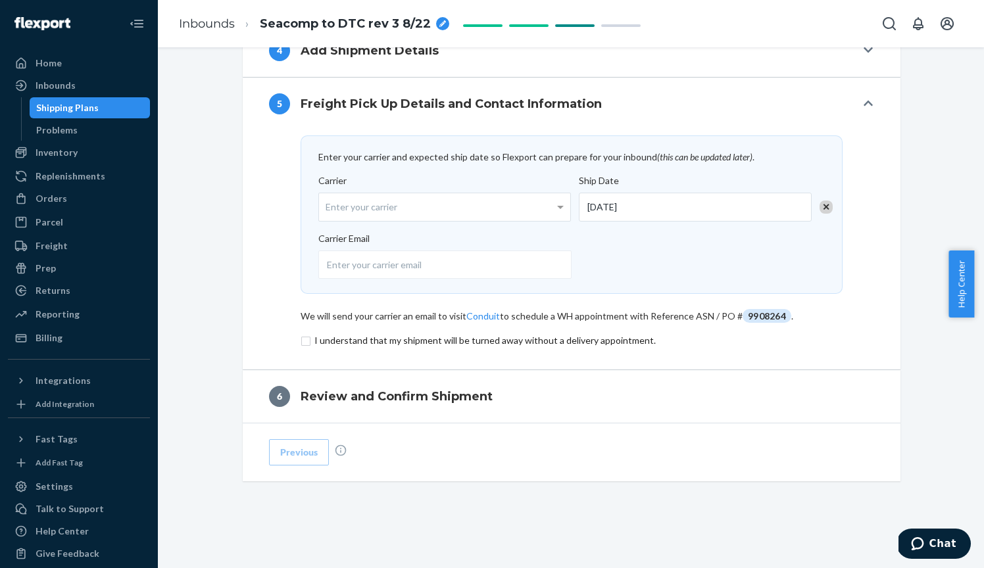
click at [318, 339] on input "checkbox" at bounding box center [571, 341] width 542 height 16
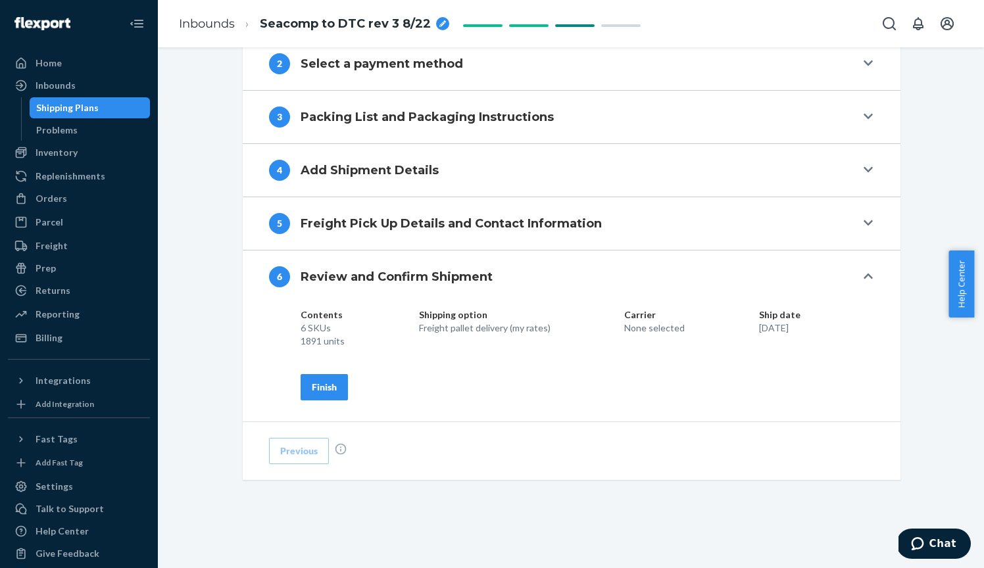
scroll to position [606, 0]
click at [324, 383] on div "Finish" at bounding box center [324, 388] width 25 height 13
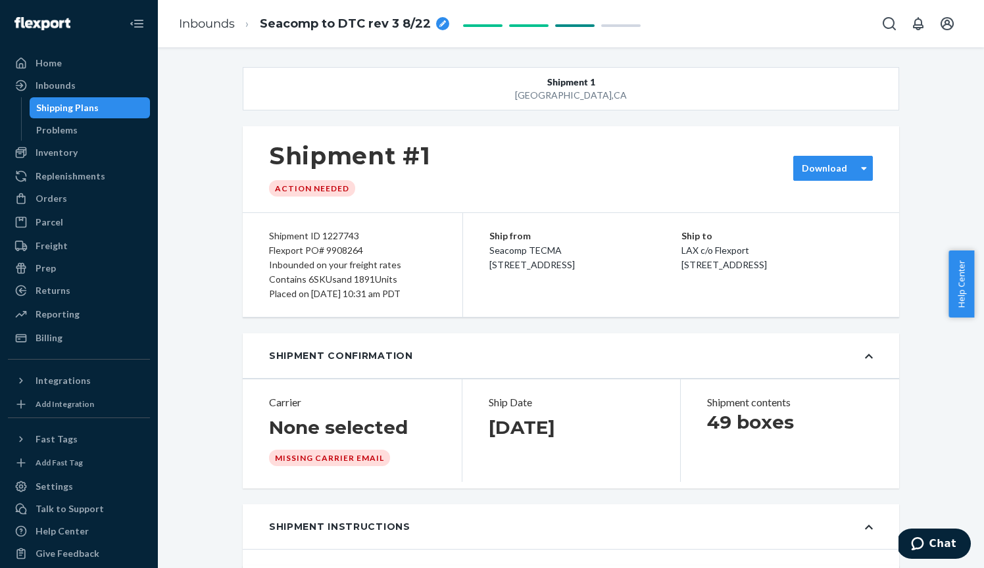
scroll to position [0, 0]
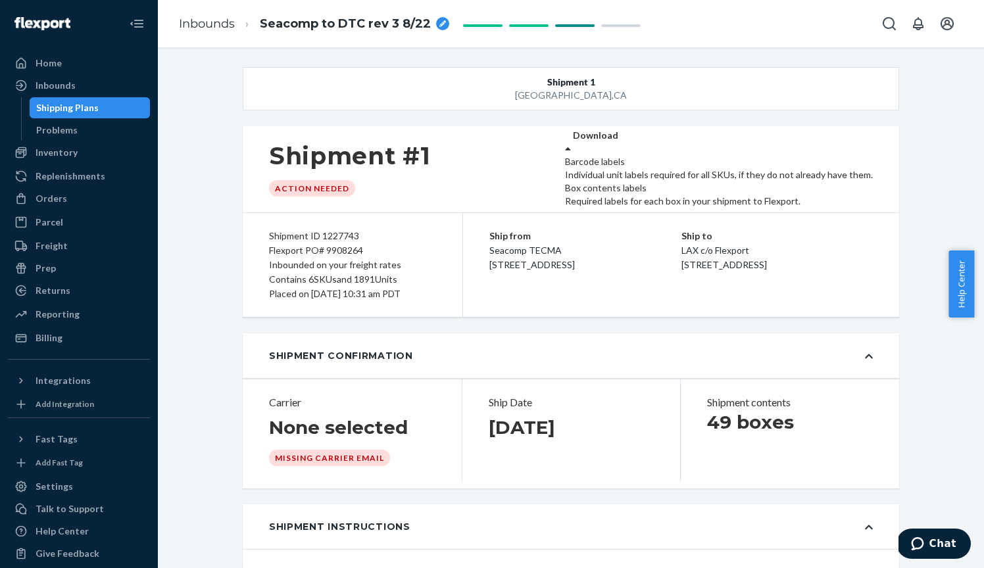
click at [618, 142] on label "Download" at bounding box center [595, 135] width 45 height 13
click at [837, 208] on div "Required labels for each box in your shipment to Flexport." at bounding box center [719, 201] width 308 height 13
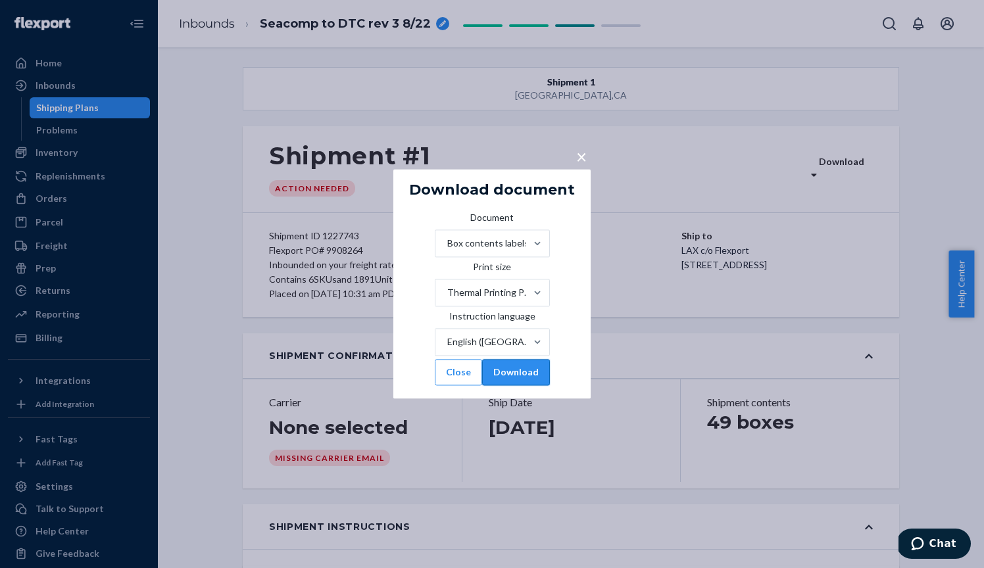
click at [539, 386] on button "Download" at bounding box center [516, 373] width 68 height 26
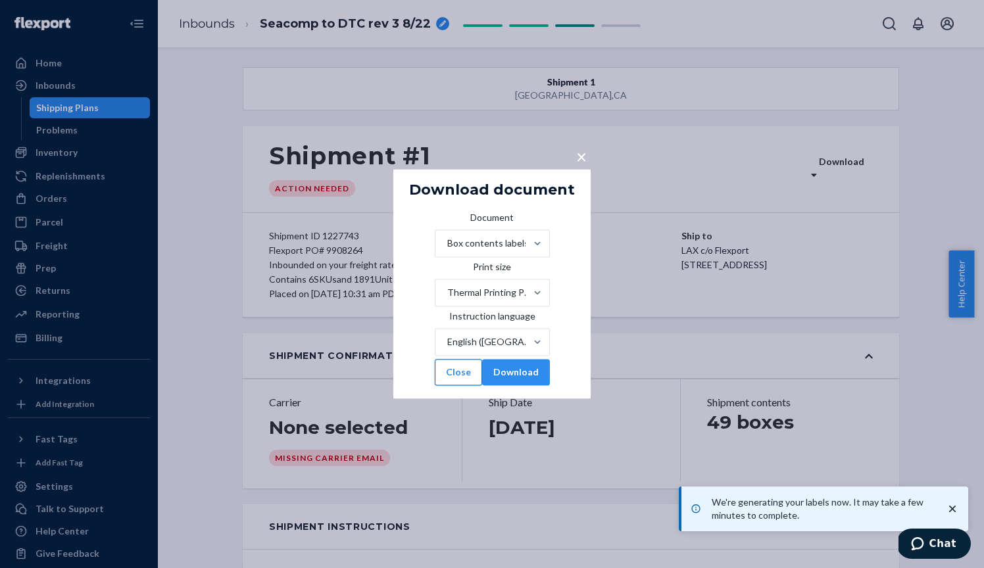
click at [458, 386] on button "Close" at bounding box center [458, 373] width 47 height 26
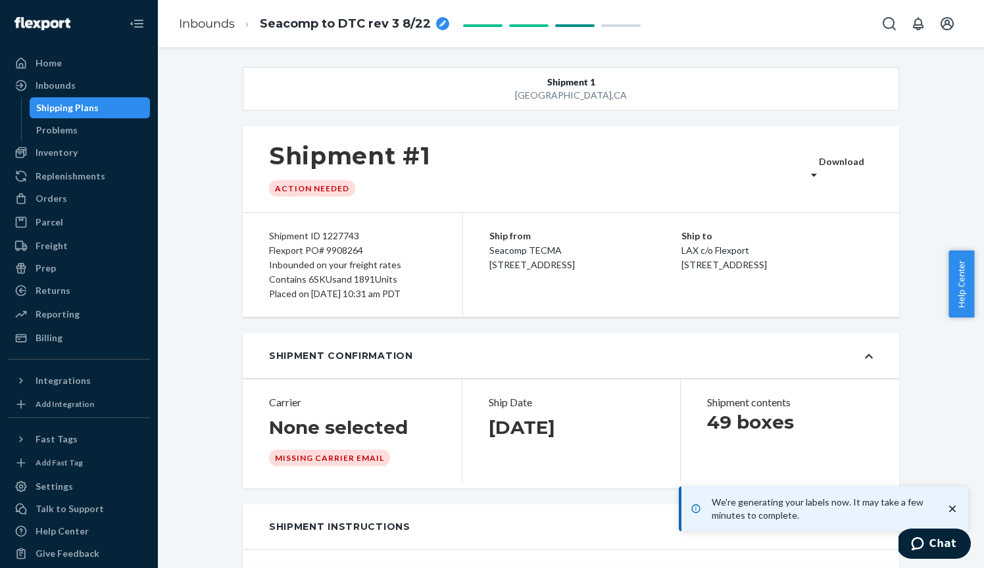
click at [339, 250] on div "Flexport PO# 9908264" at bounding box center [352, 250] width 167 height 14
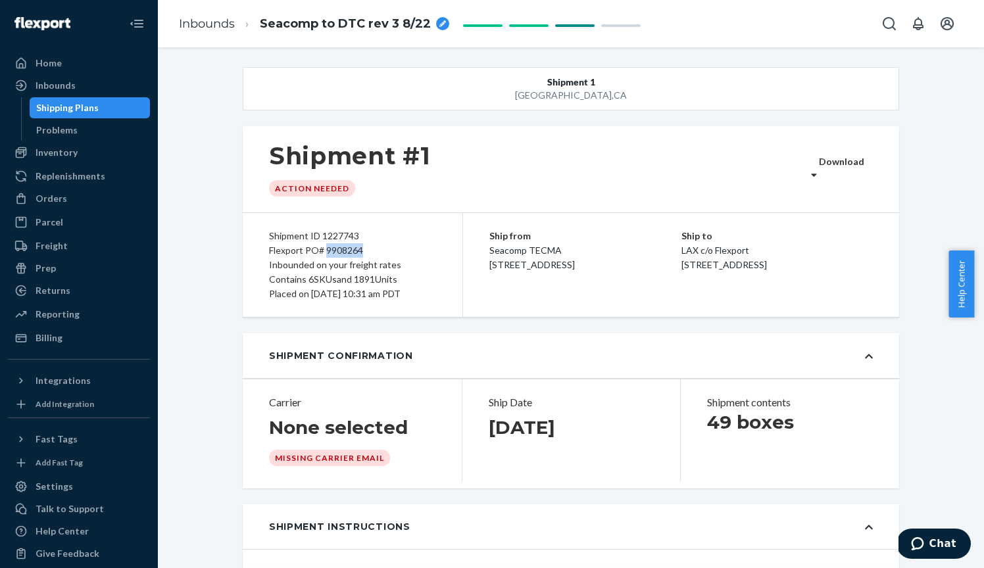
copy div "9908264"
